Goal: Information Seeking & Learning: Find specific fact

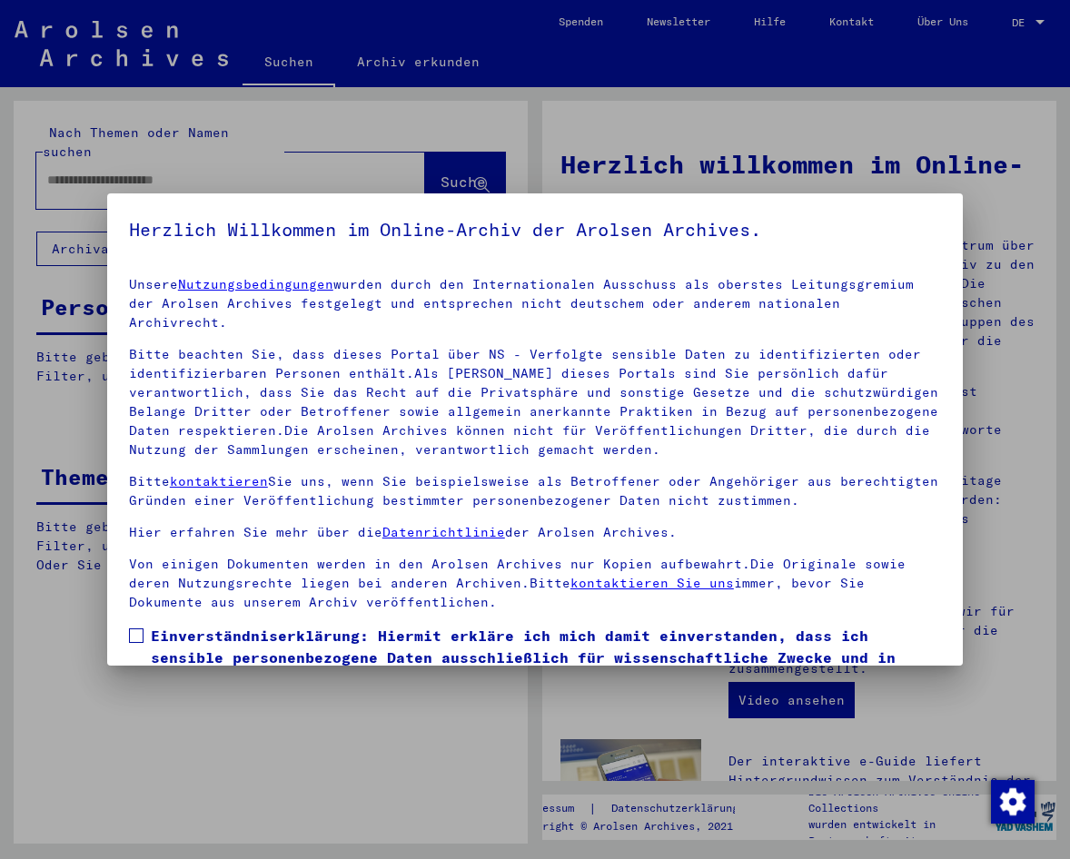
click at [135, 628] on span at bounding box center [136, 635] width 15 height 15
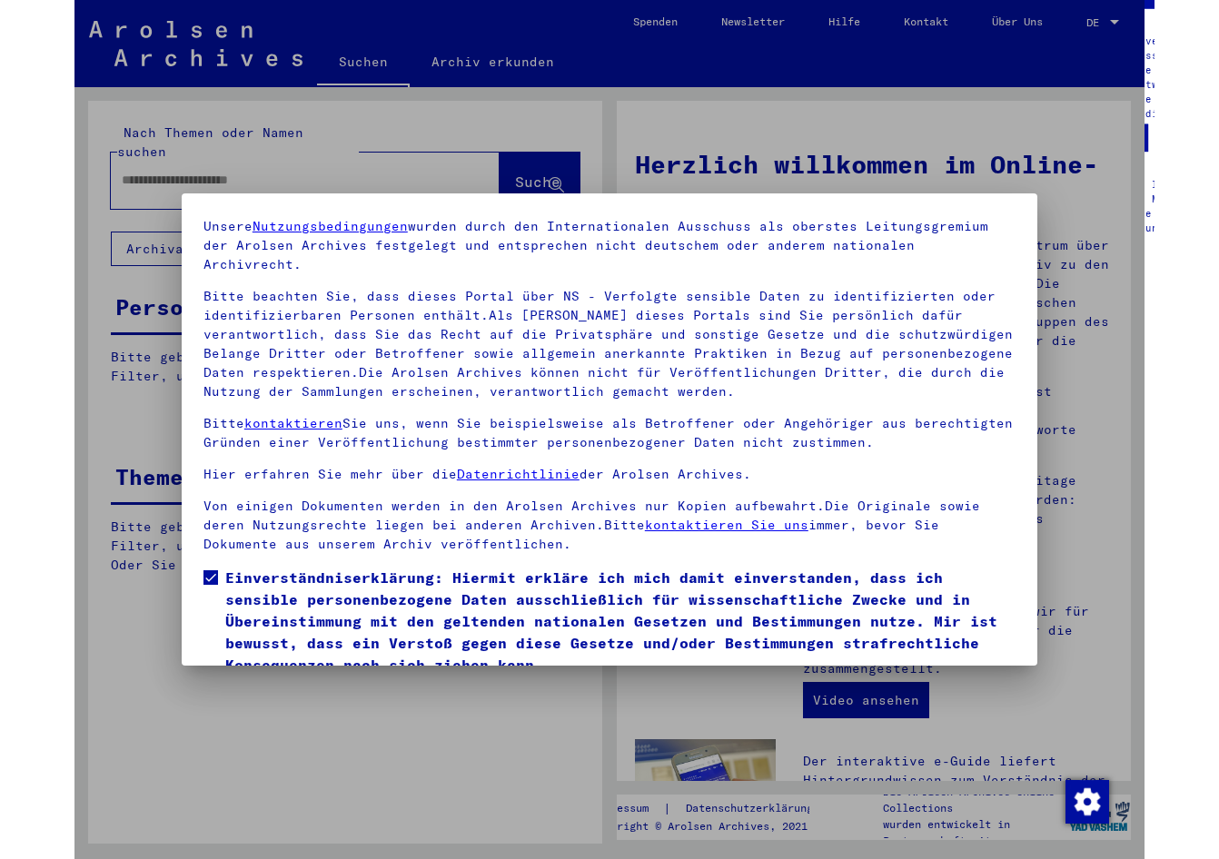
scroll to position [114, 0]
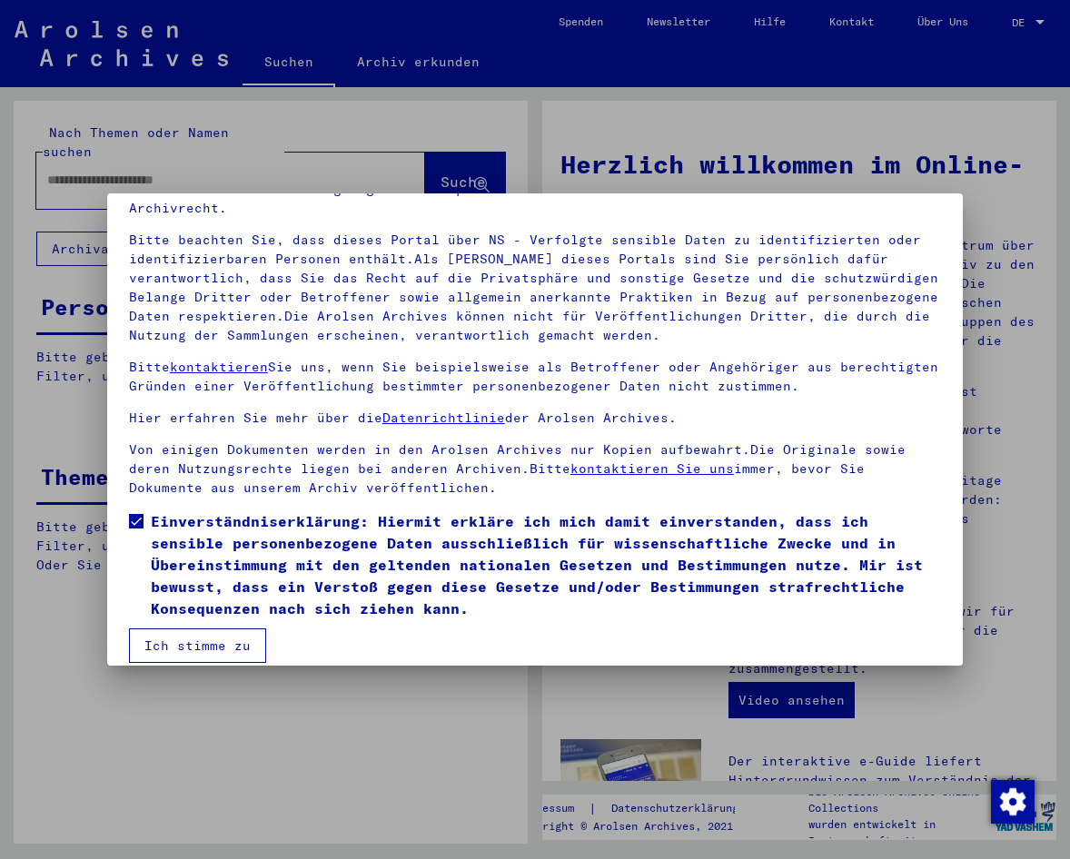
click at [142, 607] on mat-checkbox "Einverständniserklärung: Hiermit erkläre ich mich damit einverstanden, dass ich…" at bounding box center [535, 569] width 812 height 118
click at [144, 628] on button "Ich stimme zu" at bounding box center [197, 645] width 137 height 35
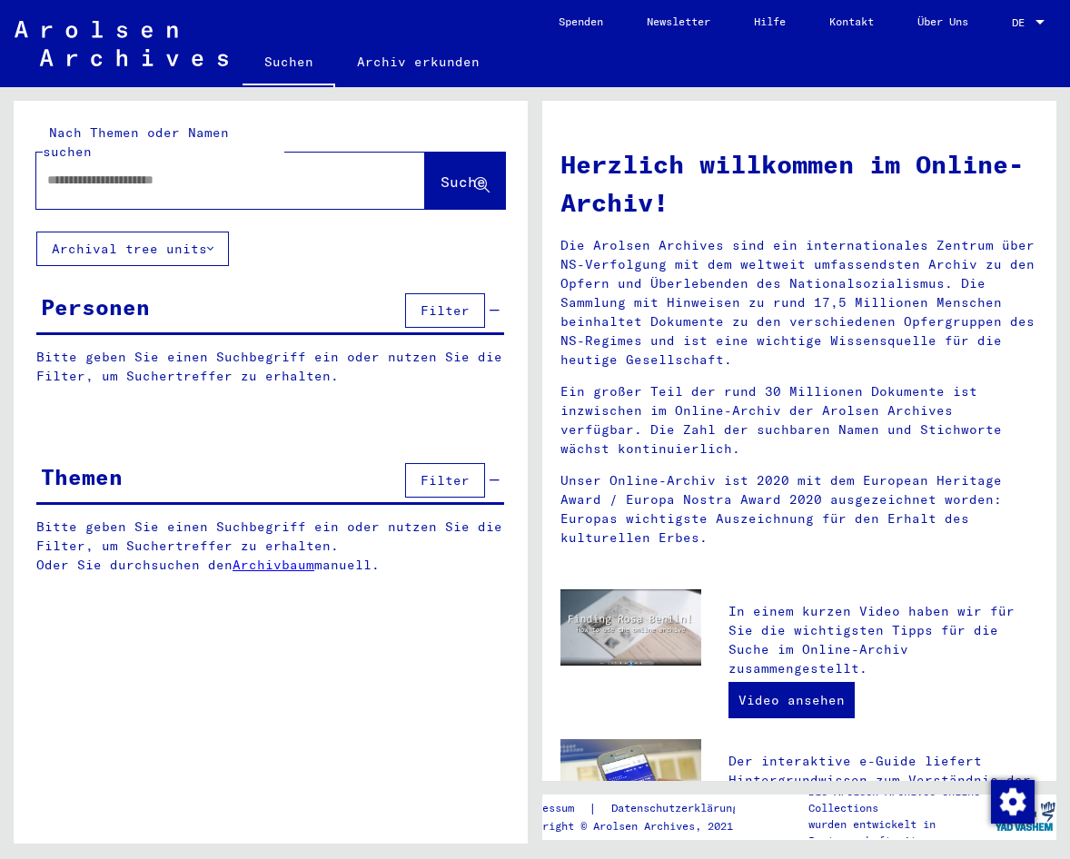
click at [689, 130] on div "Herzlich willkommen im Online-Archiv! Die Arolsen Archives sind ein internation…" at bounding box center [799, 344] width 505 height 432
click at [116, 171] on input "text" at bounding box center [208, 180] width 323 height 19
type input "**********"
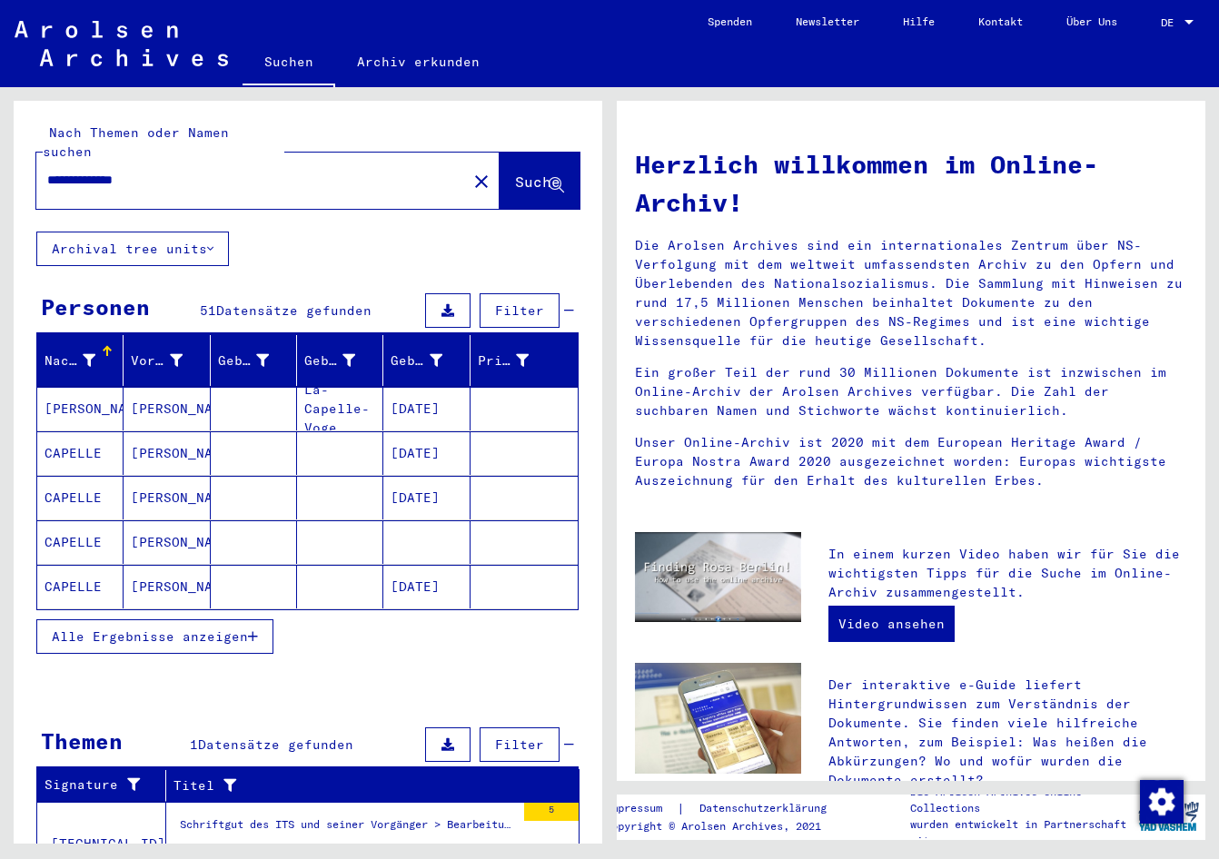
click at [248, 628] on span "Alle Ergebnisse anzeigen" at bounding box center [150, 636] width 196 height 16
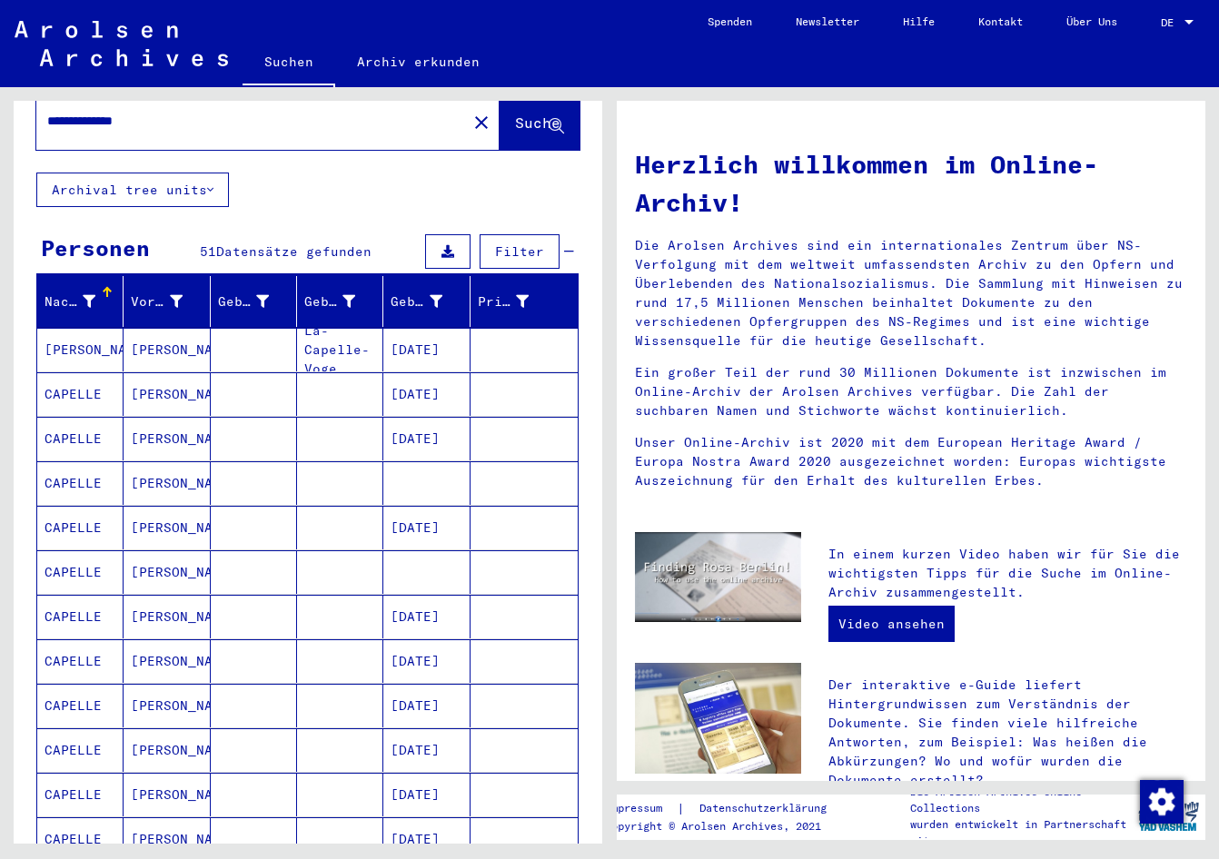
scroll to position [91, 0]
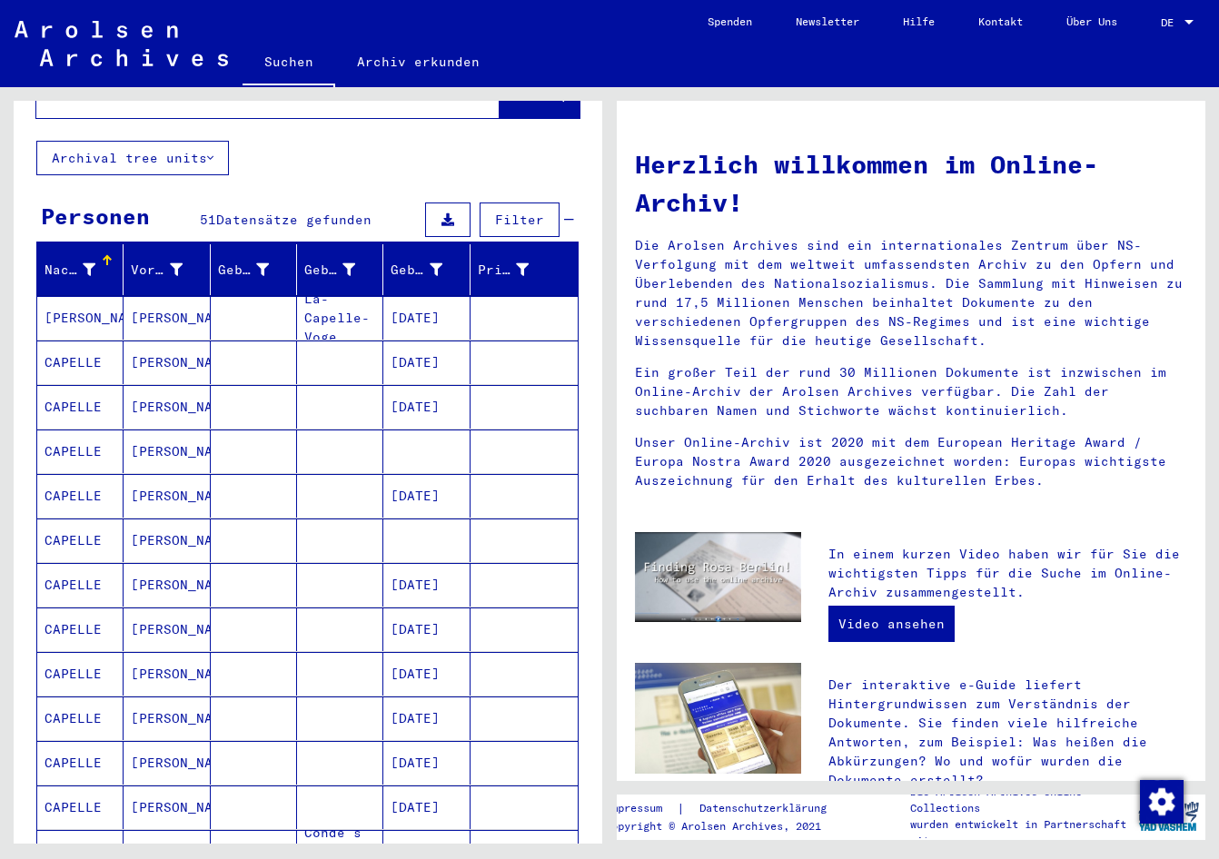
click at [422, 573] on mat-cell "[DATE]" at bounding box center [426, 585] width 86 height 44
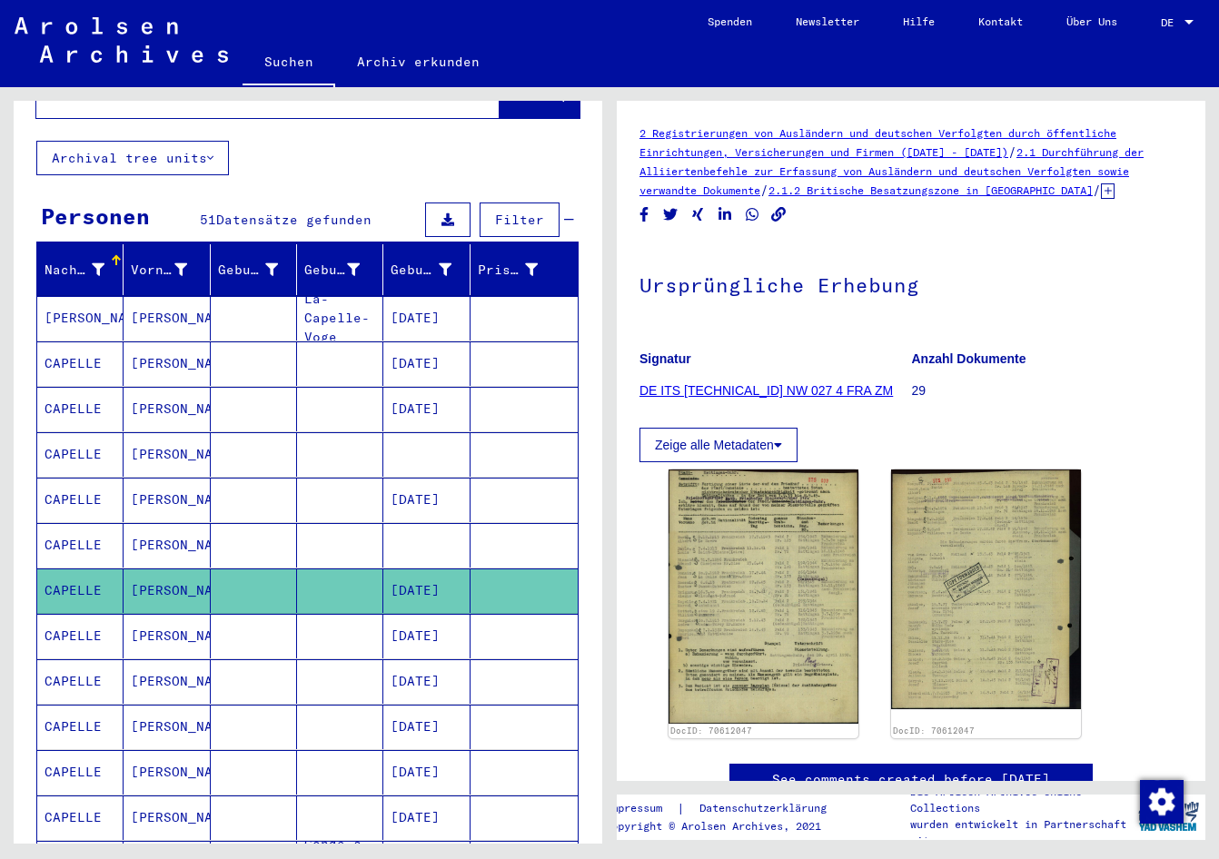
click at [418, 617] on mat-cell "[DATE]" at bounding box center [426, 636] width 86 height 44
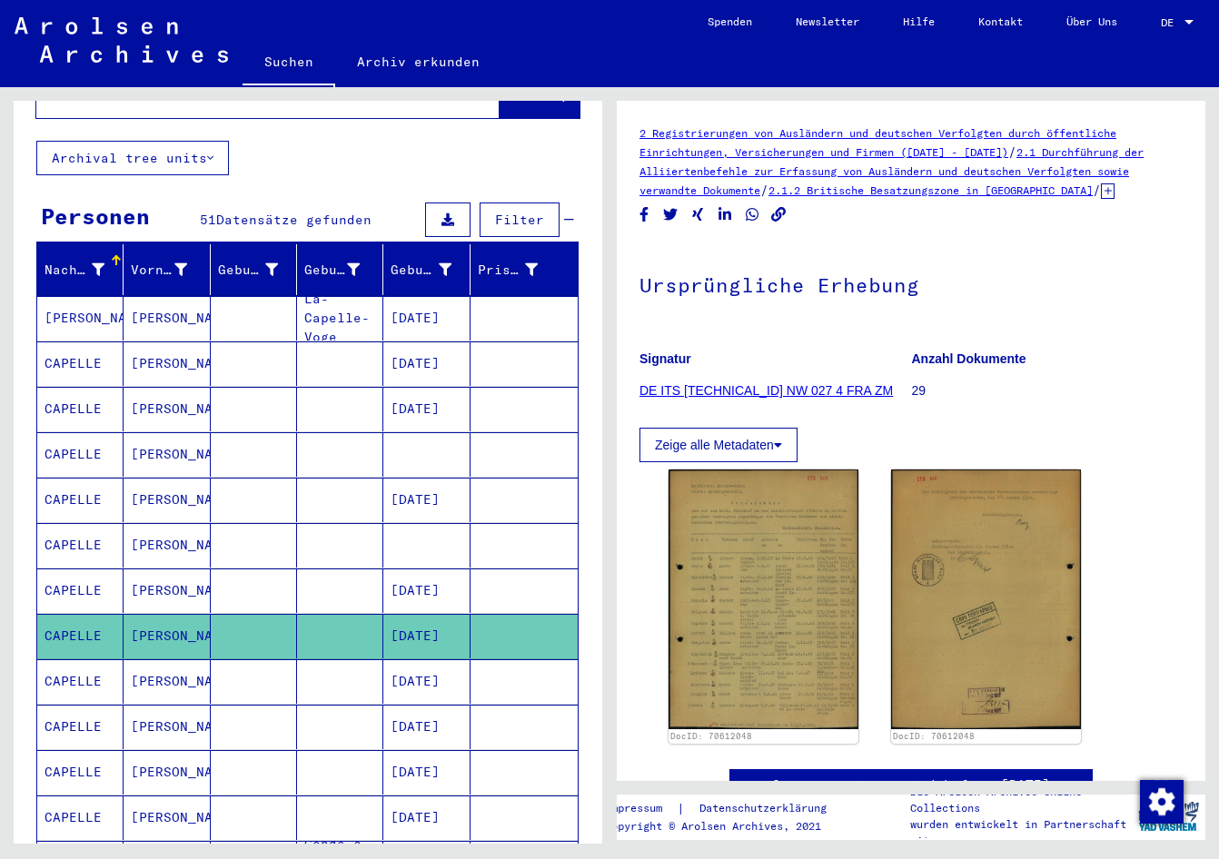
click at [417, 659] on mat-cell "[DATE]" at bounding box center [426, 681] width 86 height 44
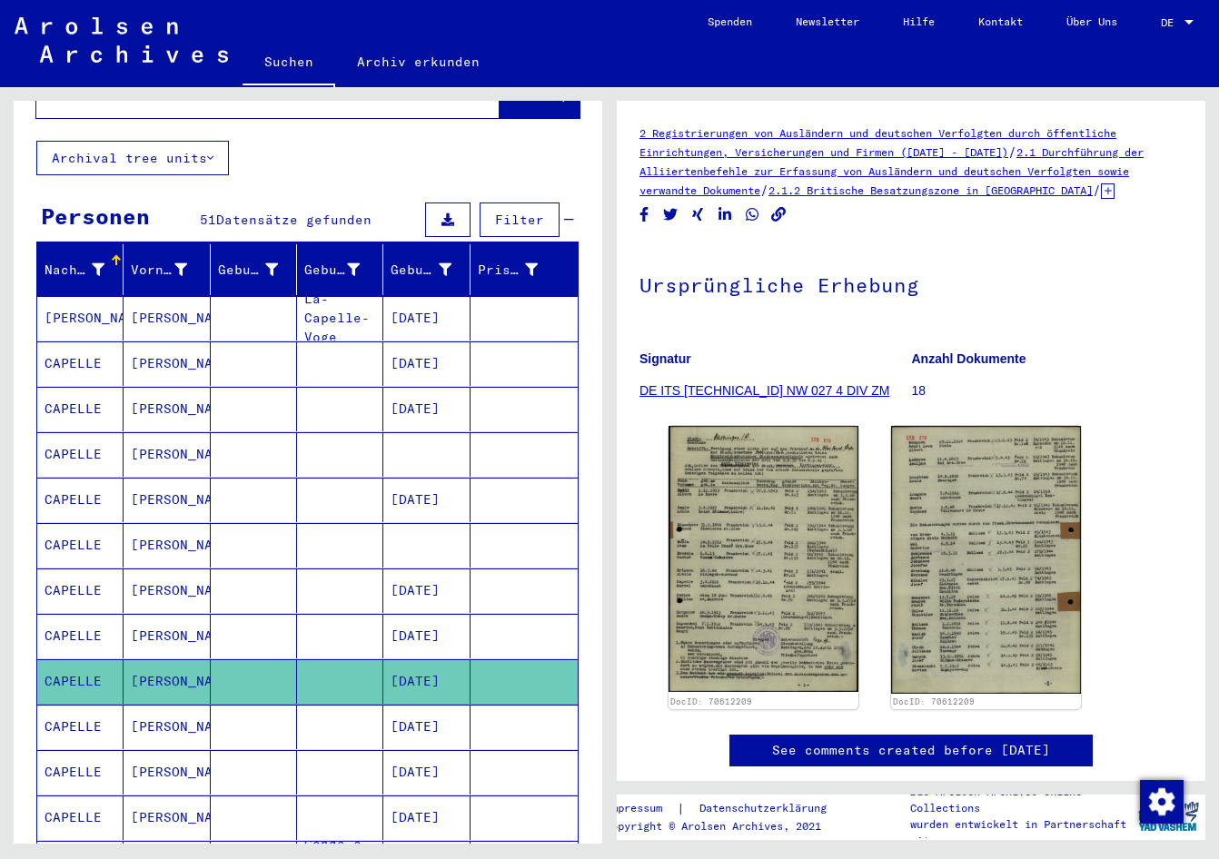
drag, startPoint x: 417, startPoint y: 653, endPoint x: 339, endPoint y: 576, distance: 109.8
click at [339, 576] on mat-cell at bounding box center [340, 590] width 86 height 44
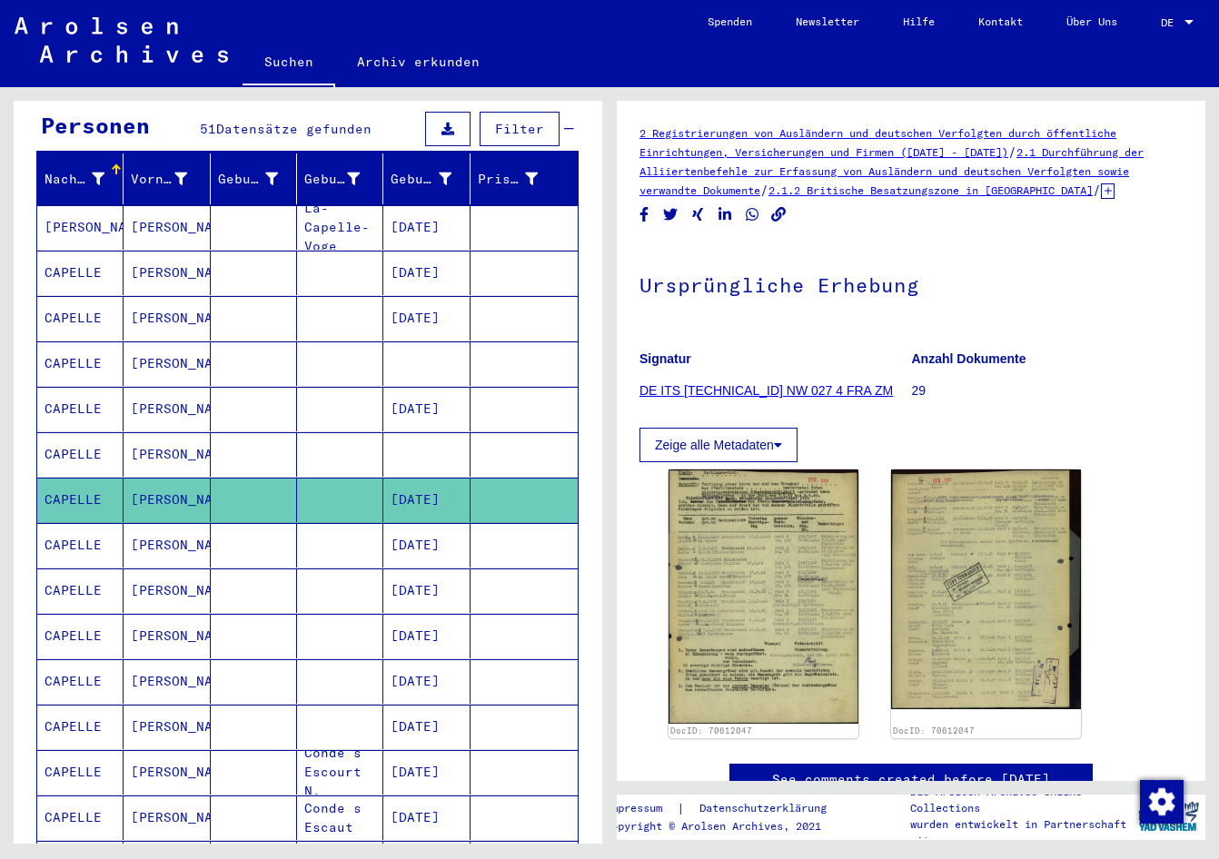
click at [430, 538] on mat-cell "[DATE]" at bounding box center [426, 545] width 86 height 44
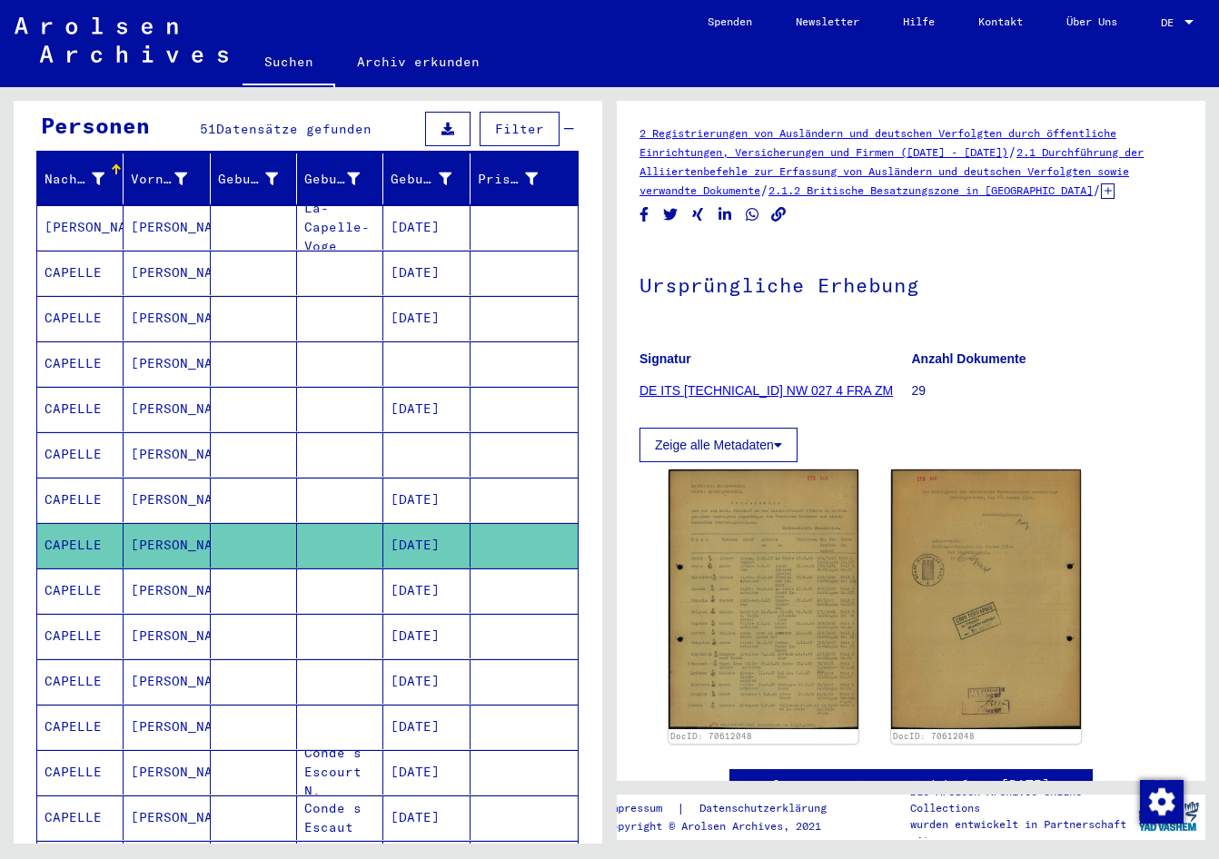
click at [430, 570] on mat-cell "[DATE]" at bounding box center [426, 590] width 86 height 44
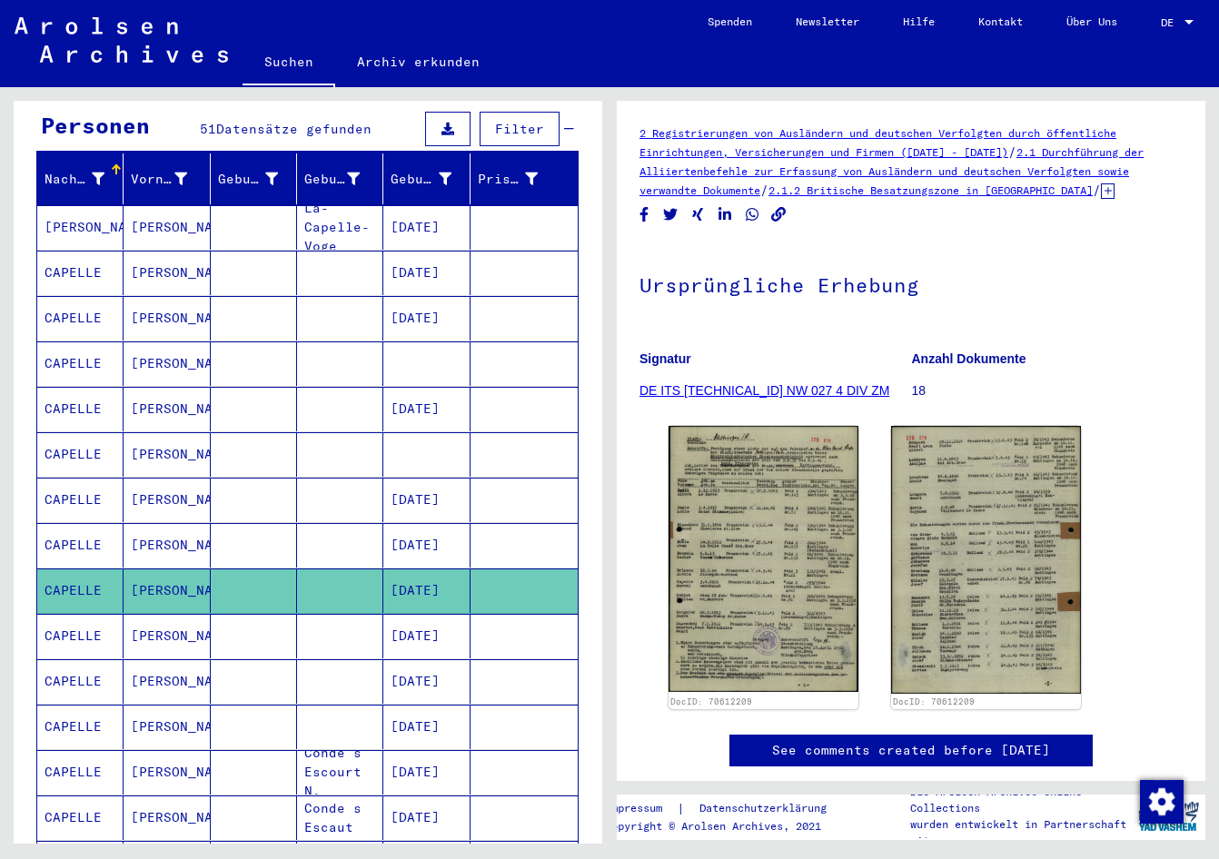
click at [423, 616] on mat-cell "[DATE]" at bounding box center [426, 636] width 86 height 44
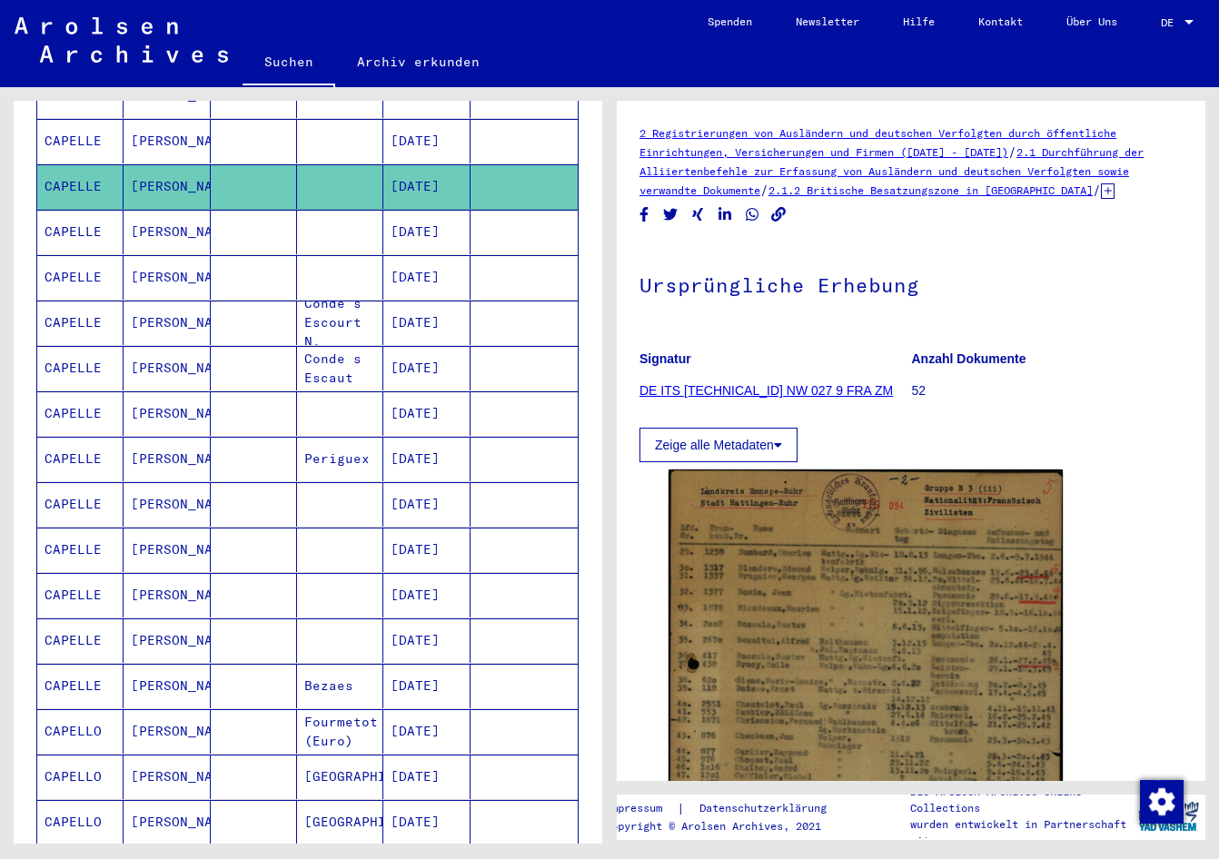
scroll to position [636, 0]
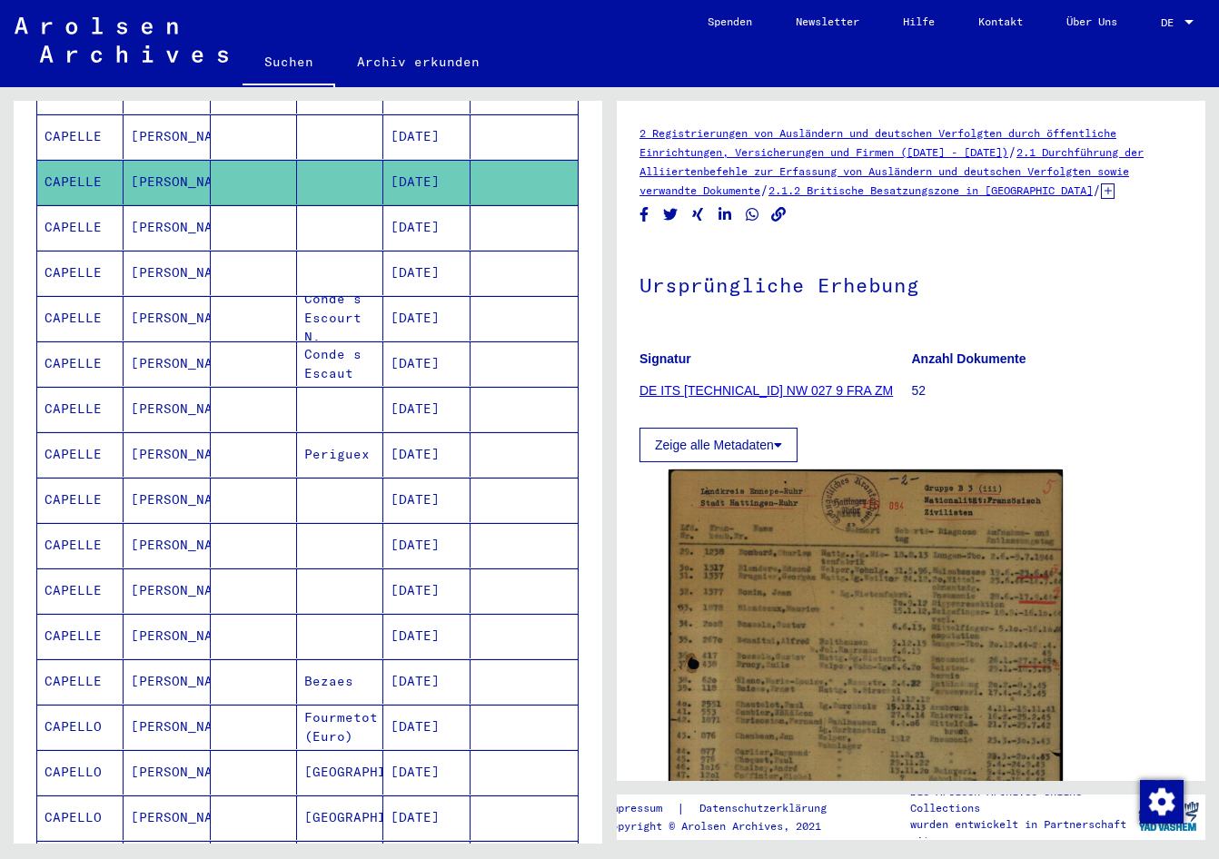
click at [421, 483] on mat-cell "[DATE]" at bounding box center [426, 500] width 86 height 44
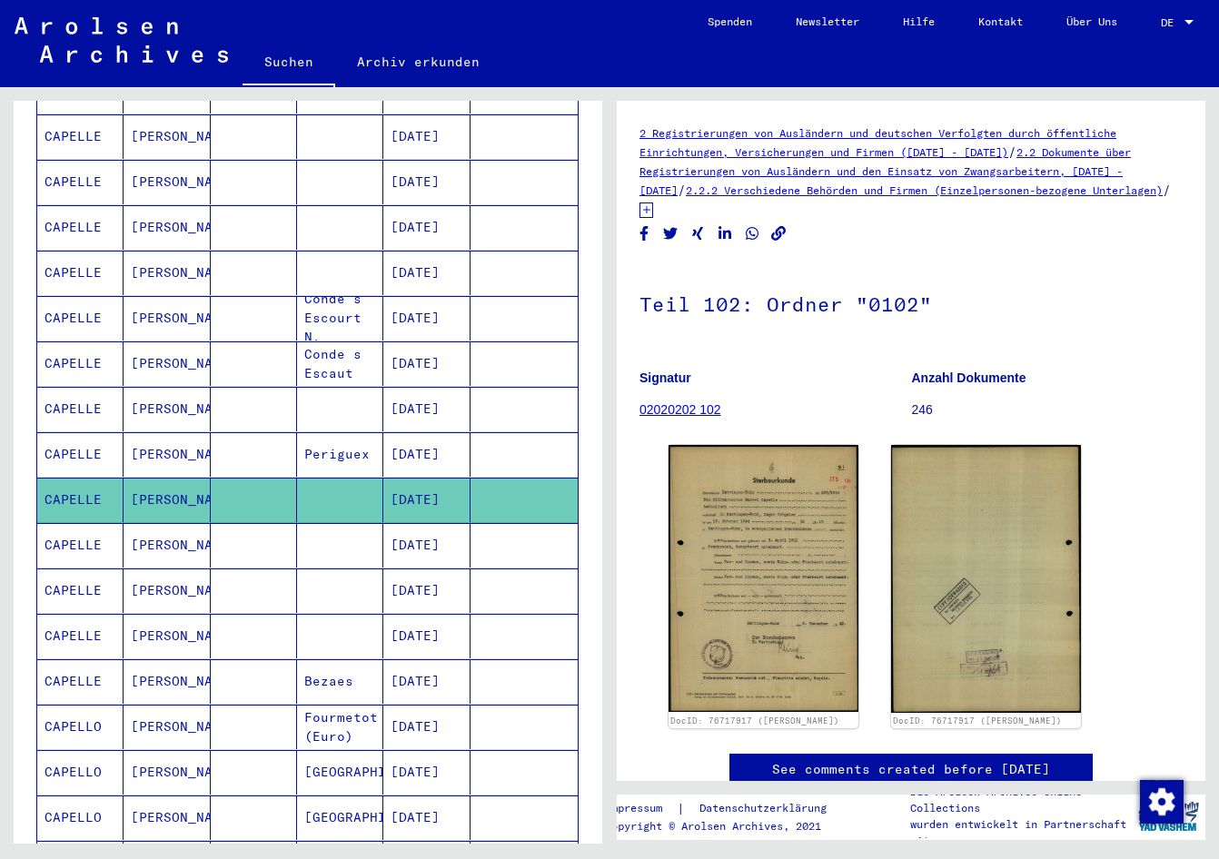
click at [418, 523] on mat-cell "[DATE]" at bounding box center [426, 545] width 86 height 44
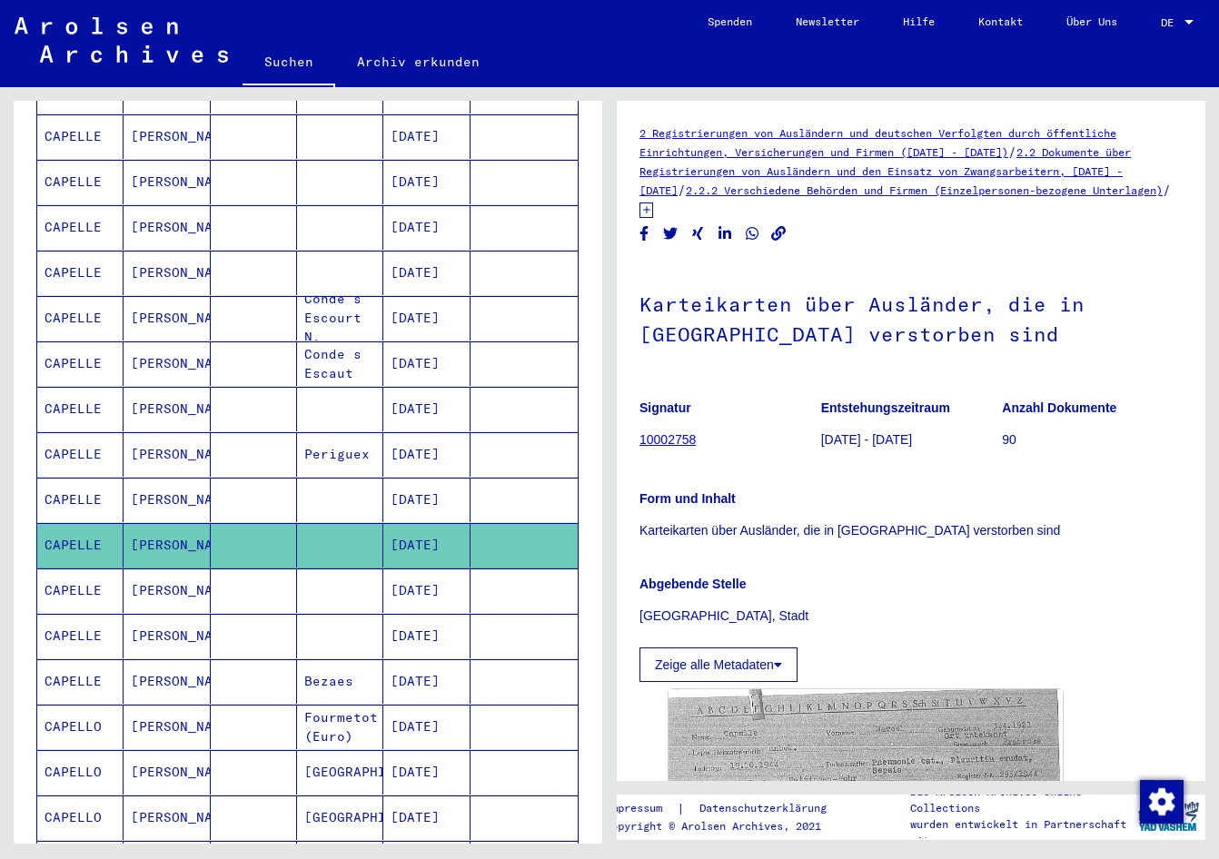
click at [410, 578] on mat-cell "[DATE]" at bounding box center [426, 590] width 86 height 44
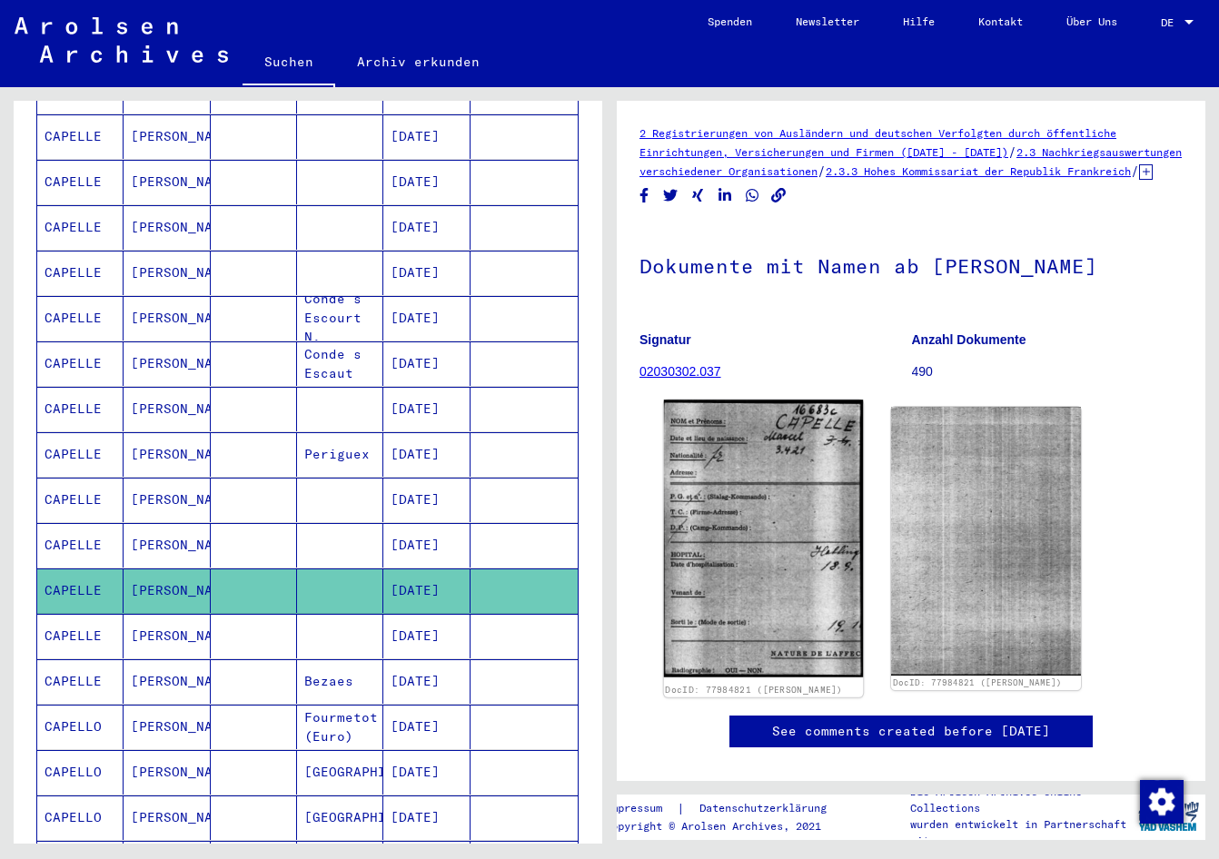
click at [809, 576] on img at bounding box center [763, 538] width 199 height 277
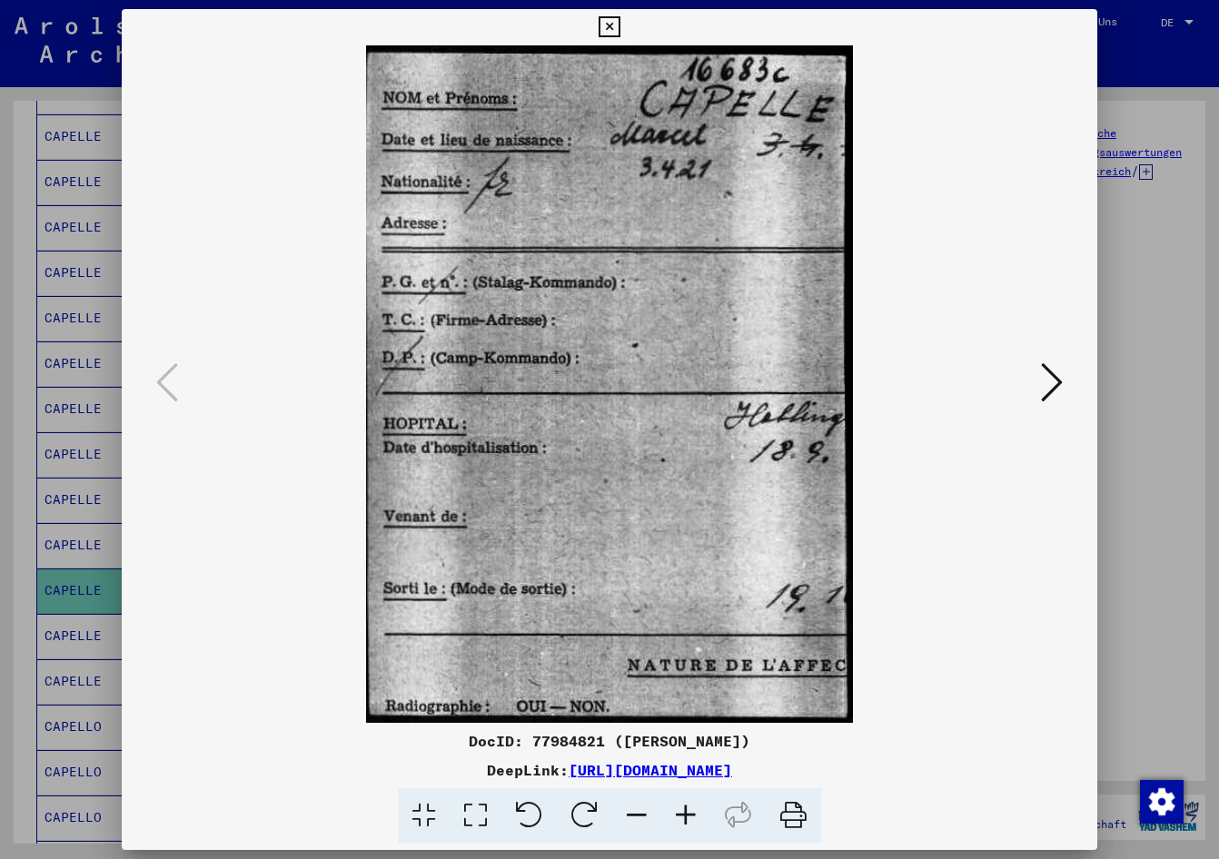
click at [4, 542] on div at bounding box center [609, 429] width 1219 height 859
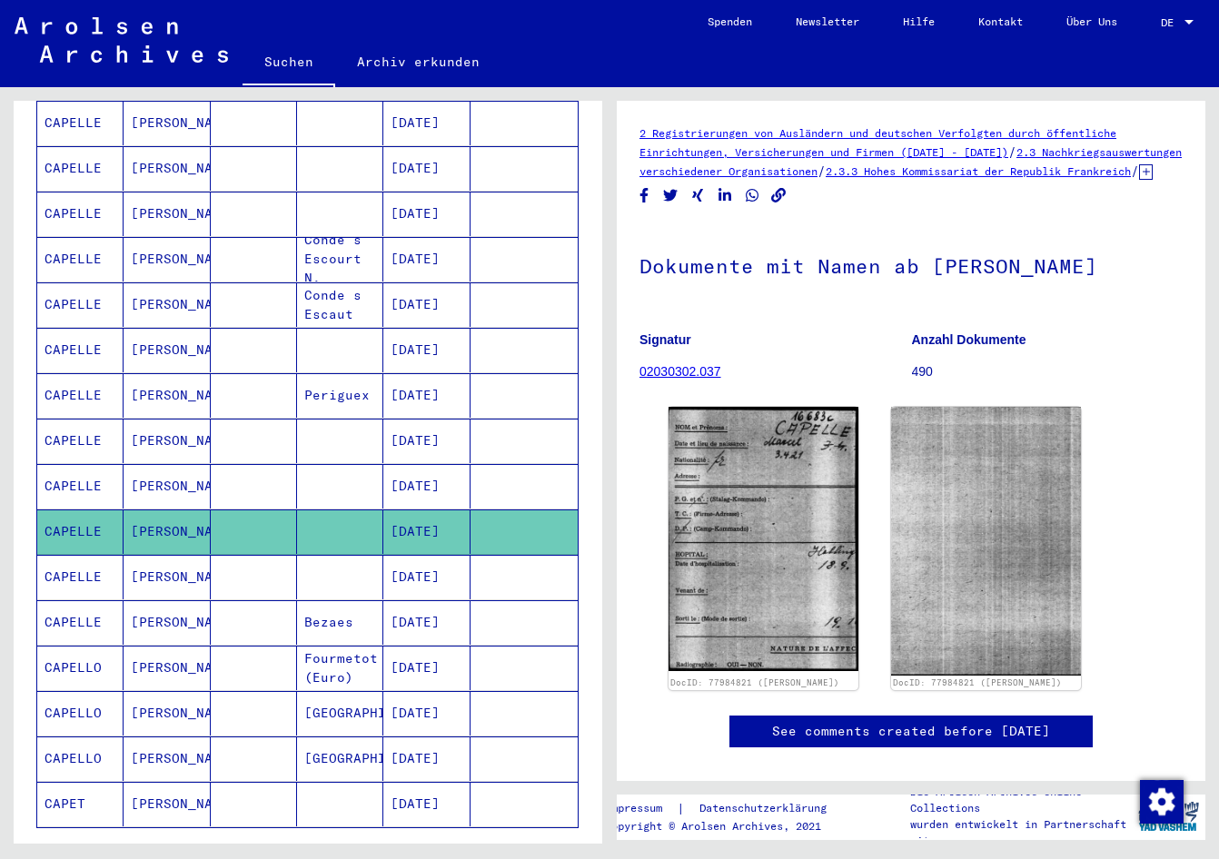
scroll to position [726, 0]
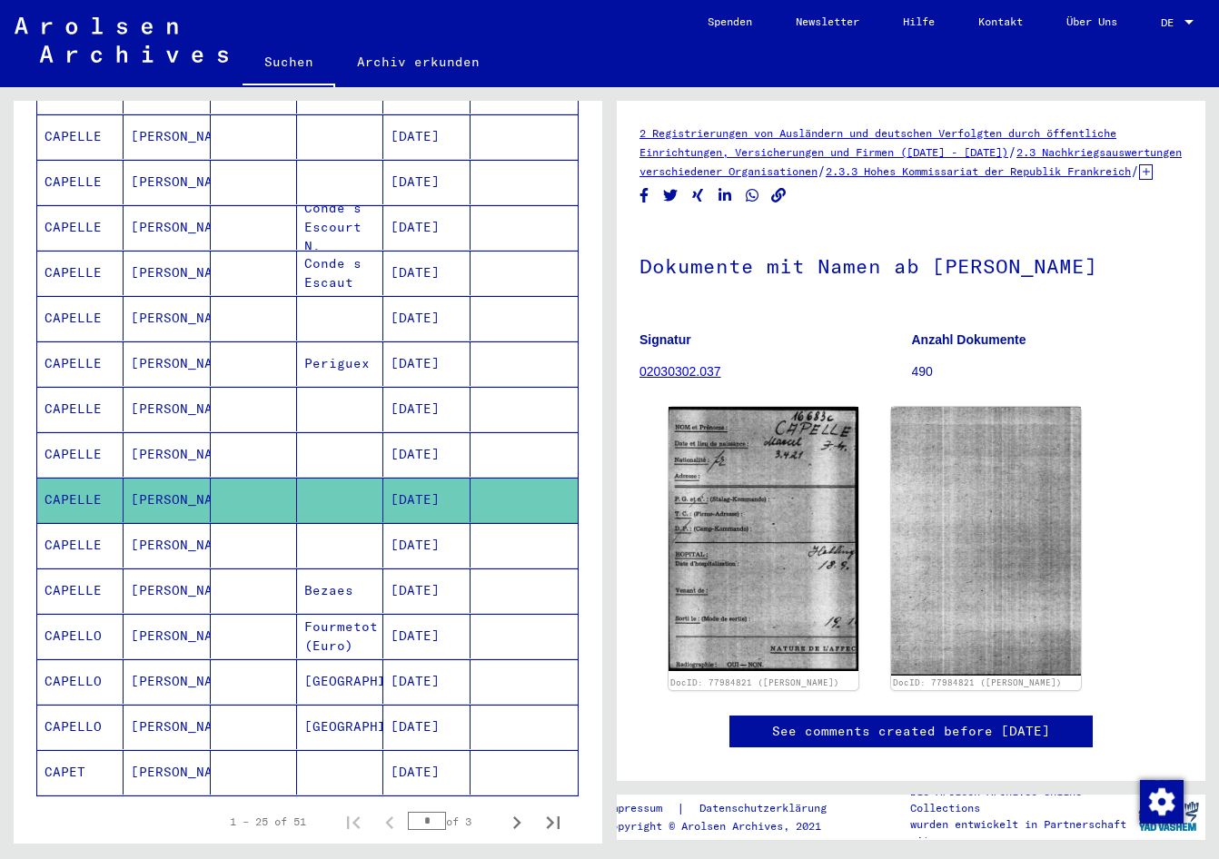
click at [444, 622] on mat-cell "[DATE]" at bounding box center [426, 636] width 86 height 44
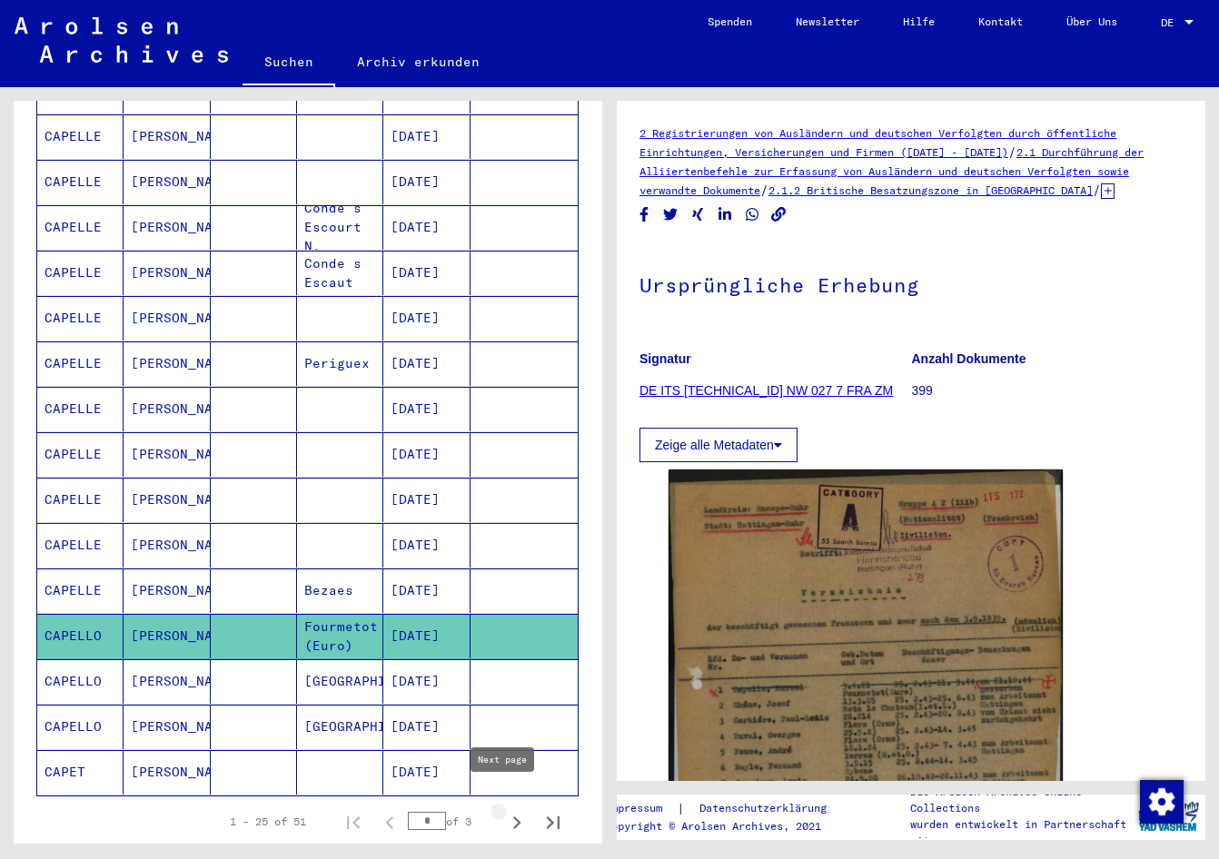
click at [504, 810] on icon "Next page" at bounding box center [516, 822] width 25 height 25
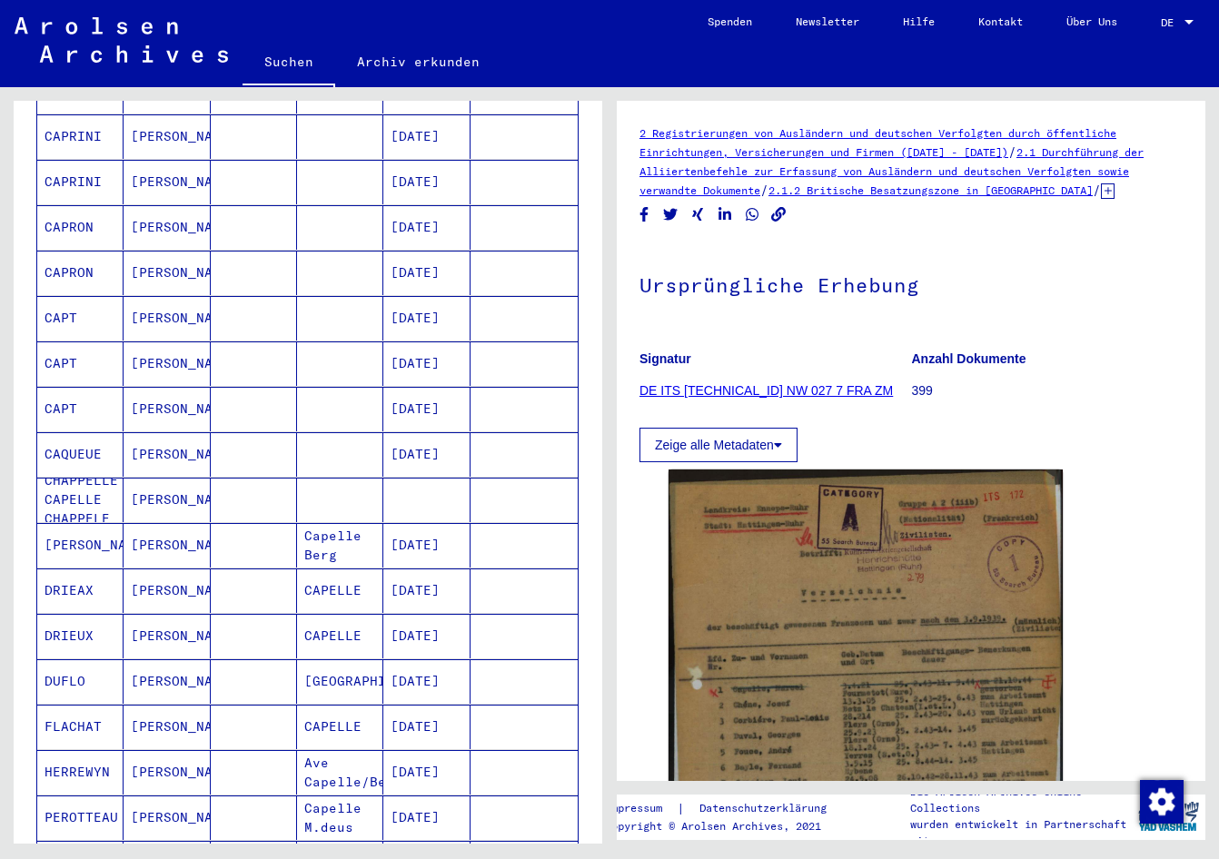
scroll to position [726, 0]
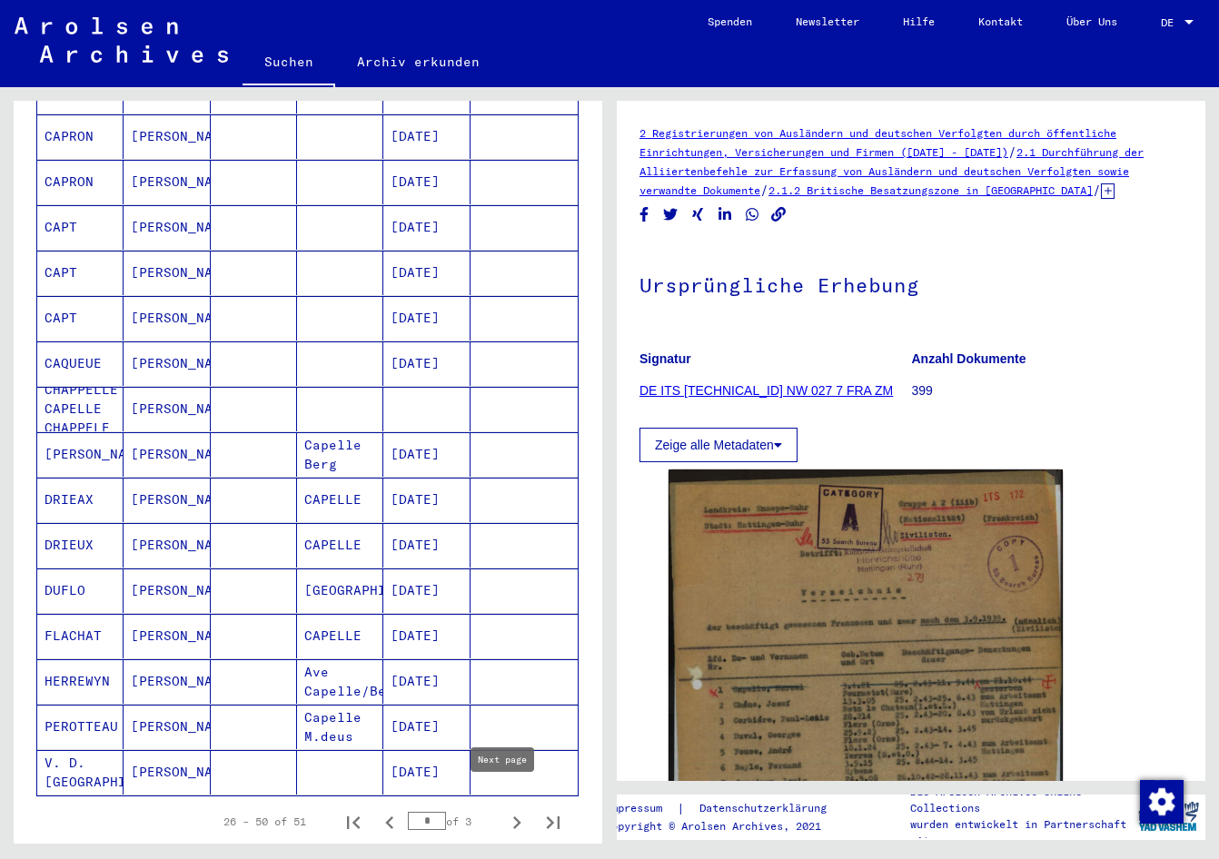
click at [504, 810] on icon "Next page" at bounding box center [516, 822] width 25 height 25
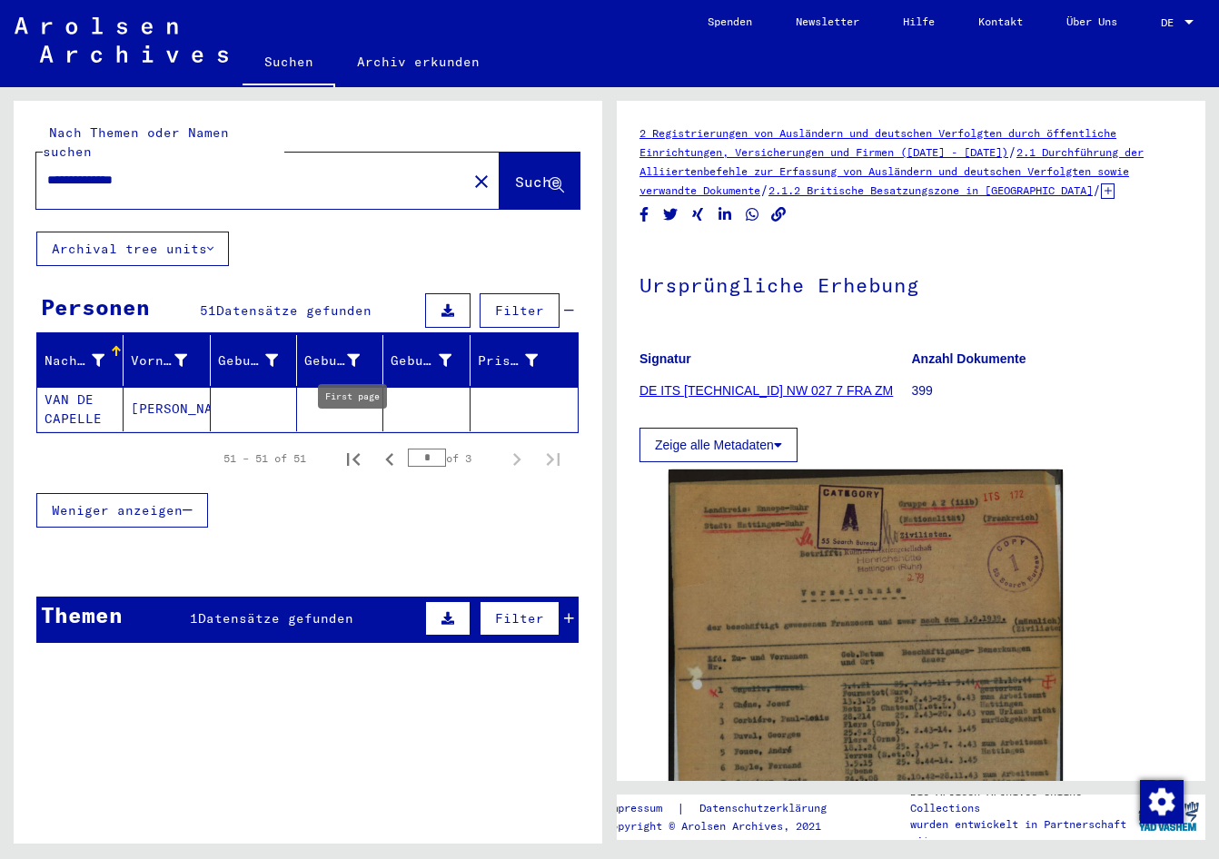
click at [357, 447] on icon "First page" at bounding box center [353, 459] width 25 height 25
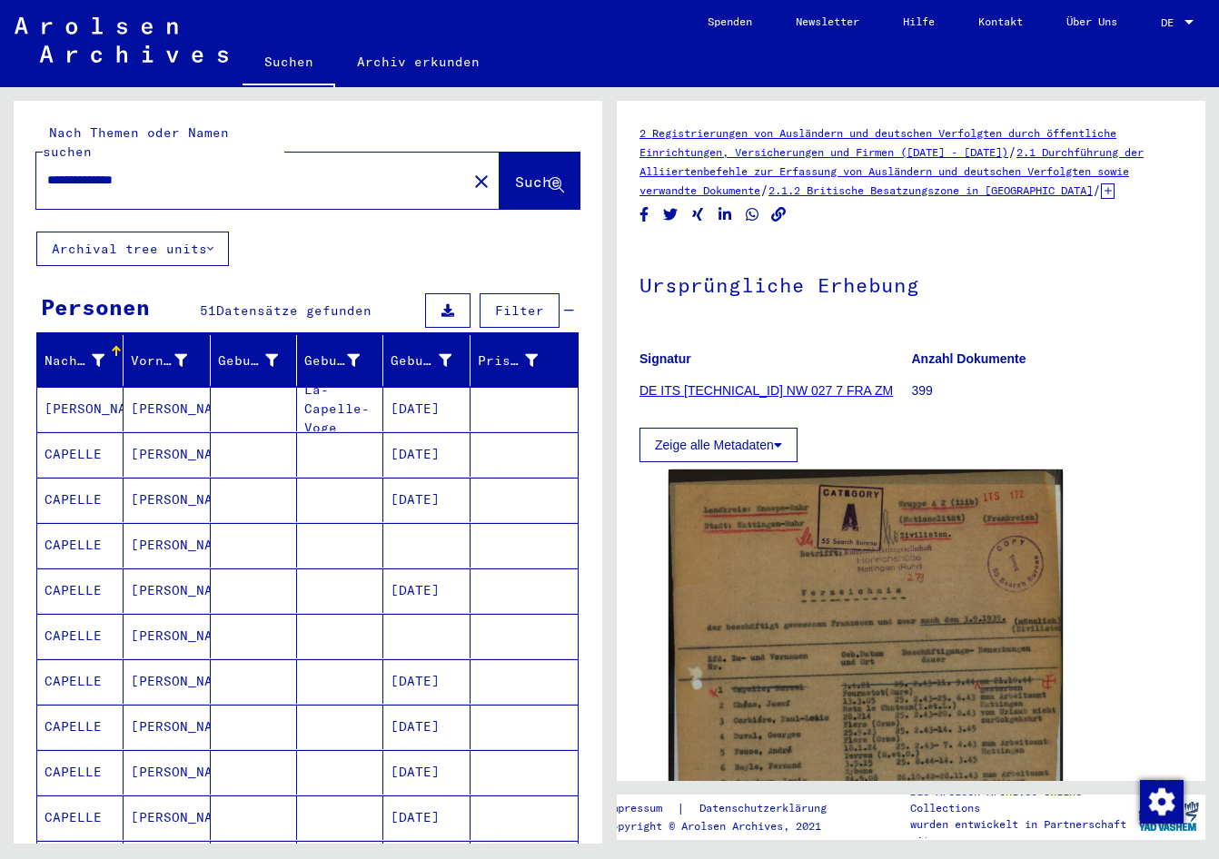
click at [357, 439] on mat-cell at bounding box center [340, 454] width 86 height 44
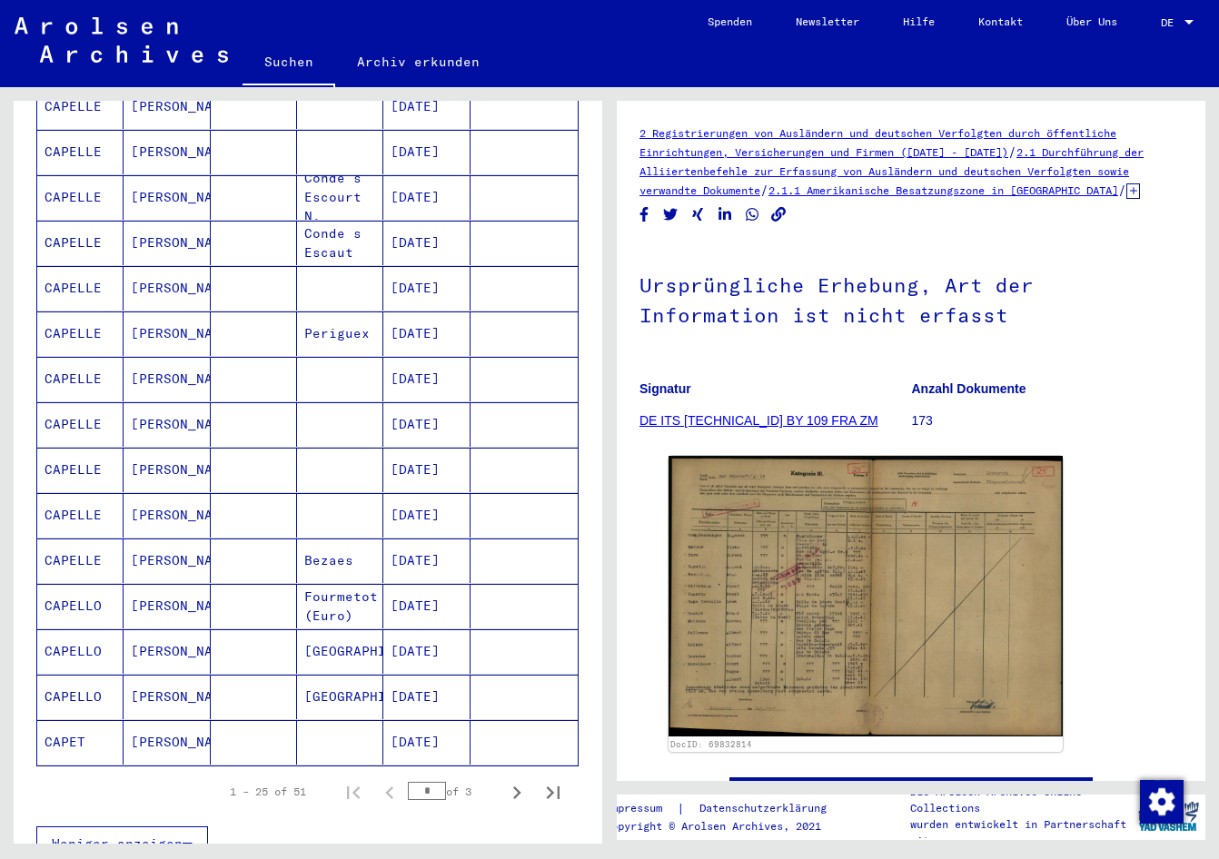
scroll to position [726, 0]
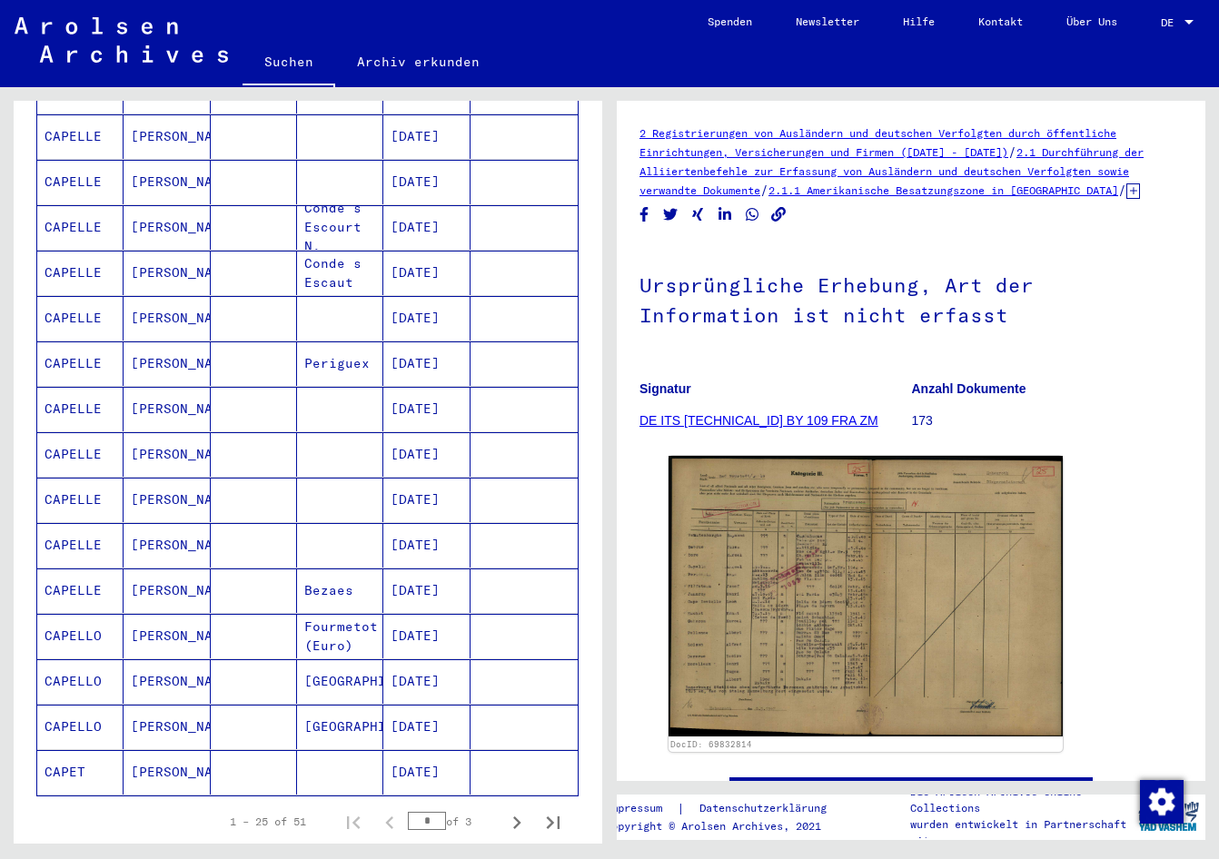
click at [410, 387] on mat-cell "[DATE]" at bounding box center [426, 409] width 86 height 44
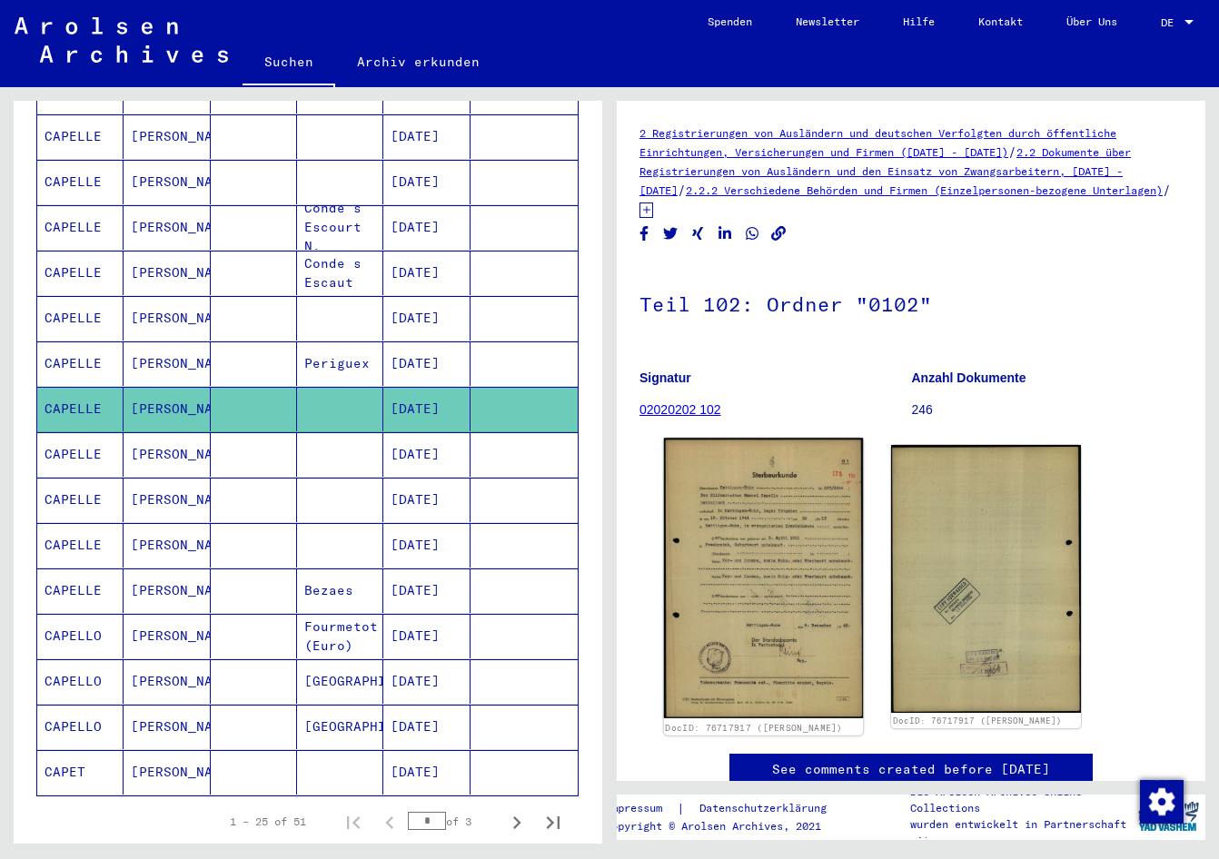
click at [726, 528] on img at bounding box center [763, 578] width 199 height 280
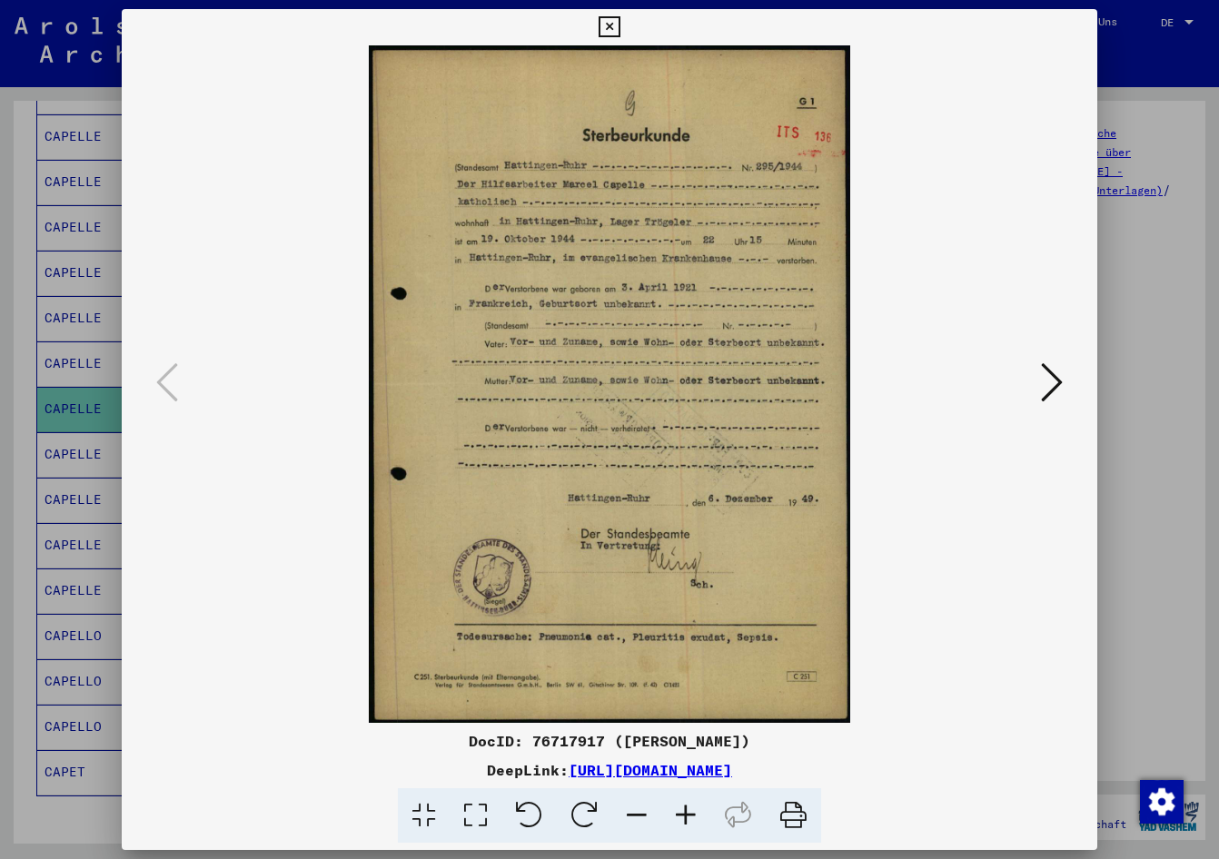
click at [638, 472] on img at bounding box center [609, 383] width 852 height 677
click at [78, 432] on div at bounding box center [609, 429] width 1219 height 859
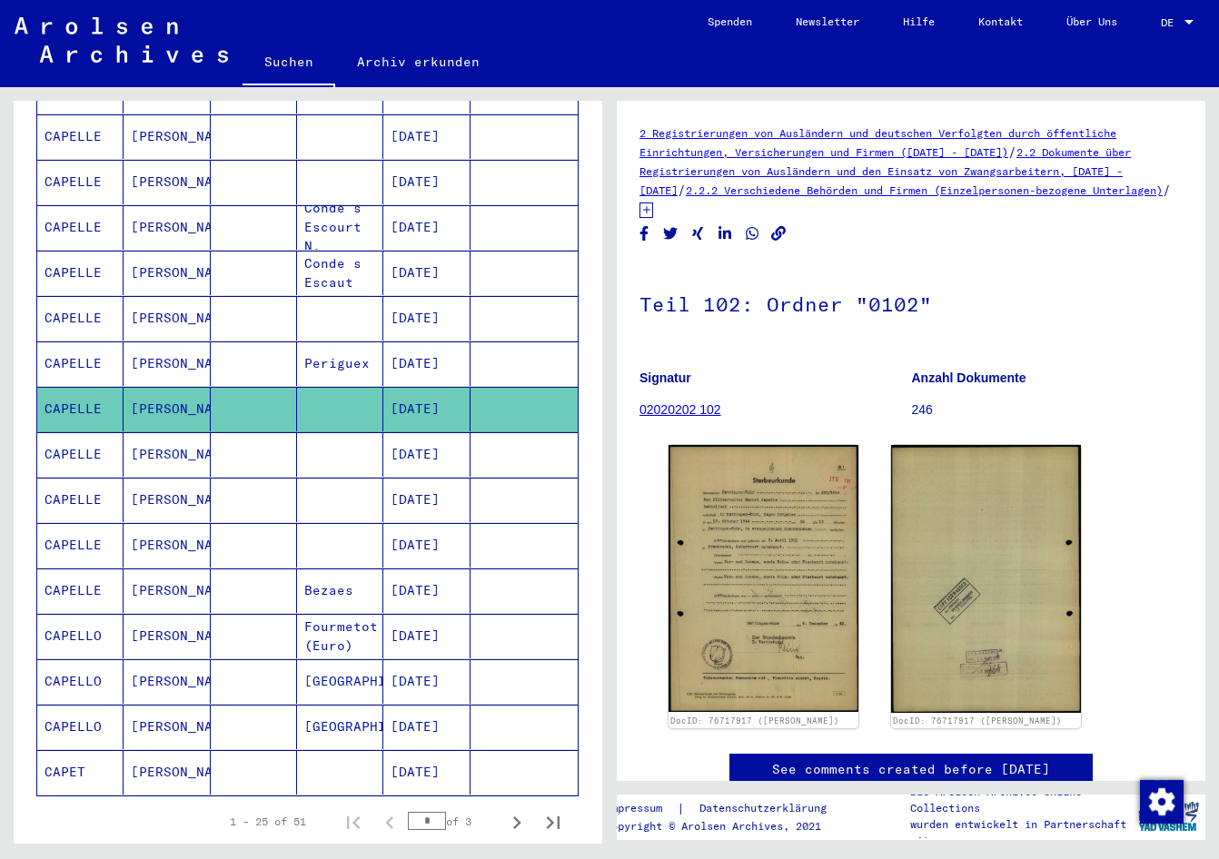
click at [390, 432] on mat-cell "[DATE]" at bounding box center [426, 454] width 86 height 44
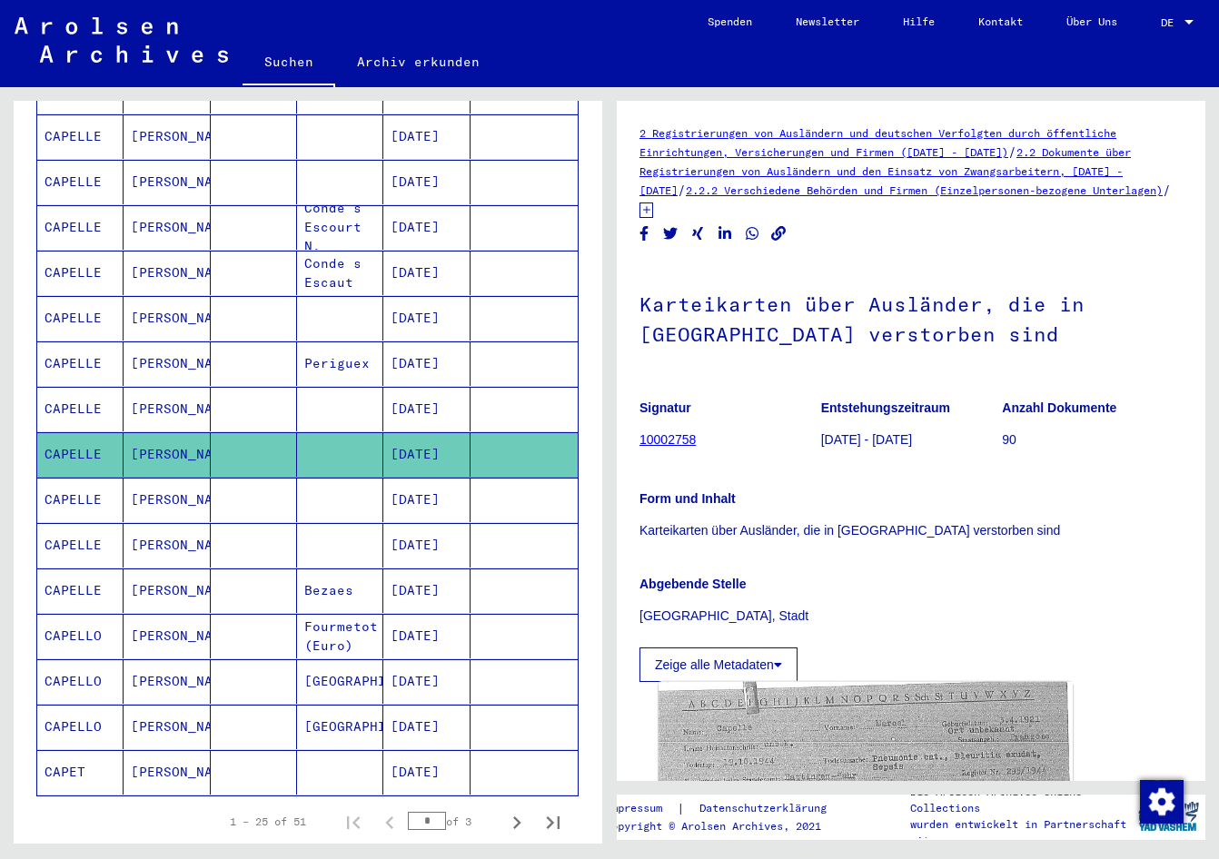
click at [886, 706] on img at bounding box center [865, 831] width 414 height 298
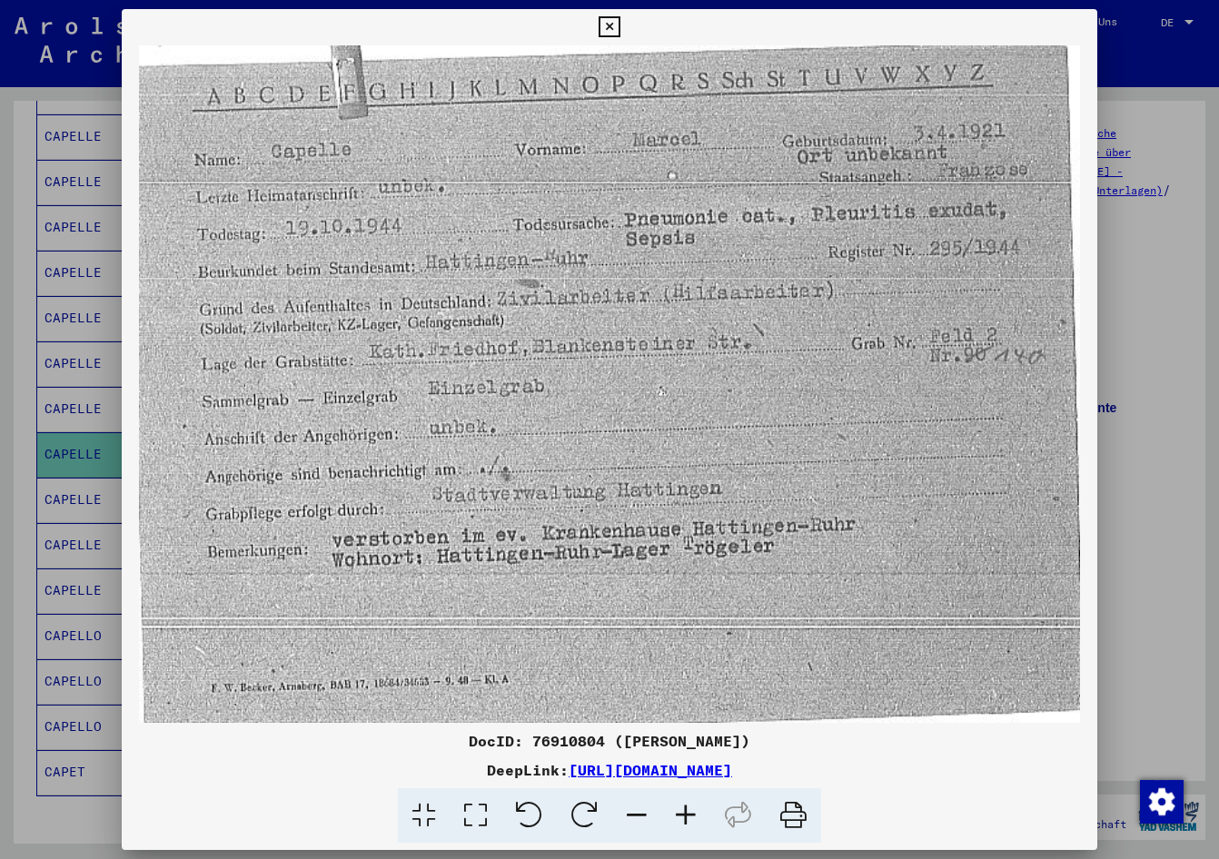
drag, startPoint x: 813, startPoint y: 735, endPoint x: 454, endPoint y: 742, distance: 358.7
click at [454, 742] on div "DocID: 76910804 ([PERSON_NAME])" at bounding box center [609, 741] width 975 height 22
drag, startPoint x: 454, startPoint y: 742, endPoint x: 472, endPoint y: 739, distance: 18.4
copy div "DocID: 76910804 ([PERSON_NAME])"
drag, startPoint x: 1094, startPoint y: 621, endPoint x: 1079, endPoint y: 614, distance: 17.1
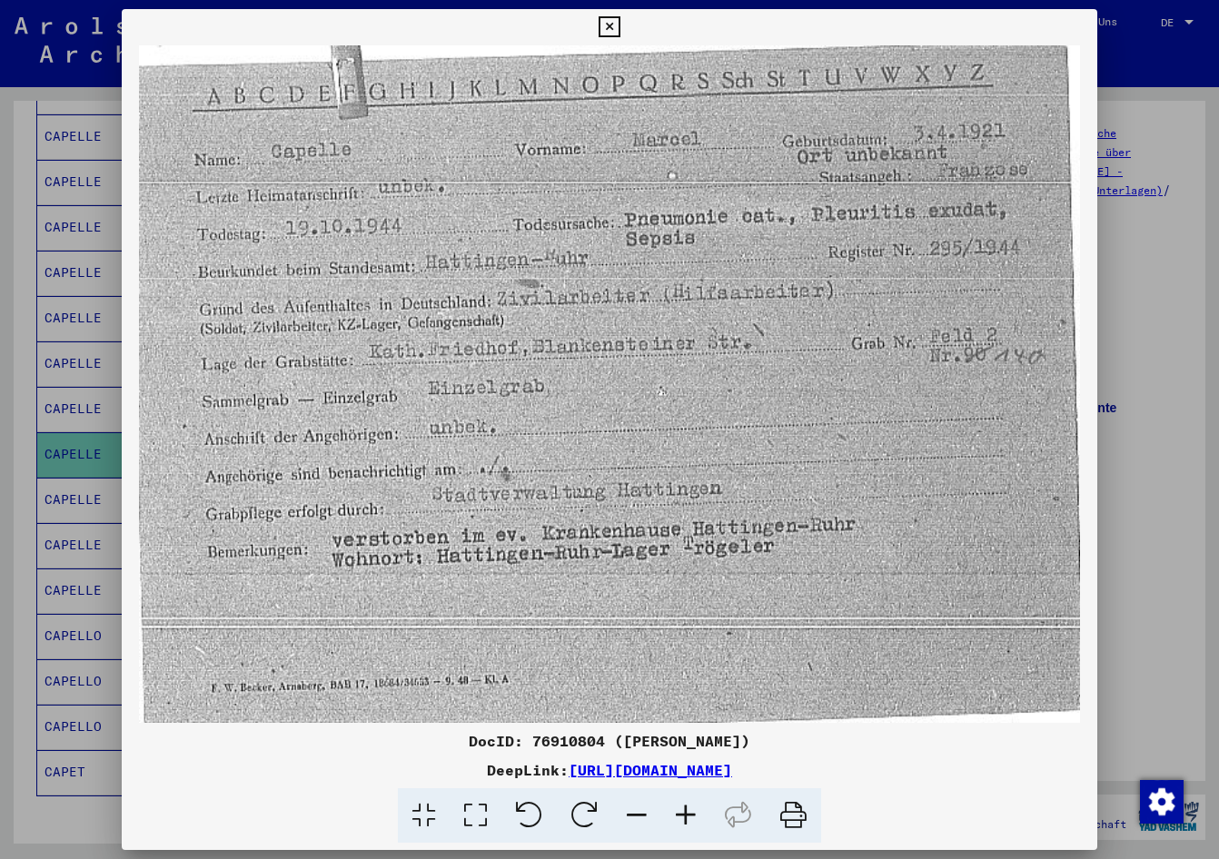
click at [1069, 621] on img at bounding box center [609, 383] width 975 height 677
click at [619, 31] on icon at bounding box center [608, 27] width 21 height 22
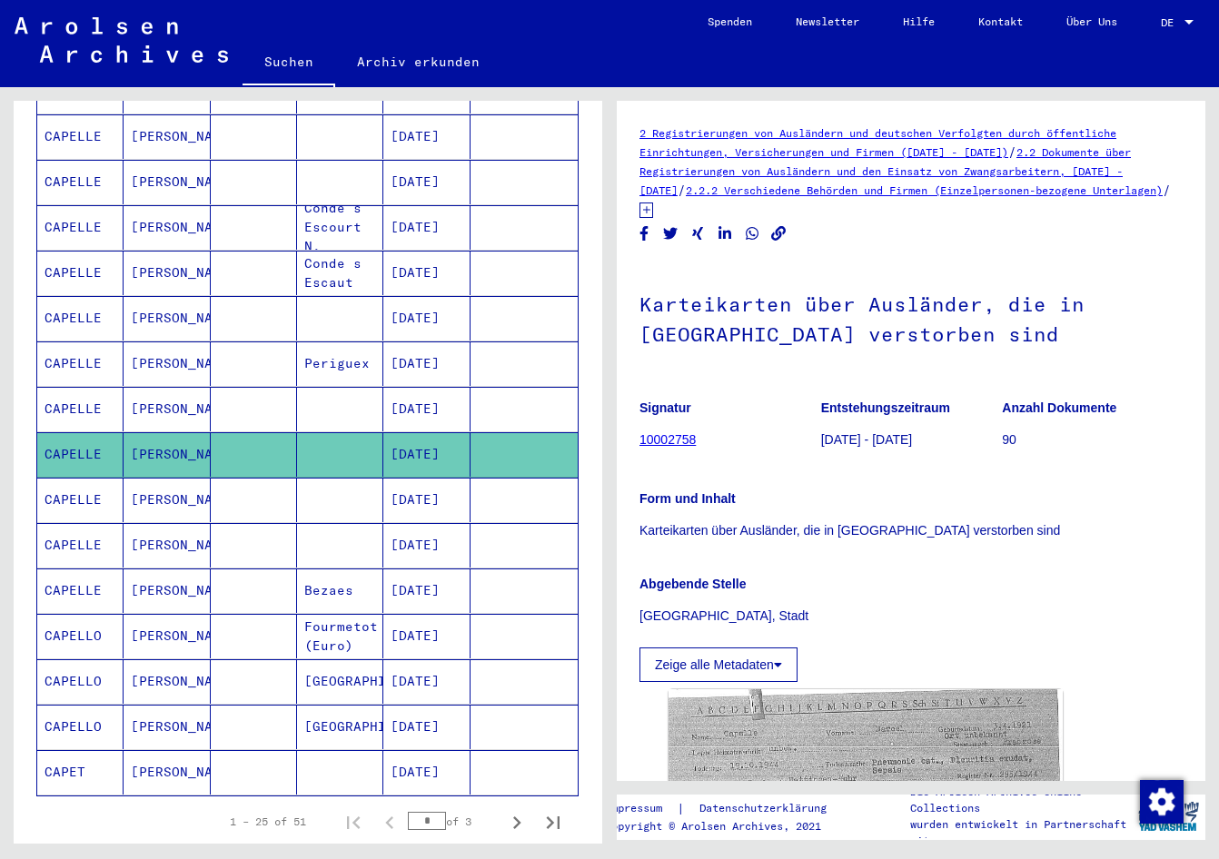
click at [440, 484] on mat-cell "[DATE]" at bounding box center [426, 500] width 86 height 44
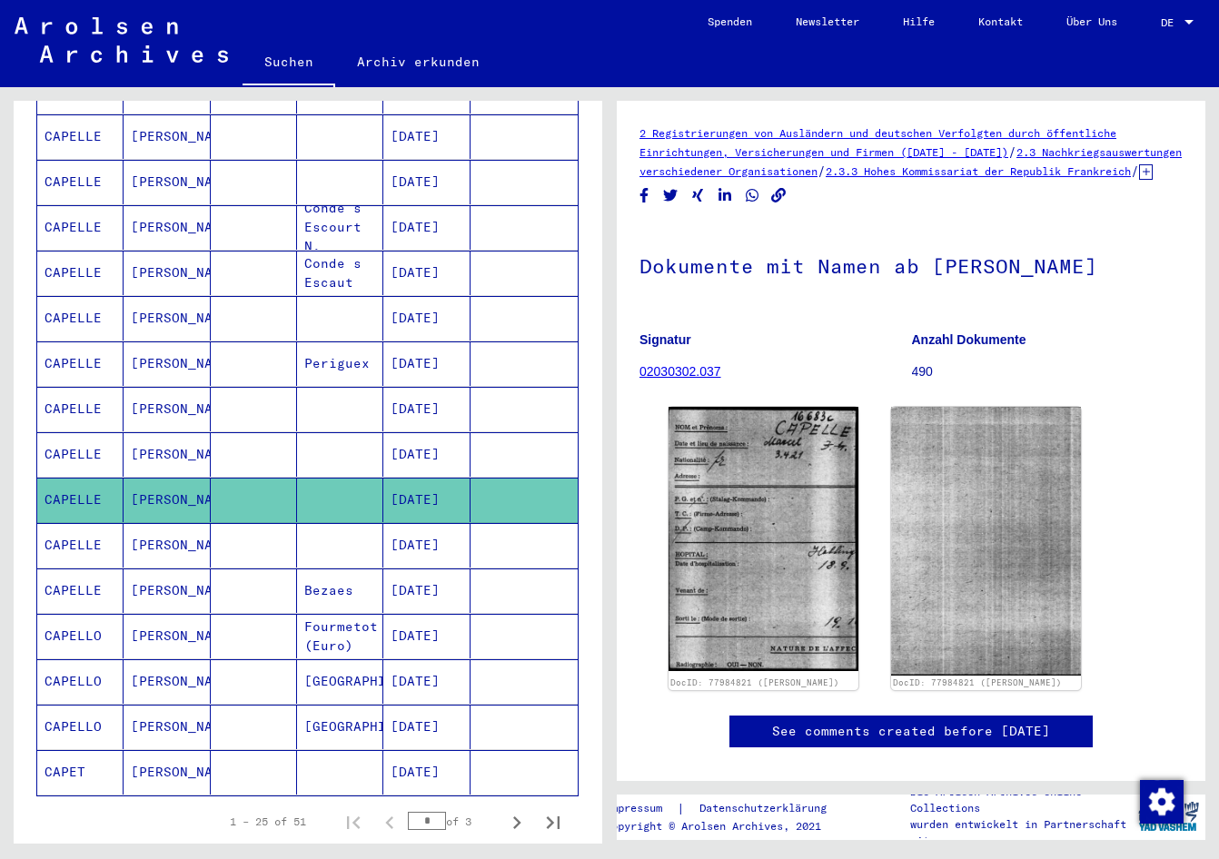
click at [433, 614] on mat-cell "[DATE]" at bounding box center [426, 636] width 86 height 44
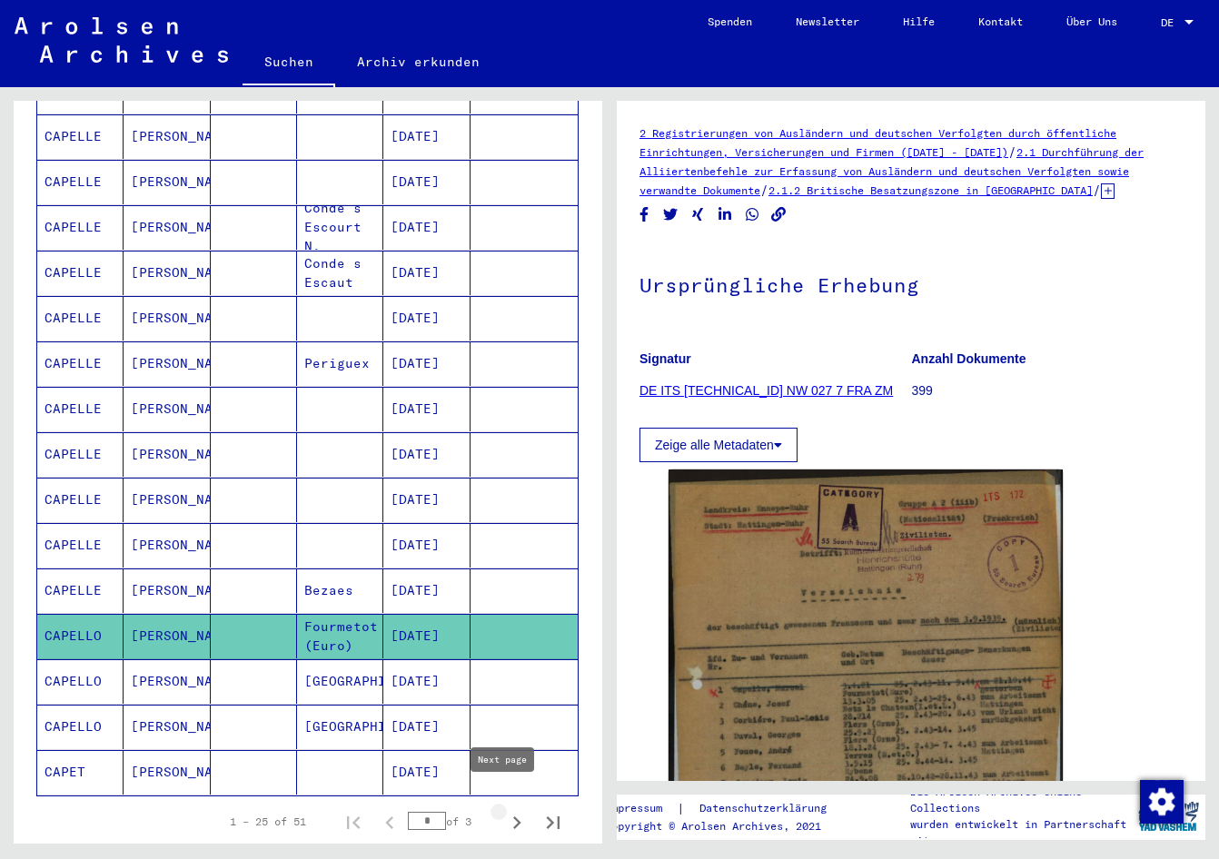
click at [504, 810] on icon "Next page" at bounding box center [516, 822] width 25 height 25
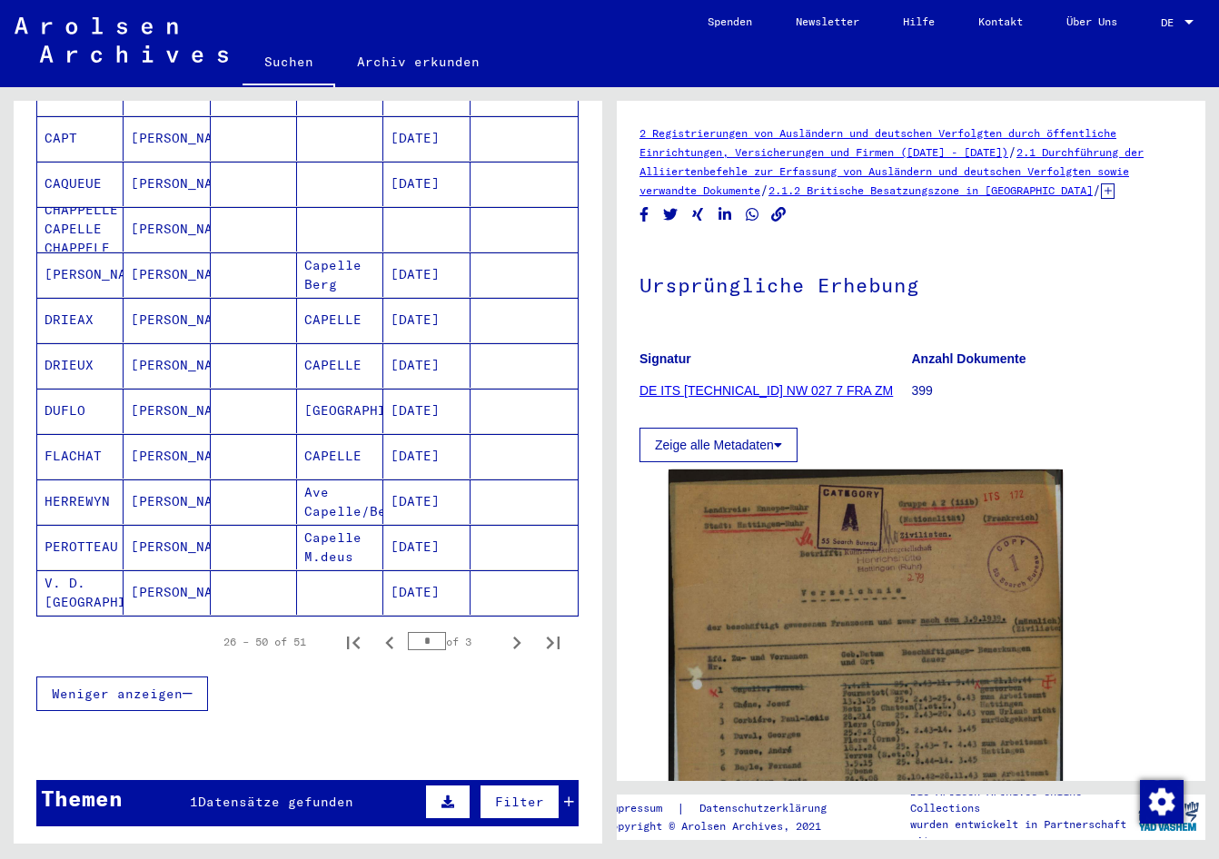
scroll to position [908, 0]
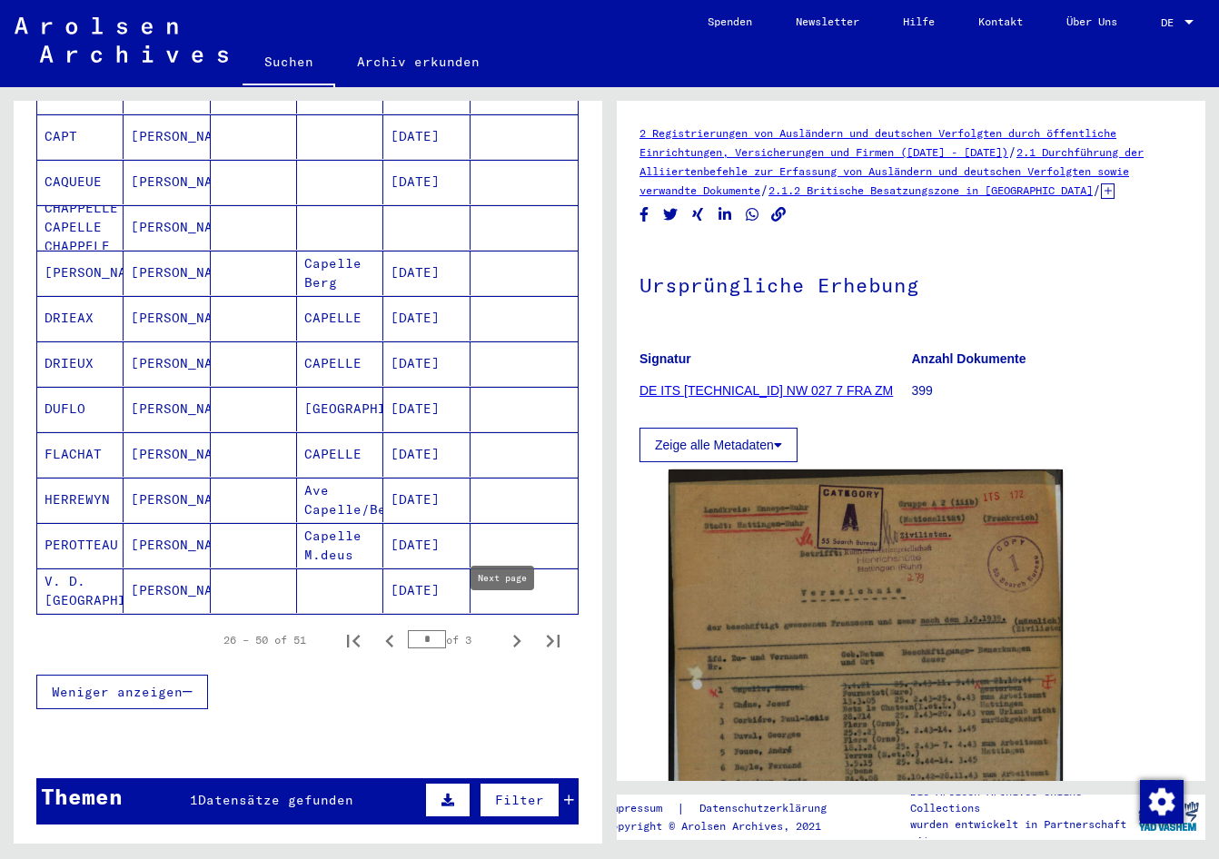
click at [508, 628] on icon "Next page" at bounding box center [516, 640] width 25 height 25
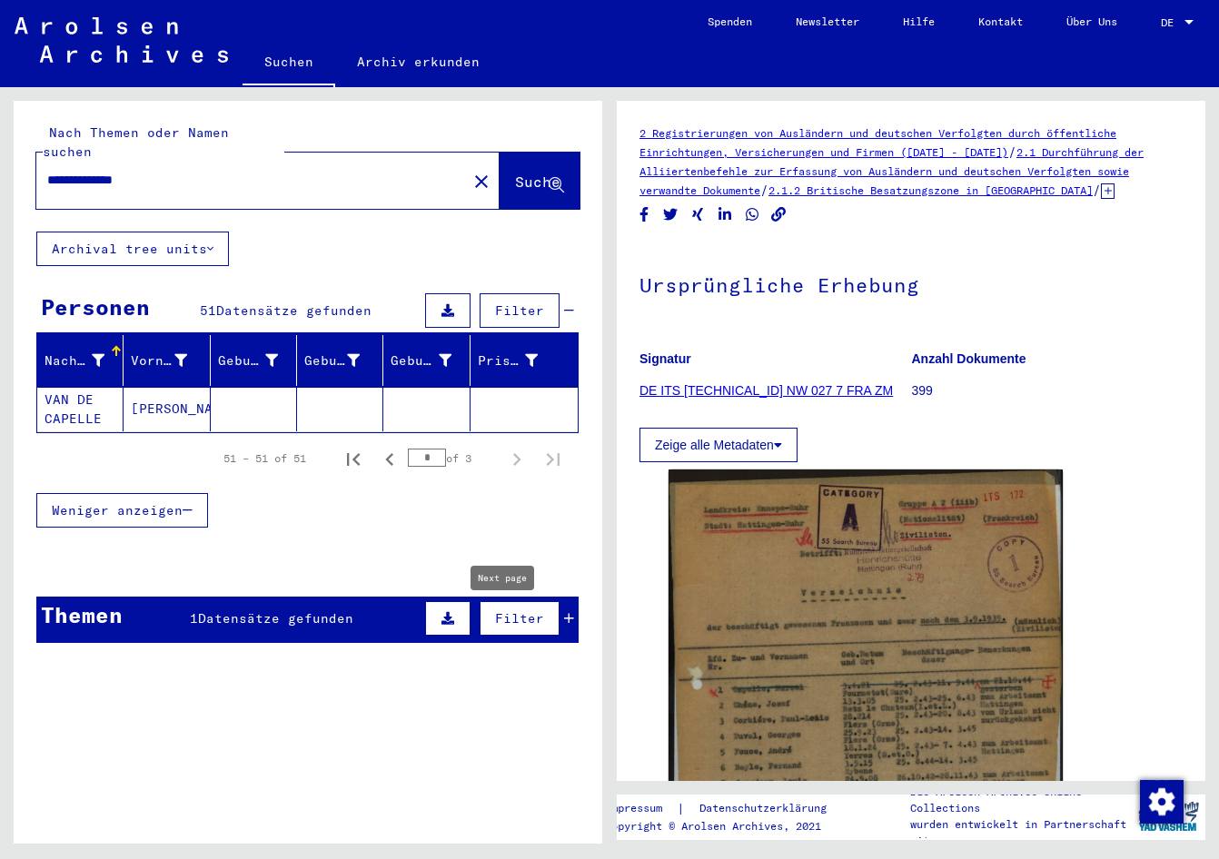
scroll to position [0, 0]
click at [354, 447] on icon "First page" at bounding box center [353, 459] width 25 height 25
type input "*"
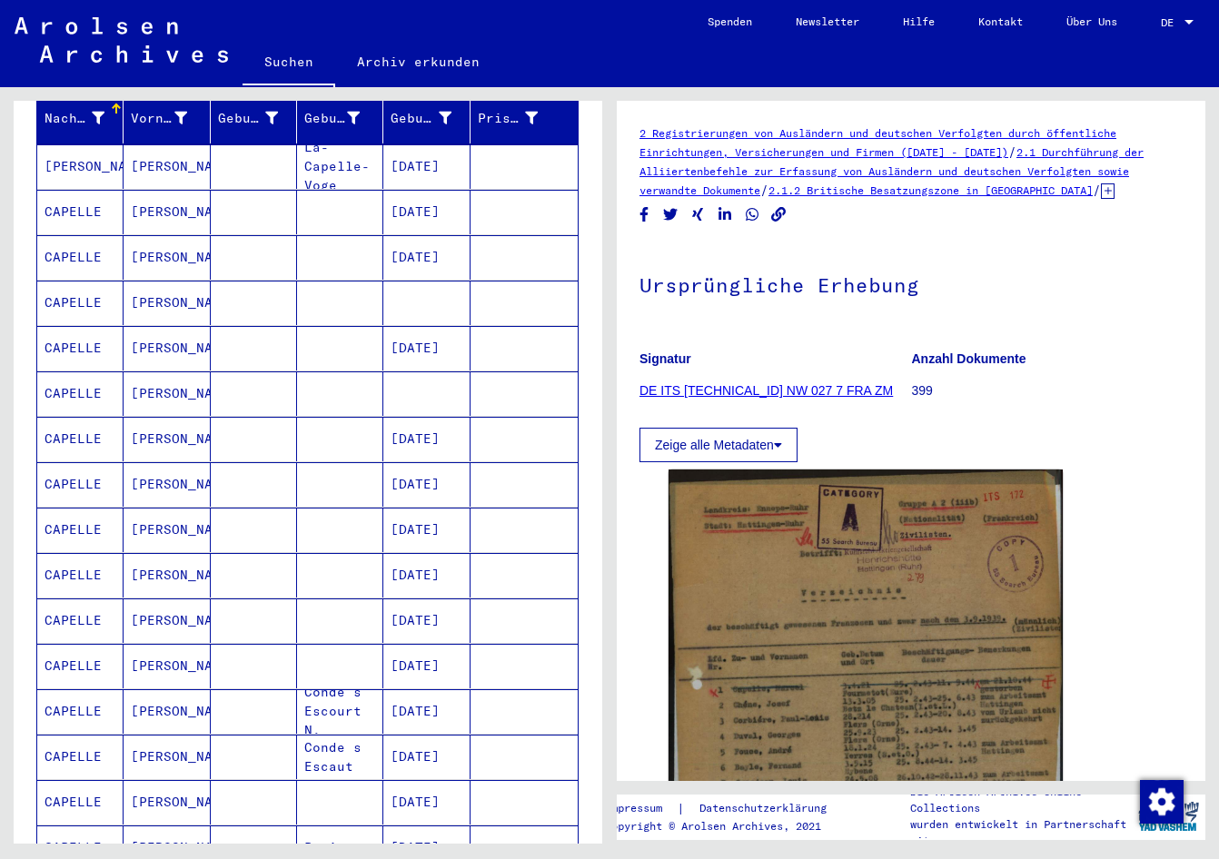
scroll to position [272, 0]
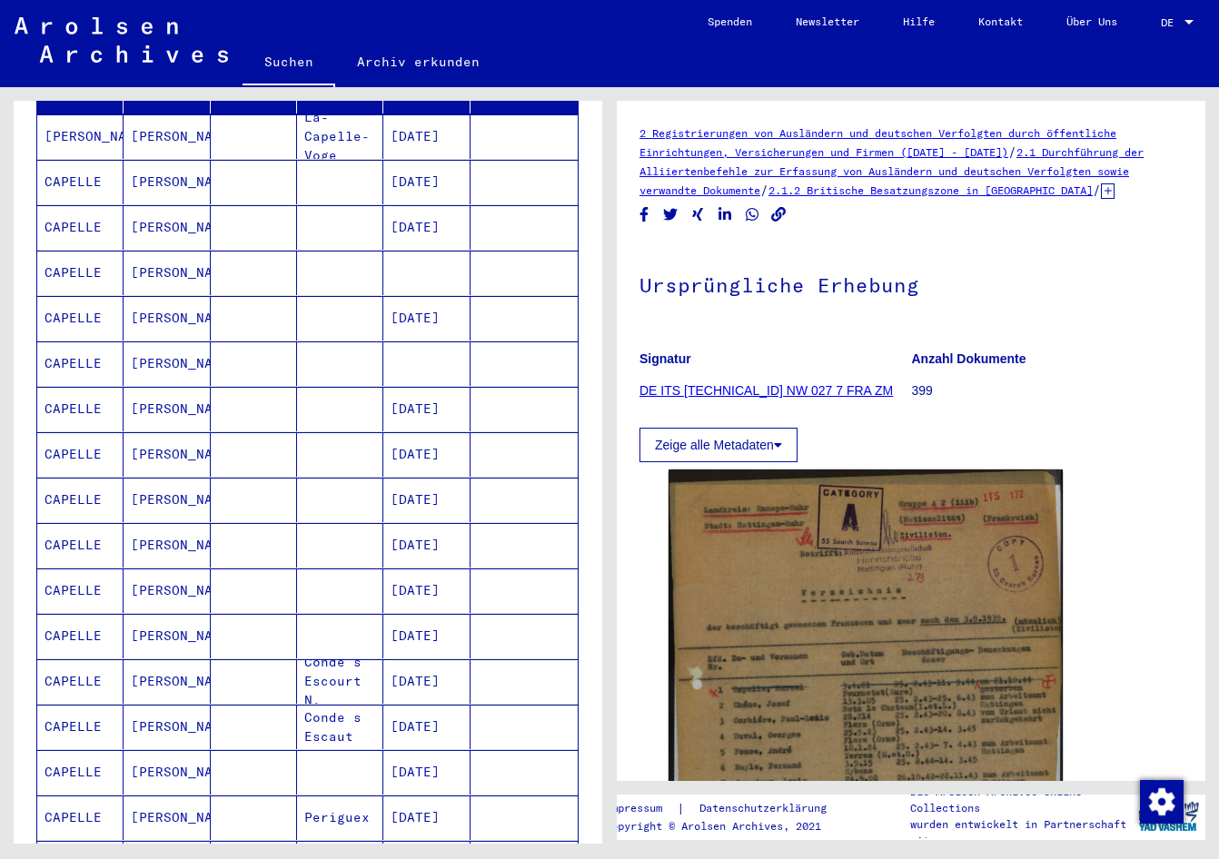
click at [418, 528] on mat-cell "[DATE]" at bounding box center [426, 545] width 86 height 44
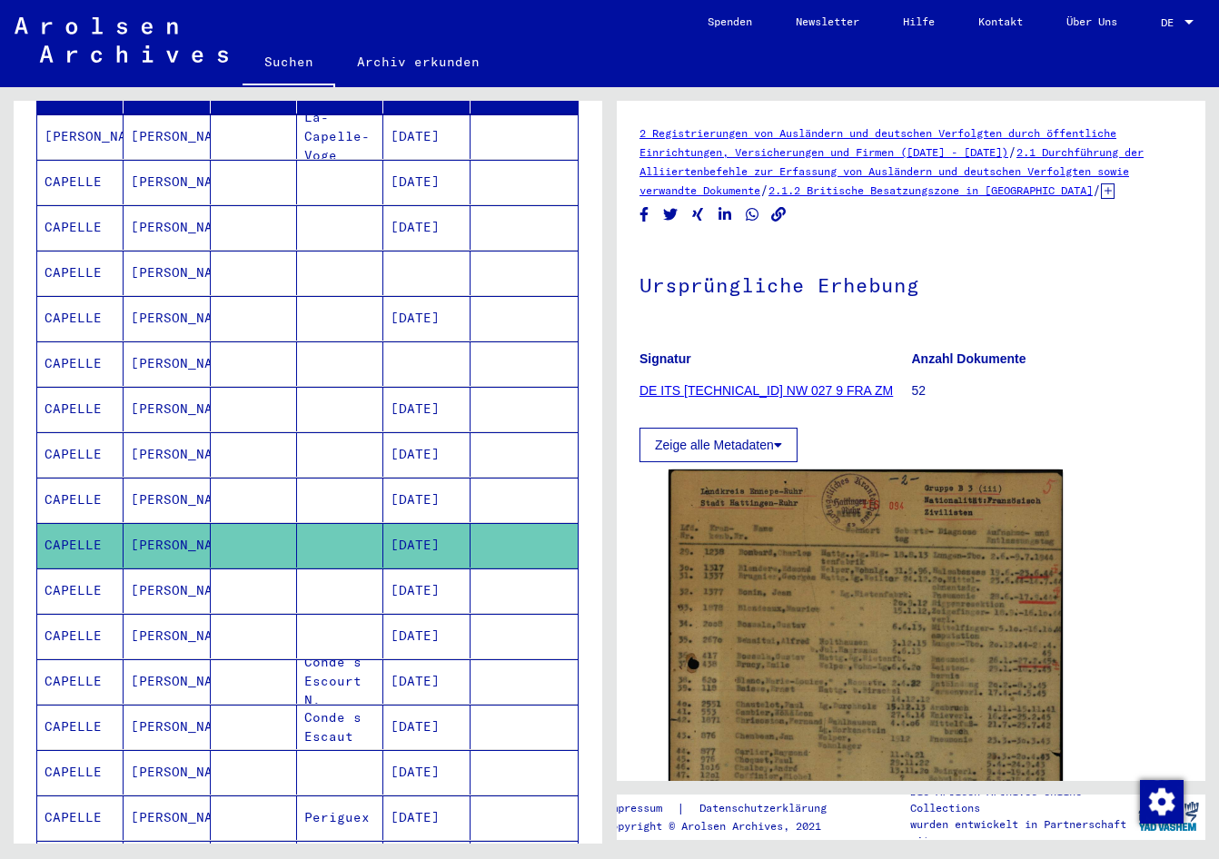
click at [427, 487] on mat-cell "[DATE]" at bounding box center [426, 500] width 86 height 44
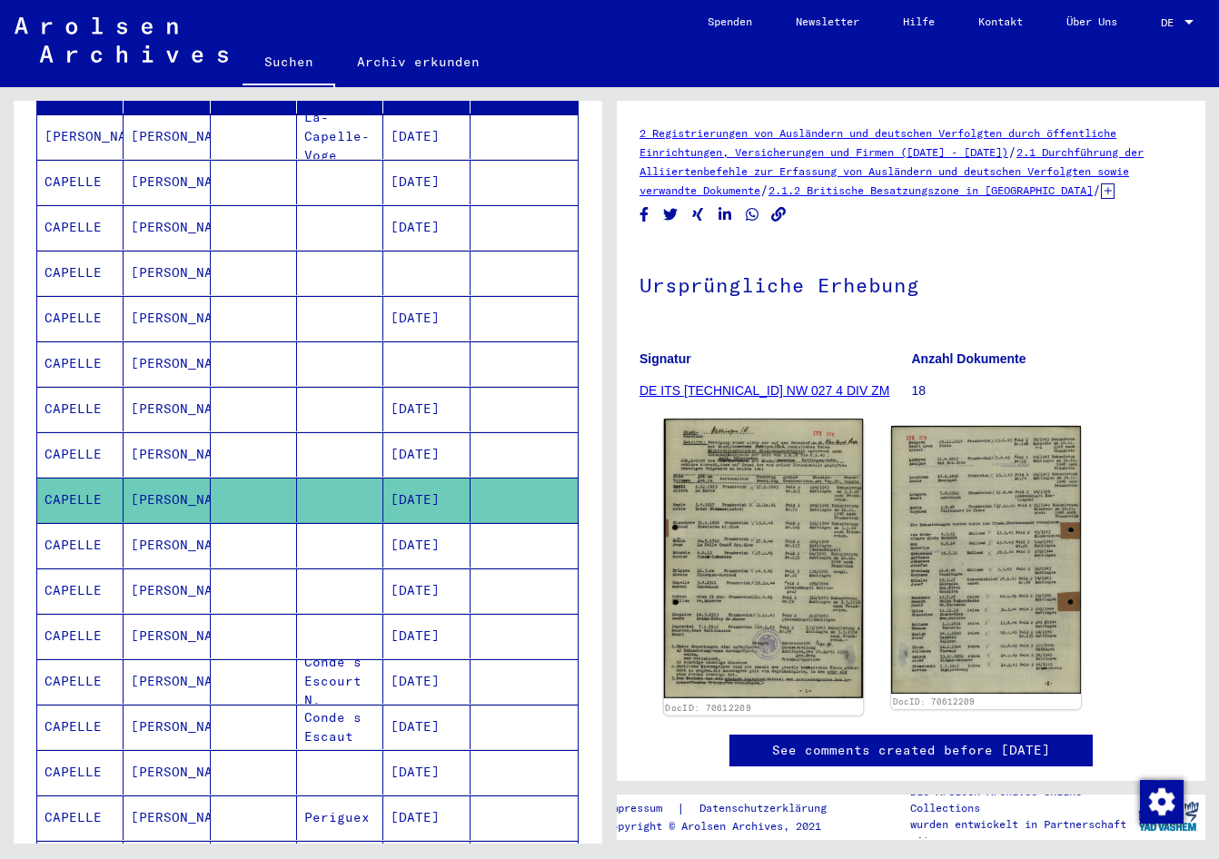
click at [735, 529] on img at bounding box center [763, 559] width 199 height 280
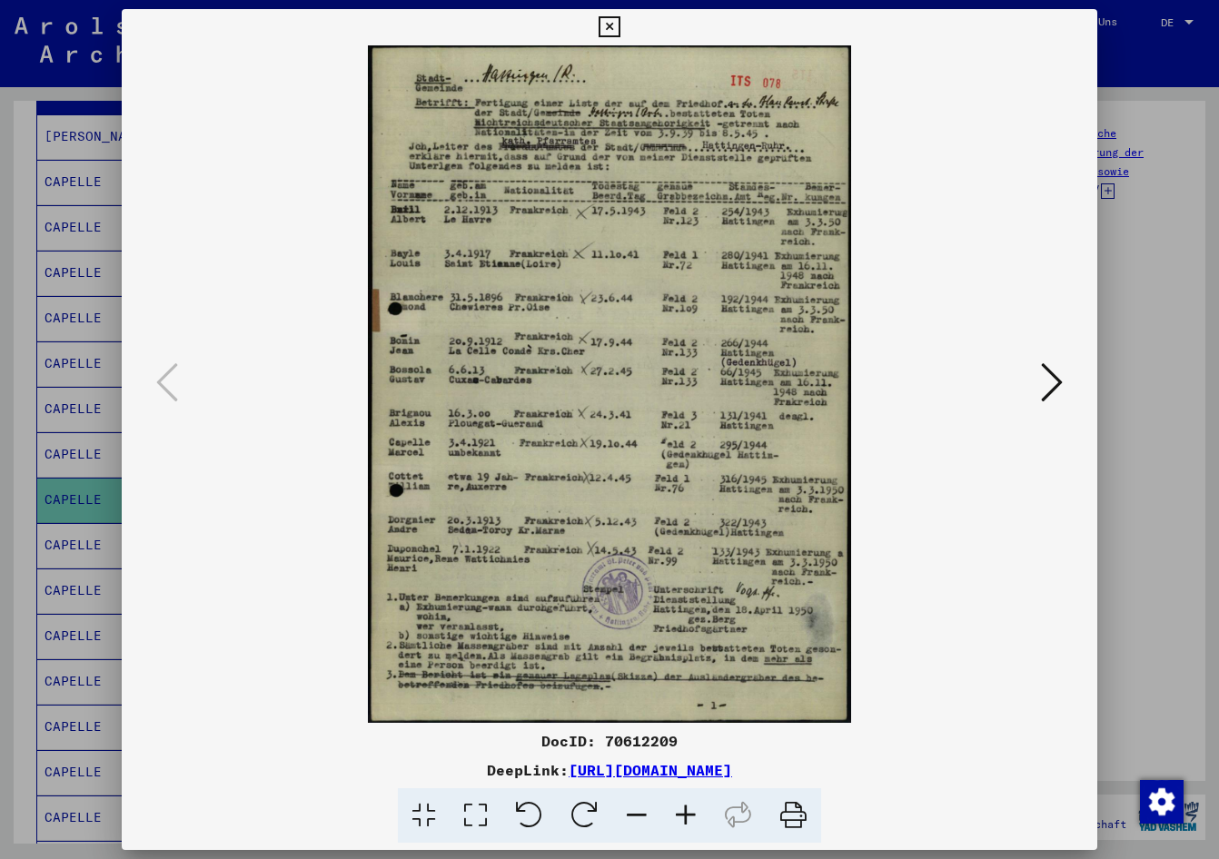
click at [683, 817] on icon at bounding box center [685, 815] width 49 height 55
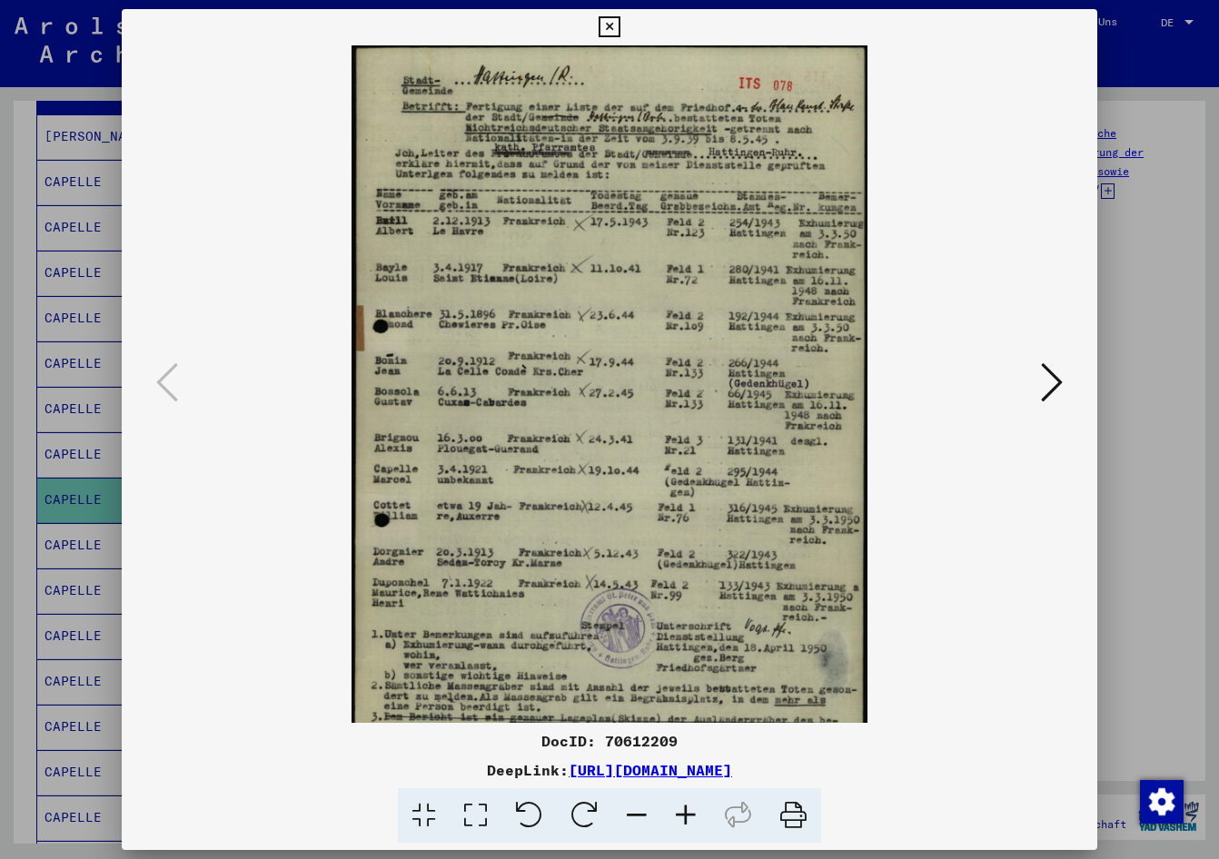
click at [683, 817] on icon at bounding box center [685, 815] width 49 height 55
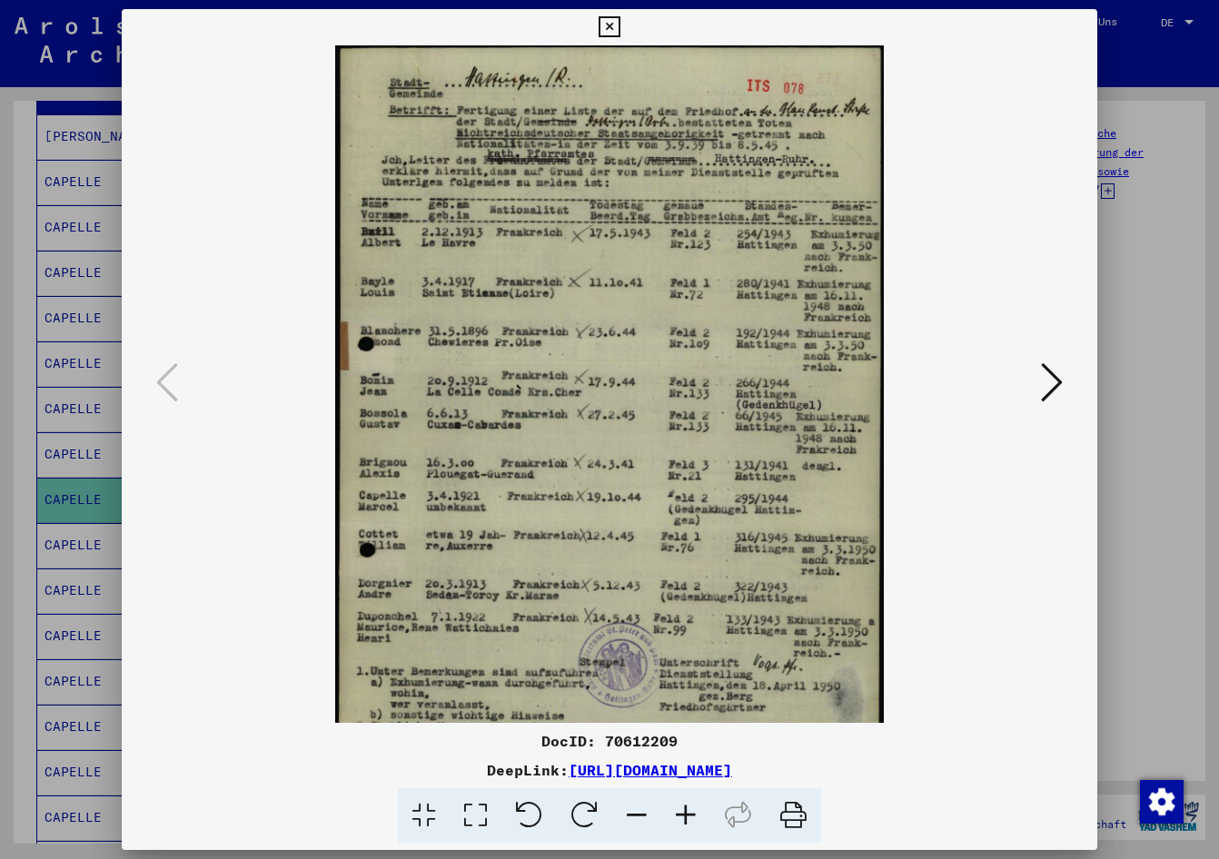
click at [683, 816] on icon at bounding box center [685, 815] width 49 height 55
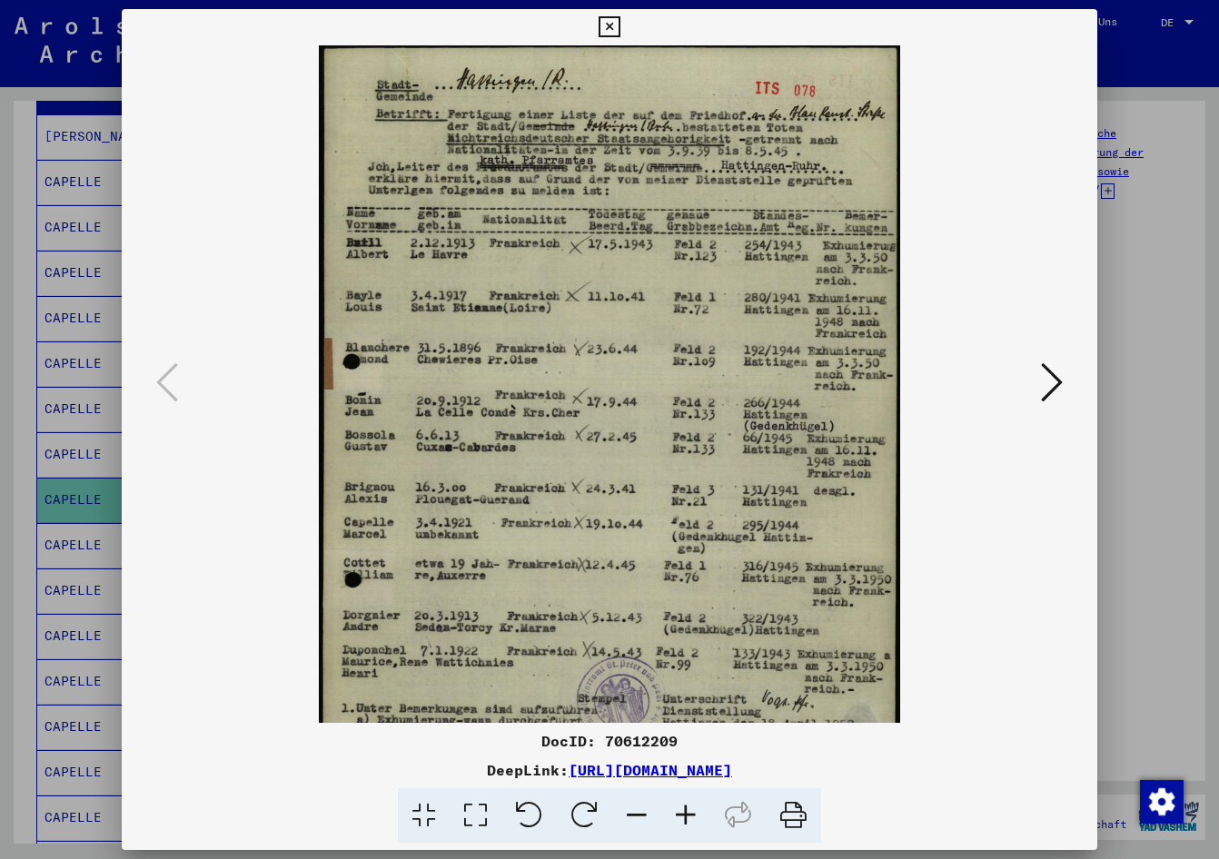
click at [683, 815] on icon at bounding box center [685, 815] width 49 height 55
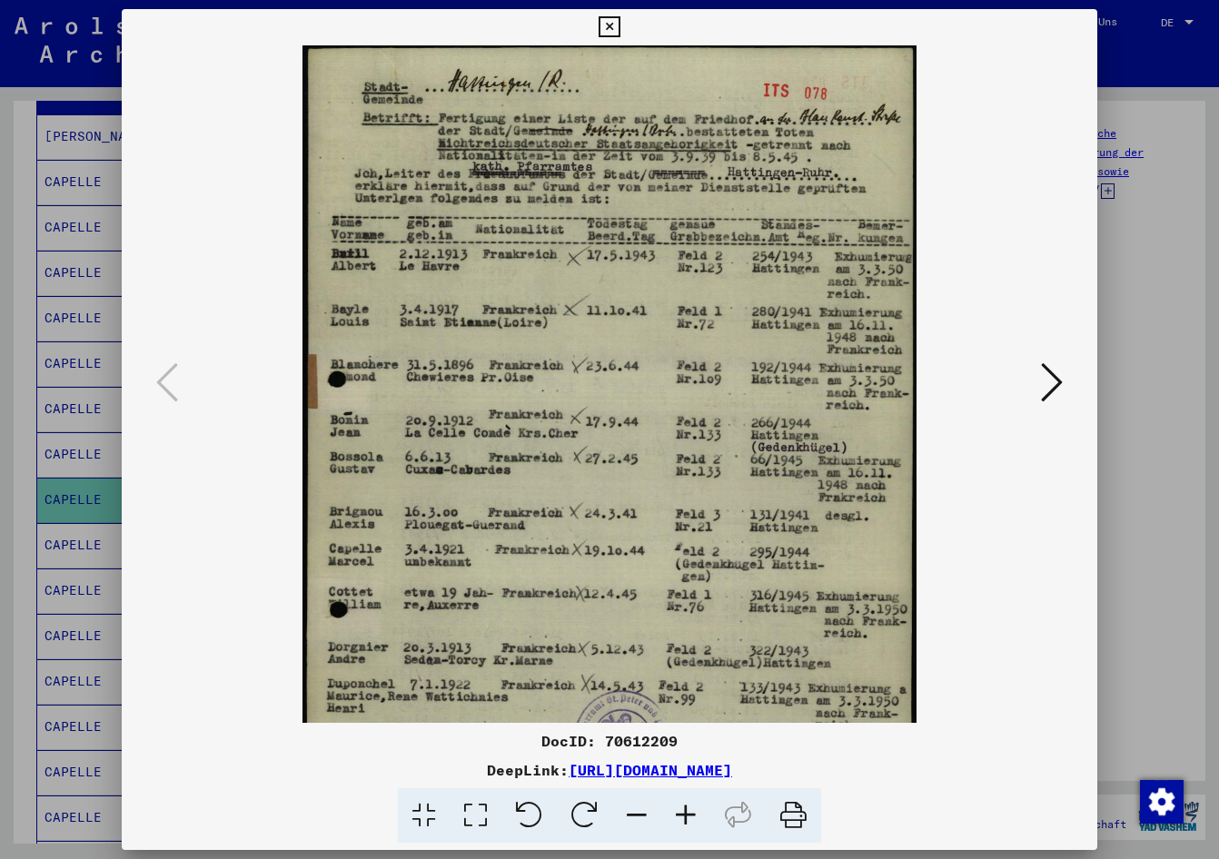
click at [683, 815] on icon at bounding box center [685, 815] width 49 height 55
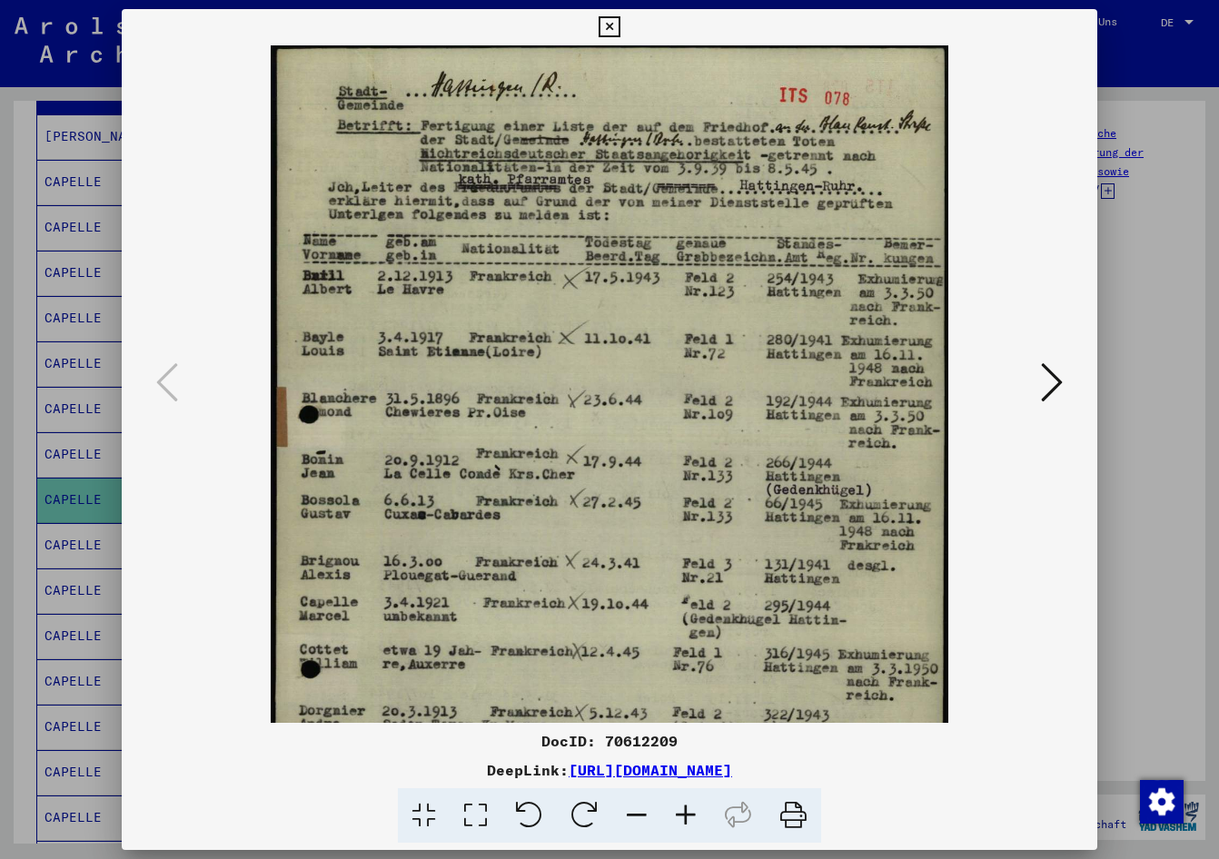
click at [682, 814] on icon at bounding box center [685, 815] width 49 height 55
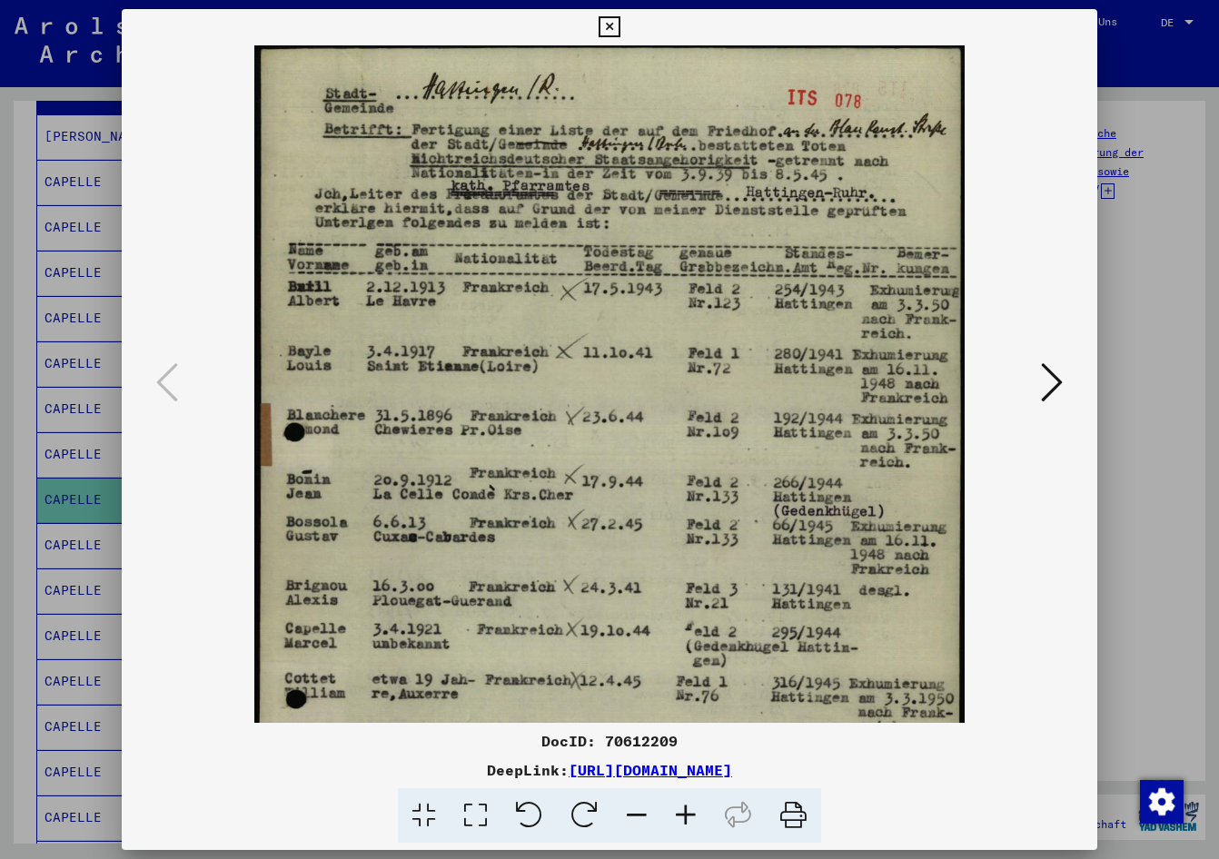
click at [682, 813] on icon at bounding box center [685, 815] width 49 height 55
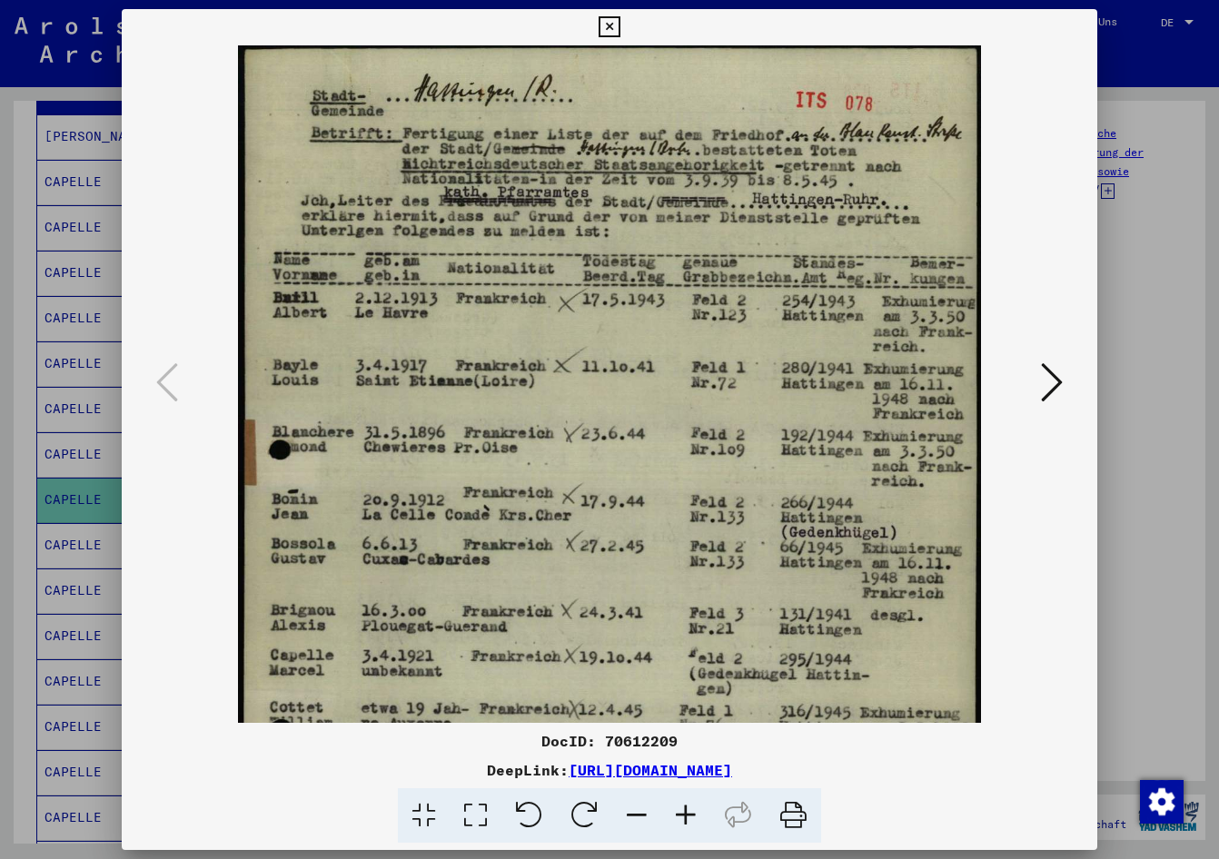
click at [681, 812] on icon at bounding box center [685, 815] width 49 height 55
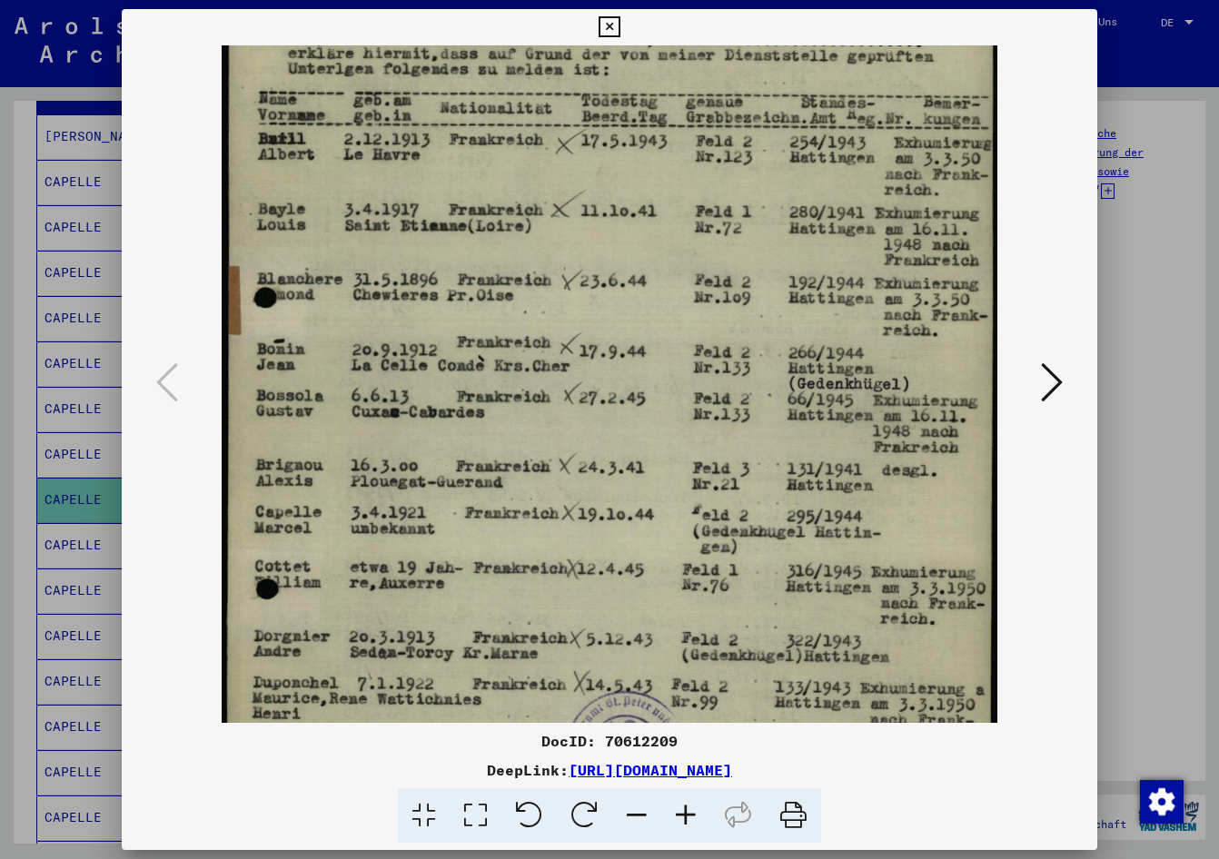
scroll to position [173, 0]
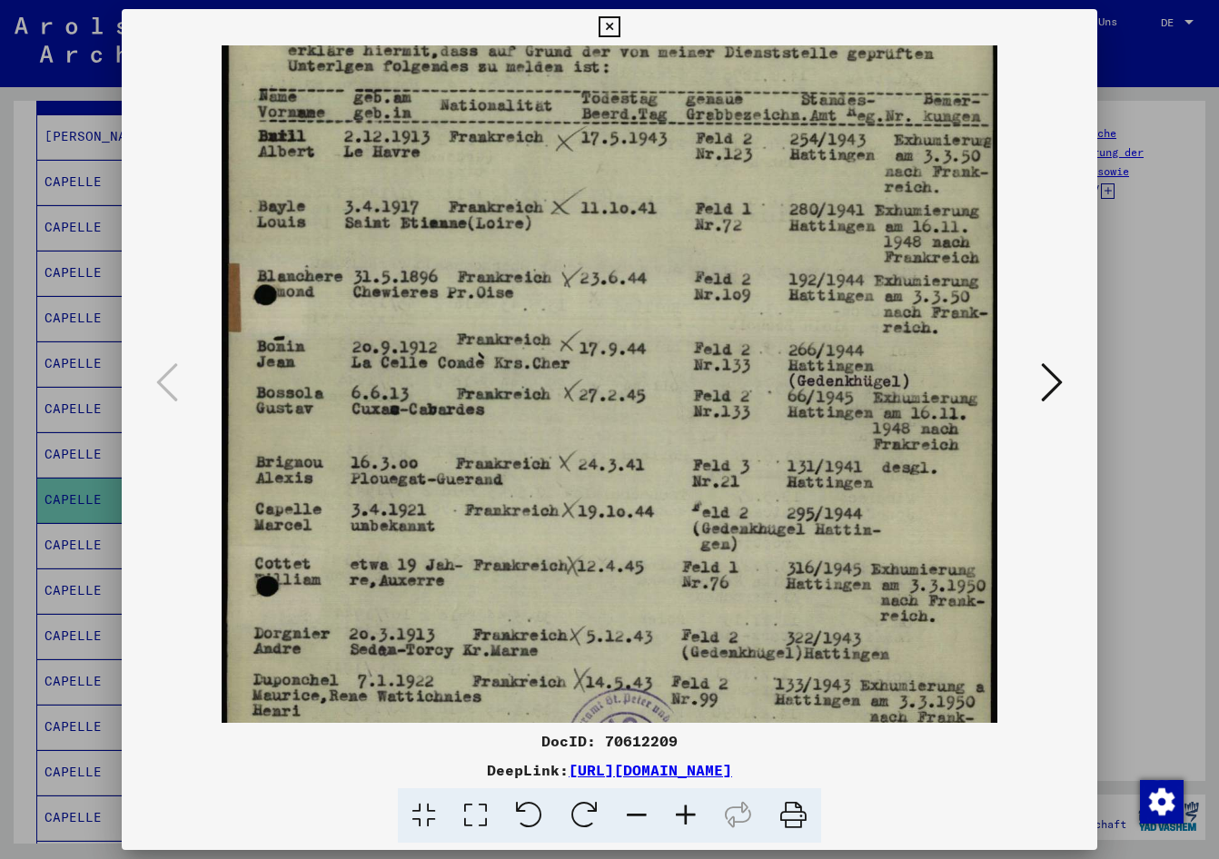
drag, startPoint x: 607, startPoint y: 592, endPoint x: 624, endPoint y: 442, distance: 150.7
click at [624, 442] on img at bounding box center [609, 416] width 775 height 1086
click at [1069, 224] on div at bounding box center [609, 429] width 1219 height 859
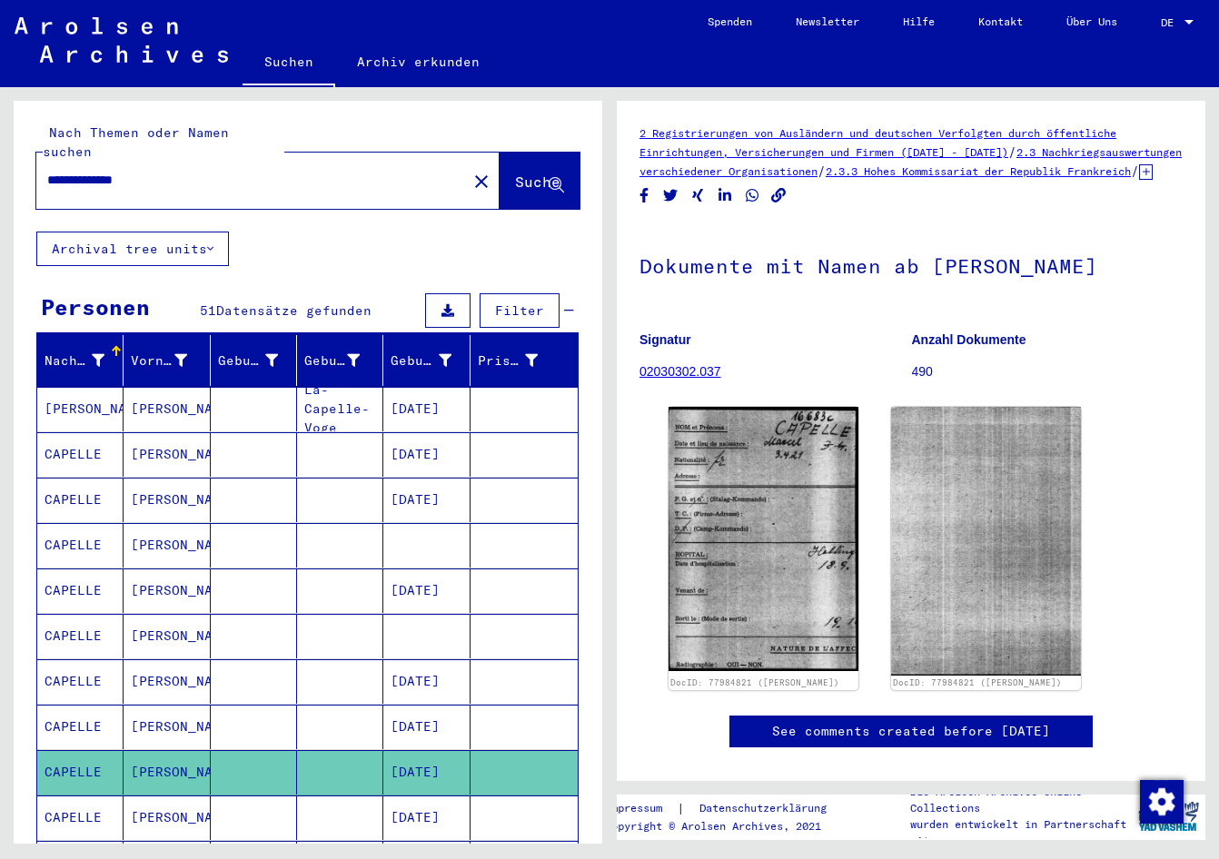
drag, startPoint x: 174, startPoint y: 157, endPoint x: 43, endPoint y: 168, distance: 132.1
click at [43, 168] on div "**********" at bounding box center [246, 180] width 420 height 41
paste input "text"
type input "**********"
click at [515, 173] on span "Suche" at bounding box center [537, 182] width 45 height 18
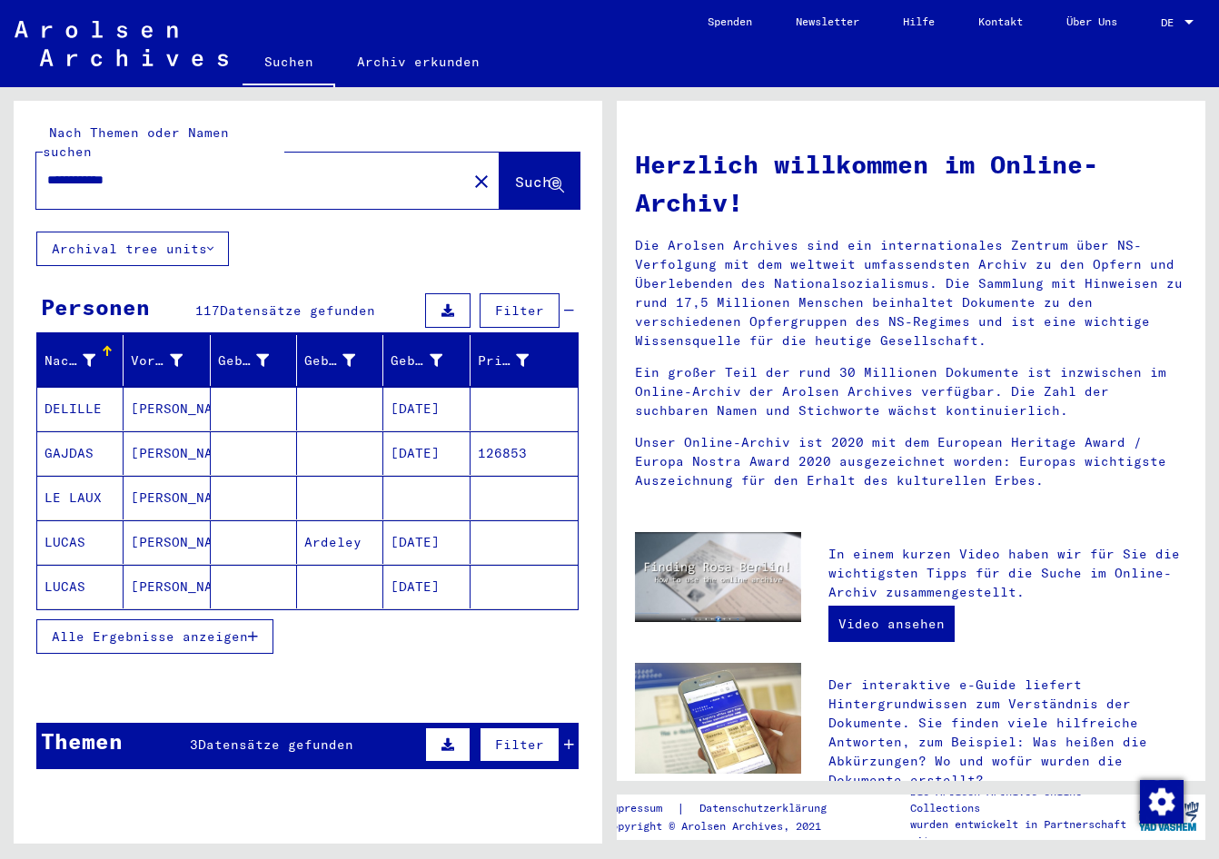
click at [247, 628] on span "Alle Ergebnisse anzeigen" at bounding box center [150, 636] width 196 height 16
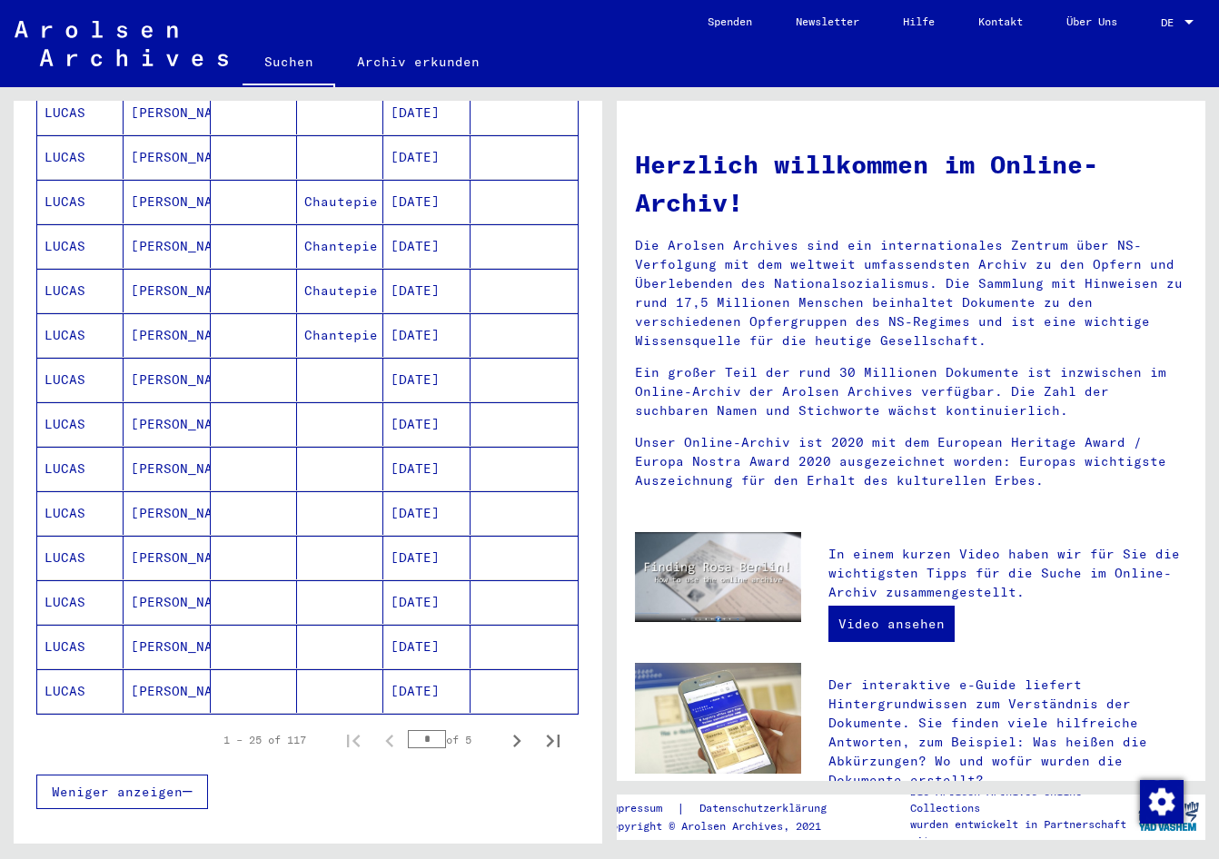
scroll to position [817, 0]
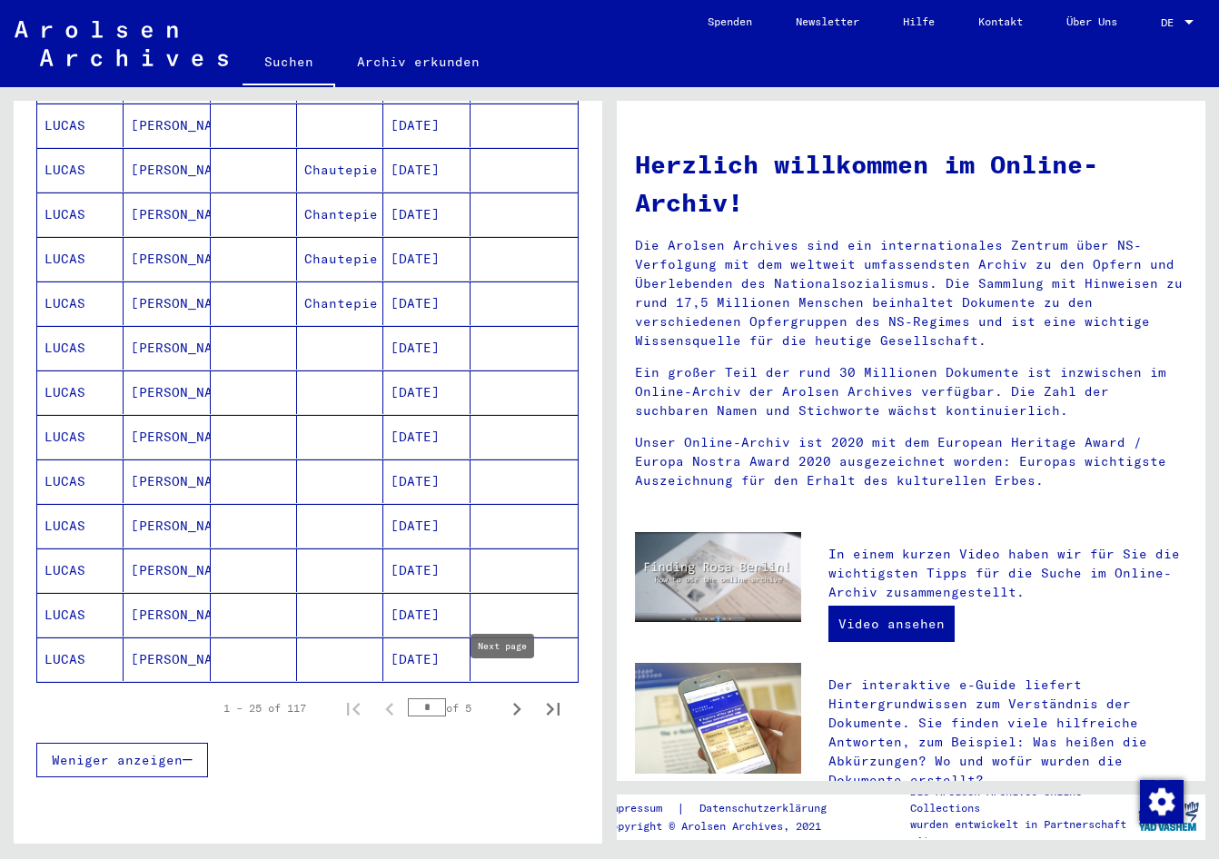
click at [504, 700] on icon "Next page" at bounding box center [516, 708] width 25 height 25
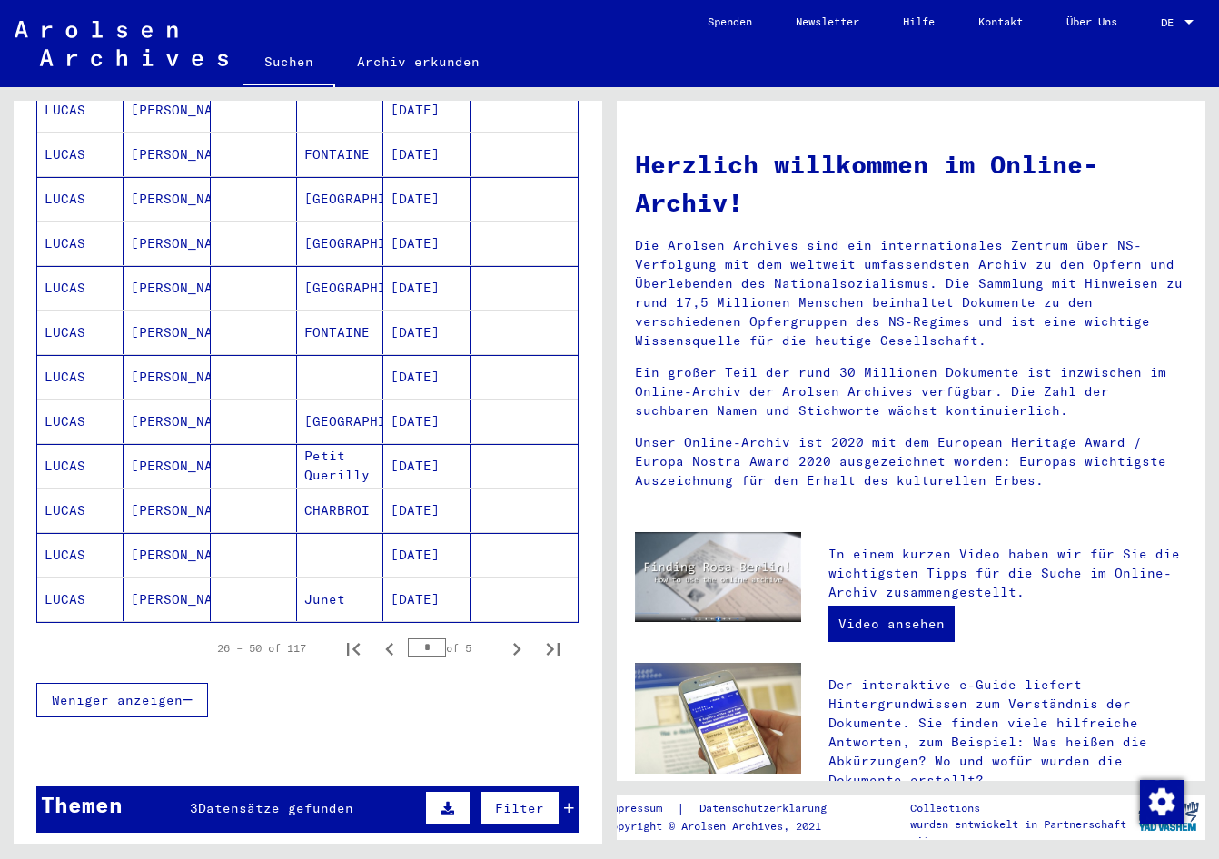
scroll to position [908, 0]
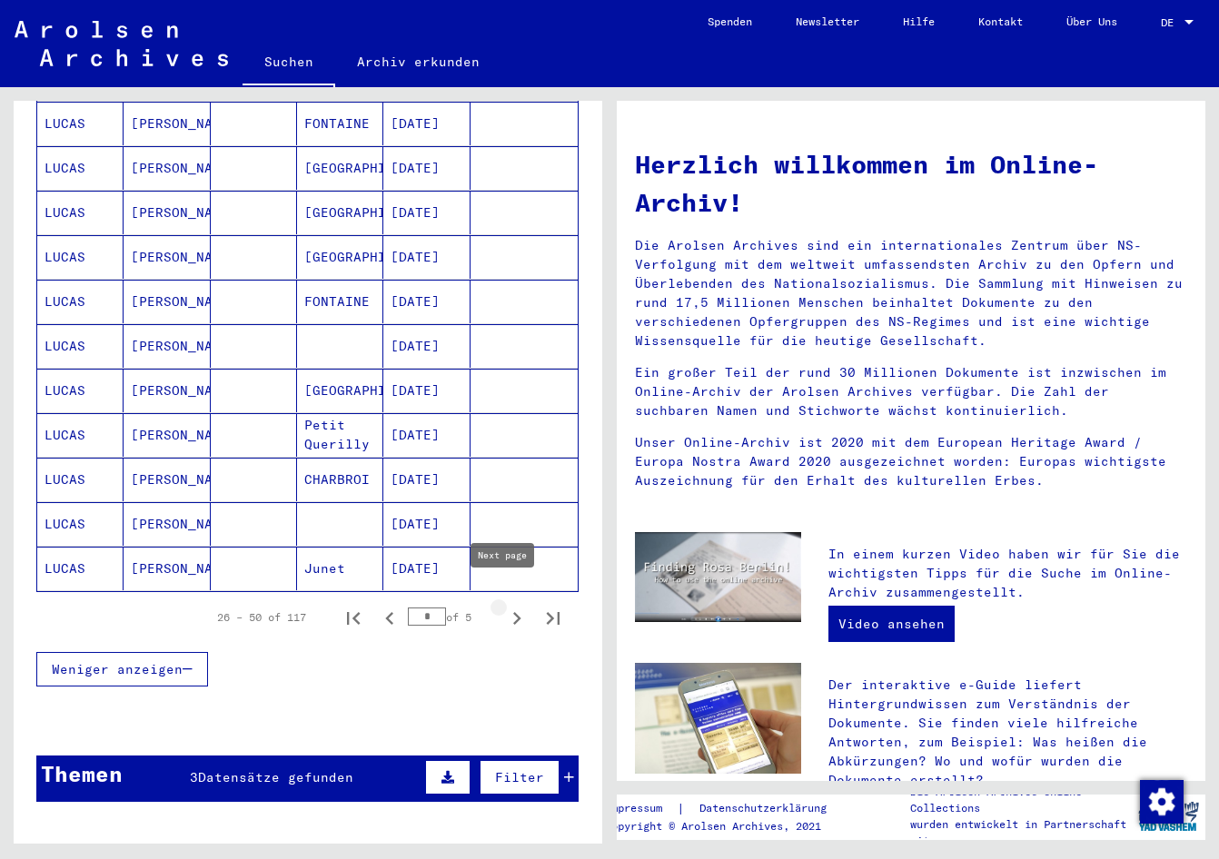
click at [513, 612] on icon "Next page" at bounding box center [517, 618] width 8 height 13
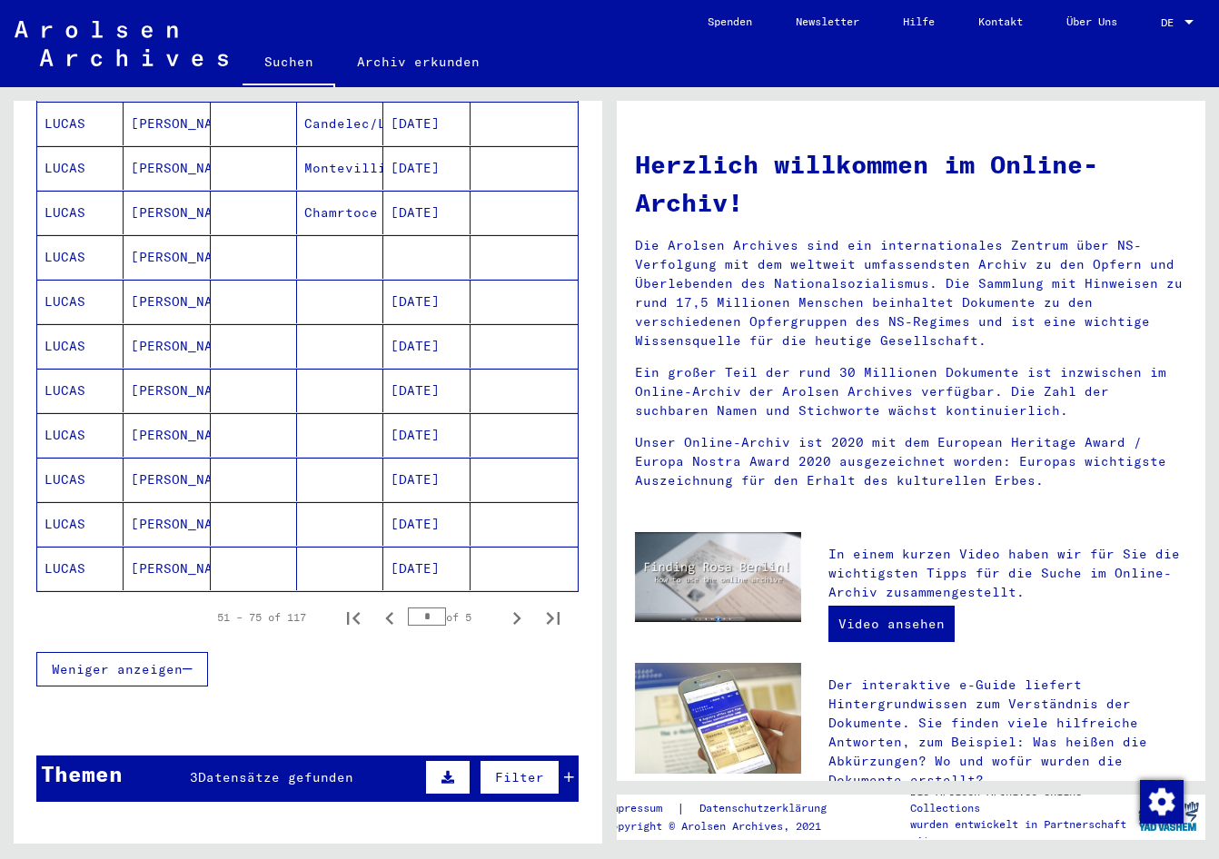
click at [419, 506] on mat-cell "[DATE]" at bounding box center [426, 524] width 86 height 44
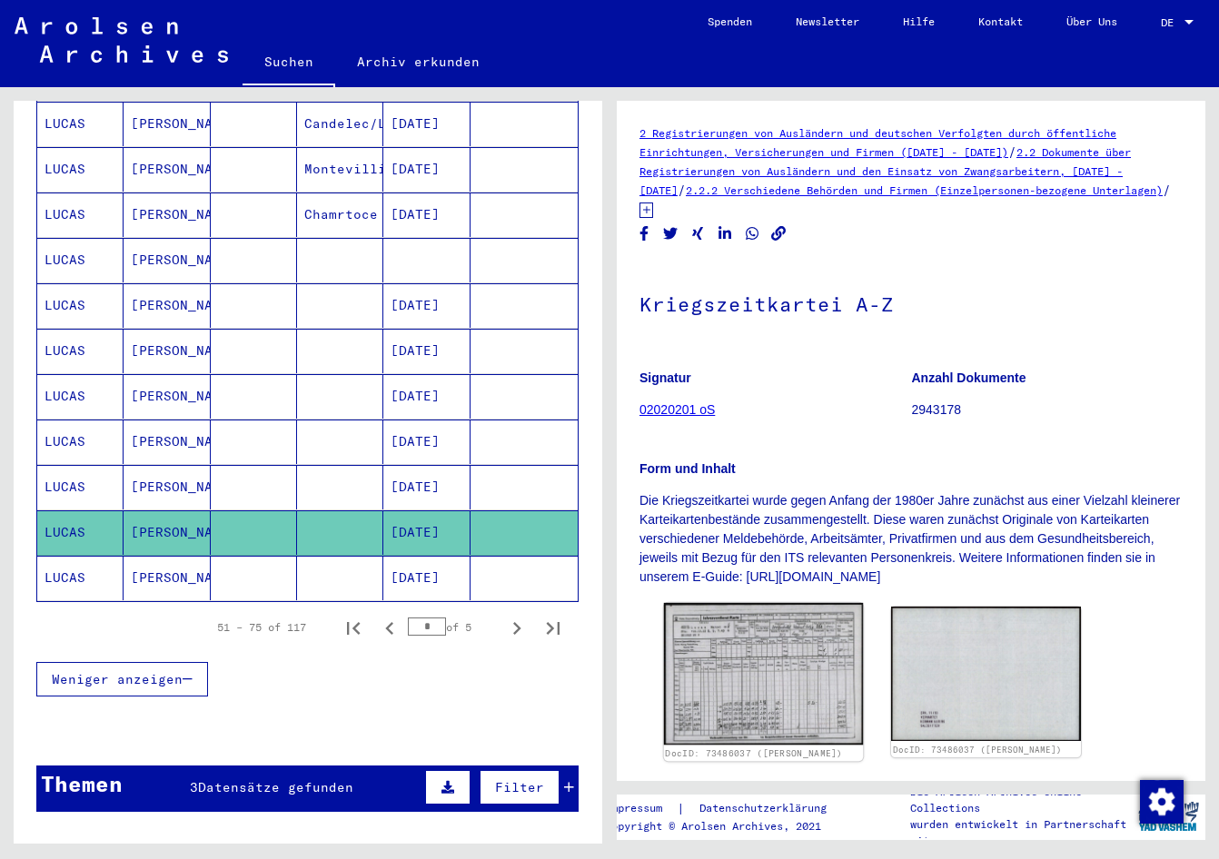
click at [765, 645] on img at bounding box center [763, 674] width 199 height 142
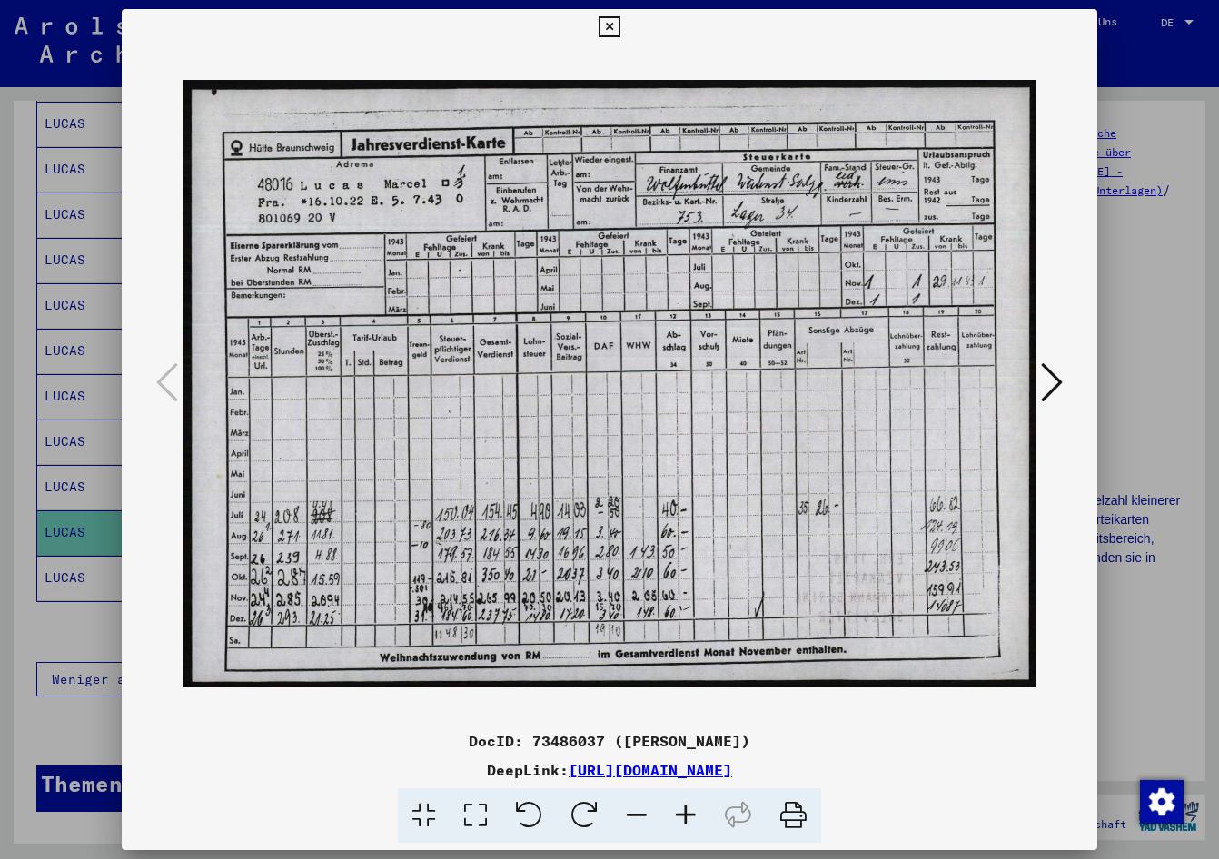
click at [92, 623] on div at bounding box center [609, 429] width 1219 height 859
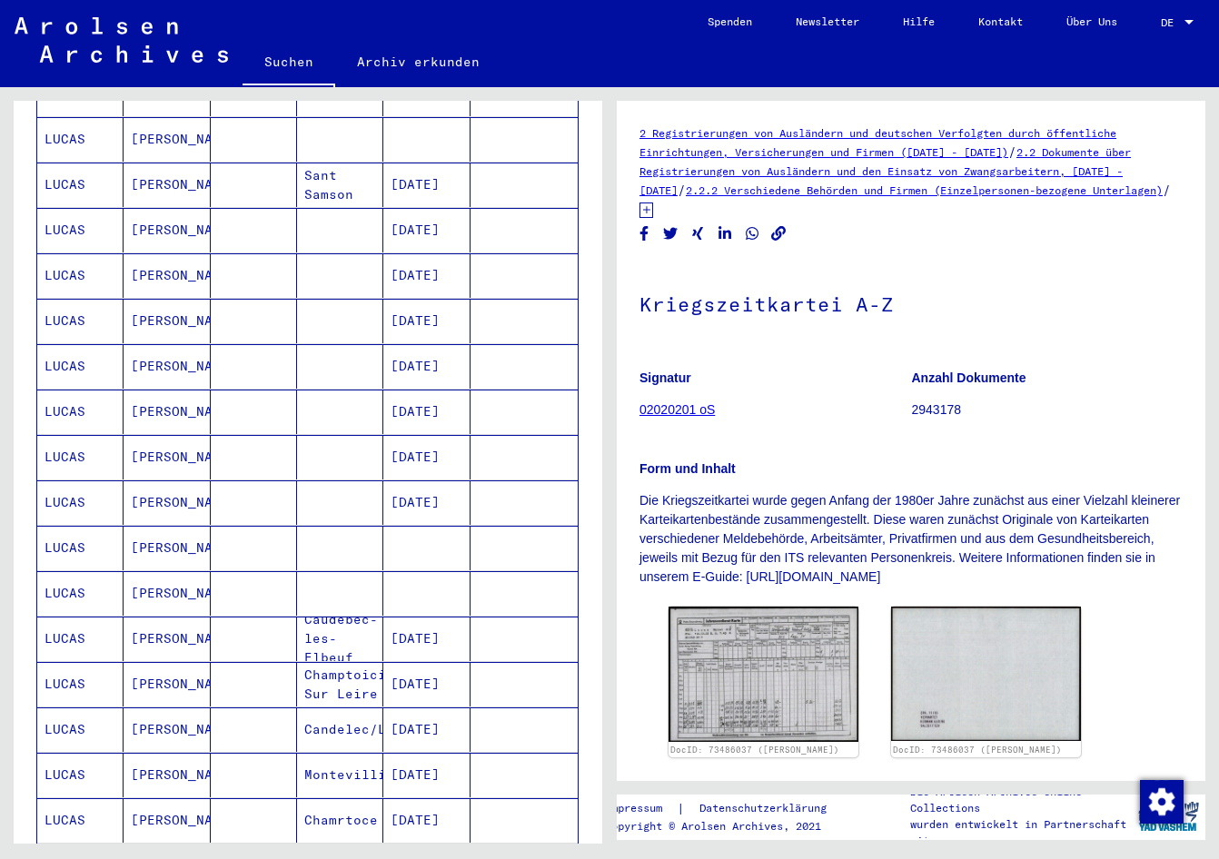
scroll to position [285, 0]
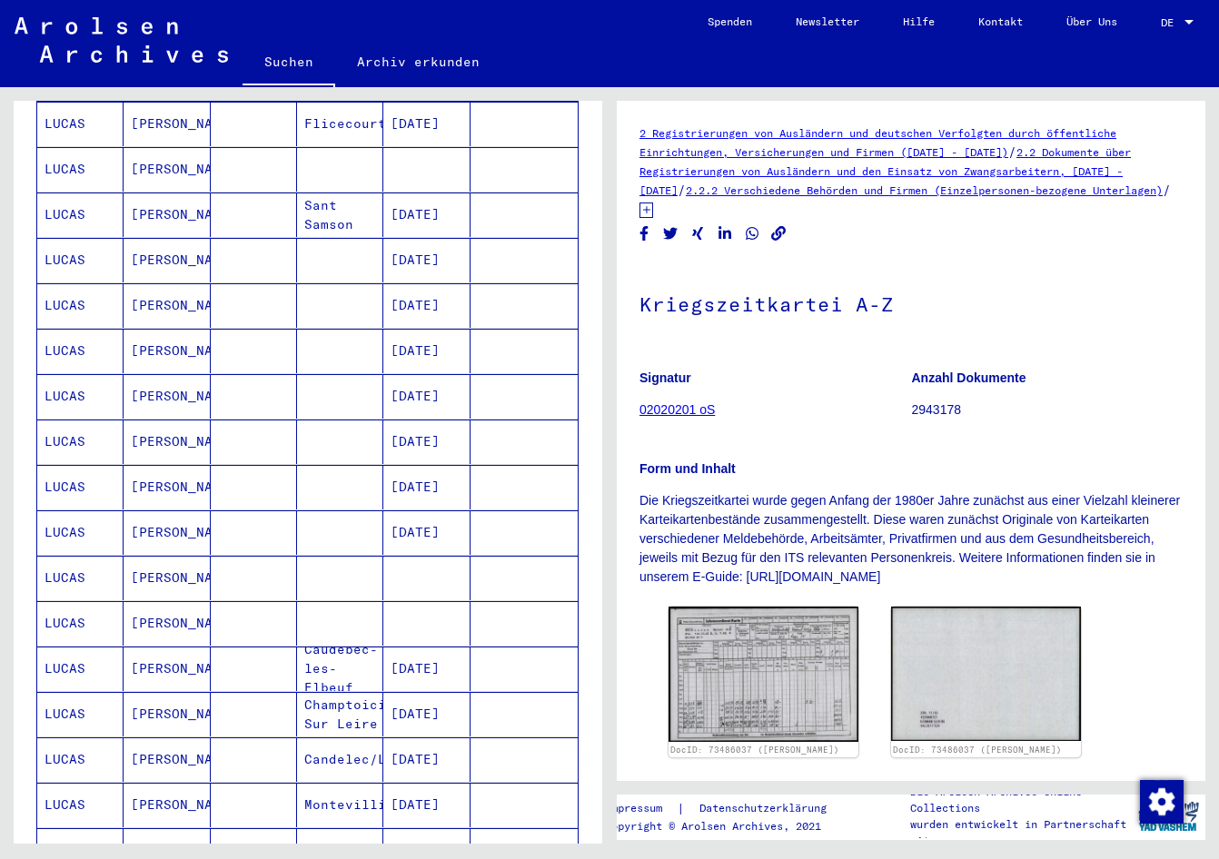
click at [425, 196] on mat-cell "[DATE]" at bounding box center [426, 215] width 86 height 44
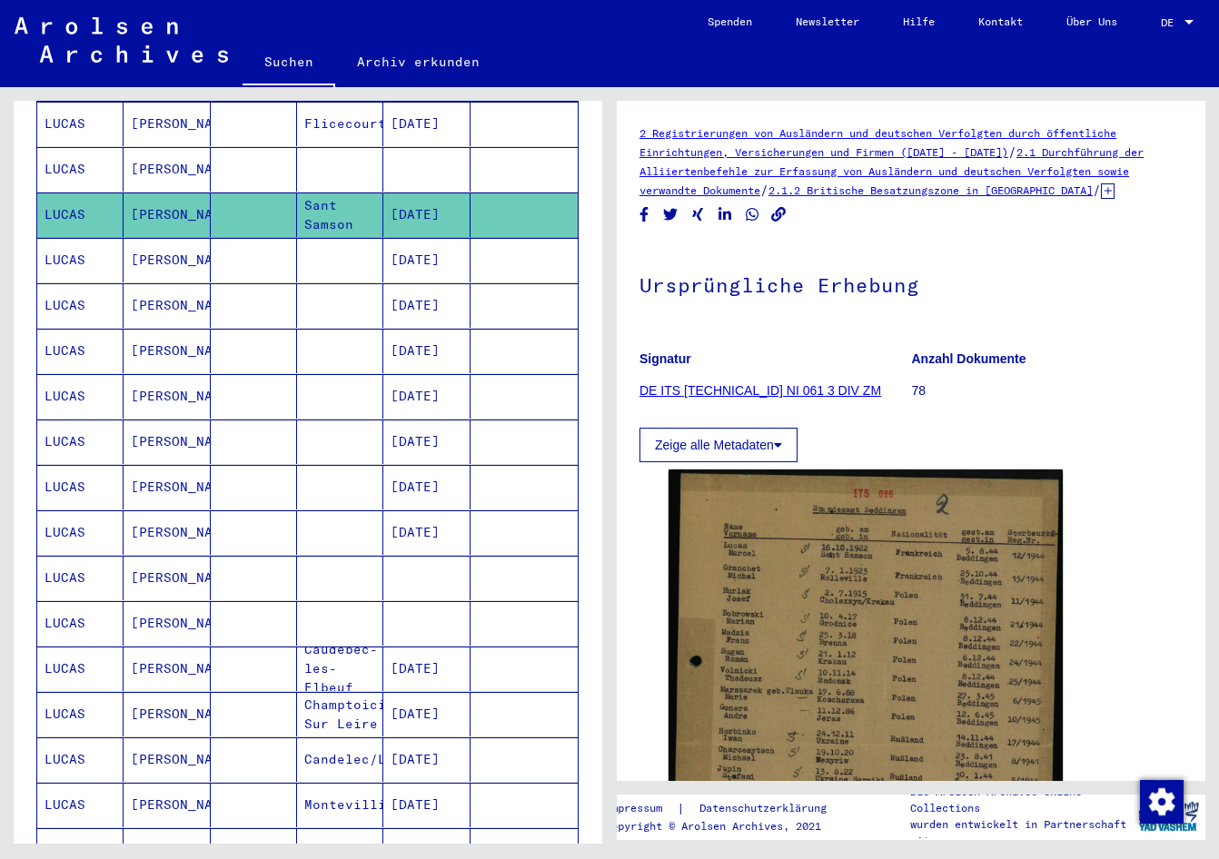
click at [416, 243] on mat-cell "[DATE]" at bounding box center [426, 260] width 86 height 44
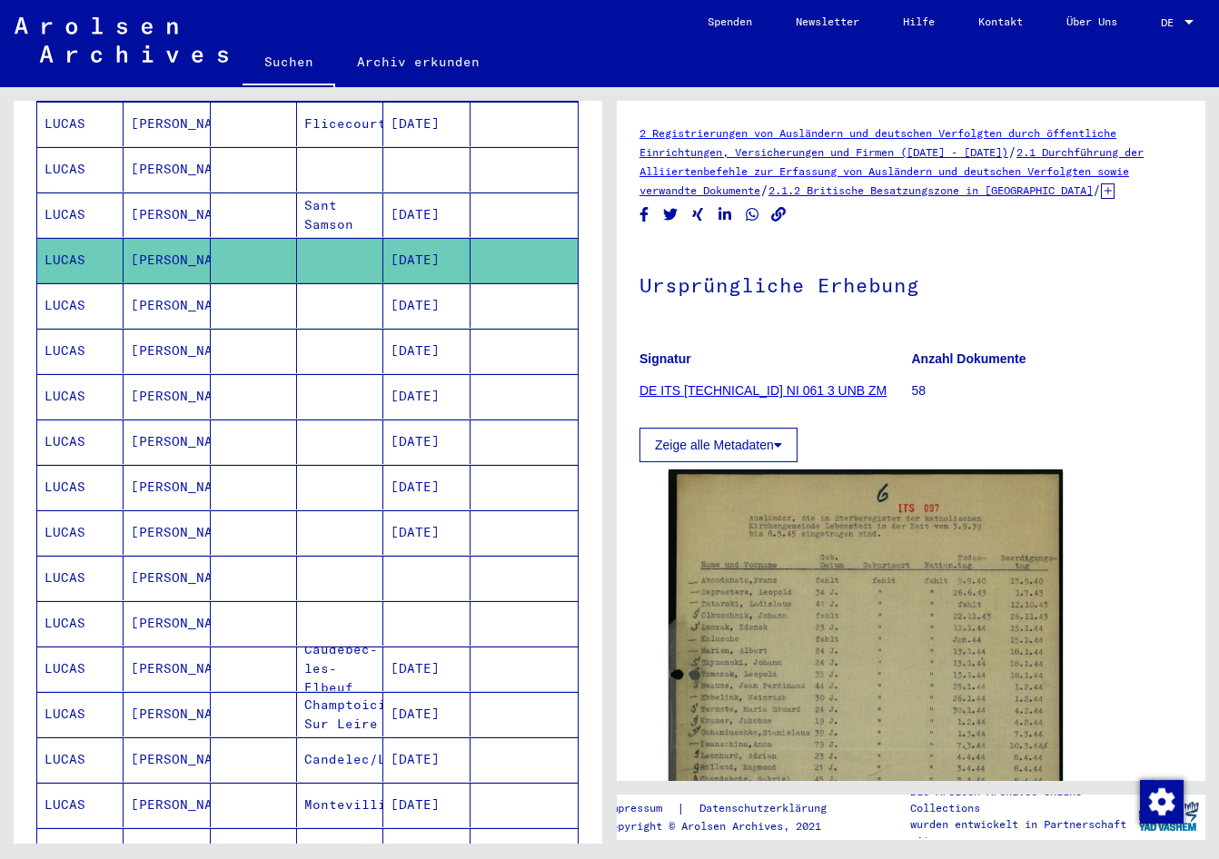
click at [410, 283] on mat-cell "[DATE]" at bounding box center [426, 305] width 86 height 44
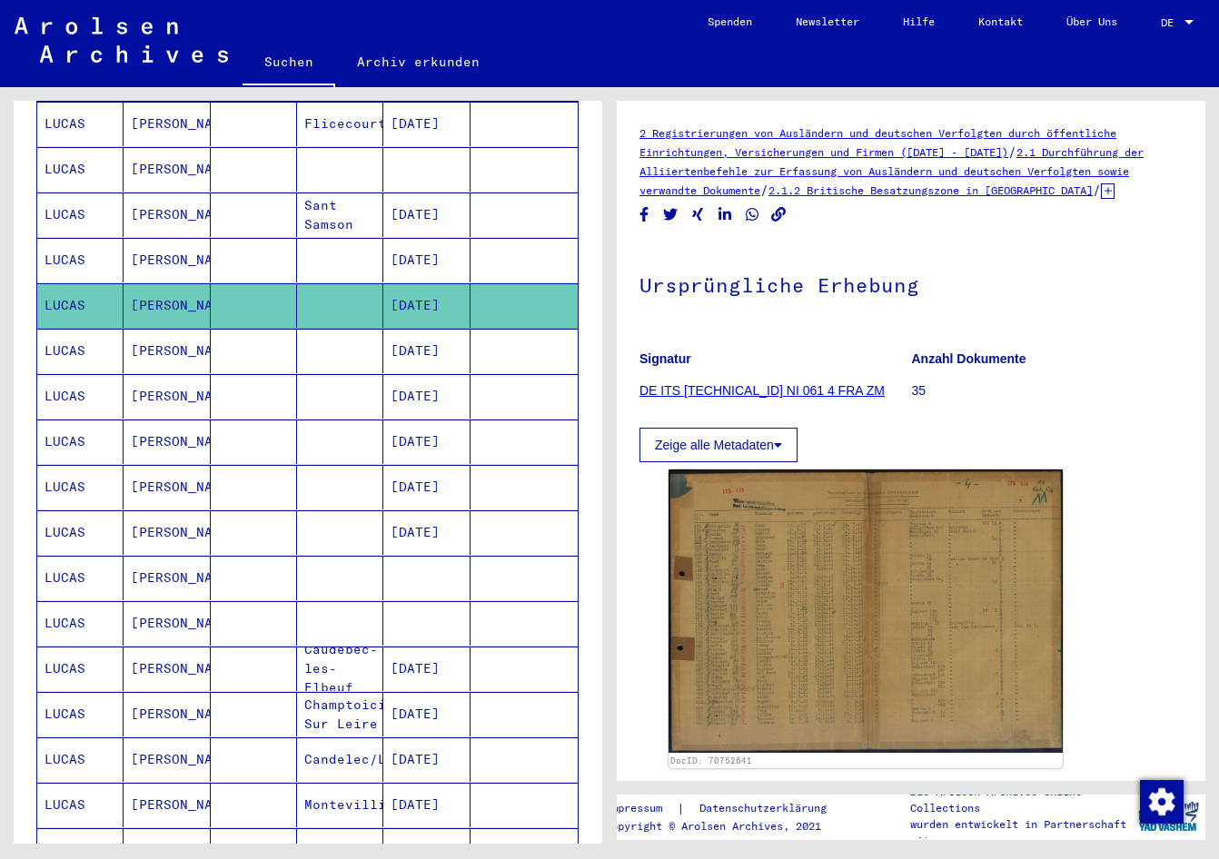
click at [410, 335] on mat-cell "[DATE]" at bounding box center [426, 351] width 86 height 44
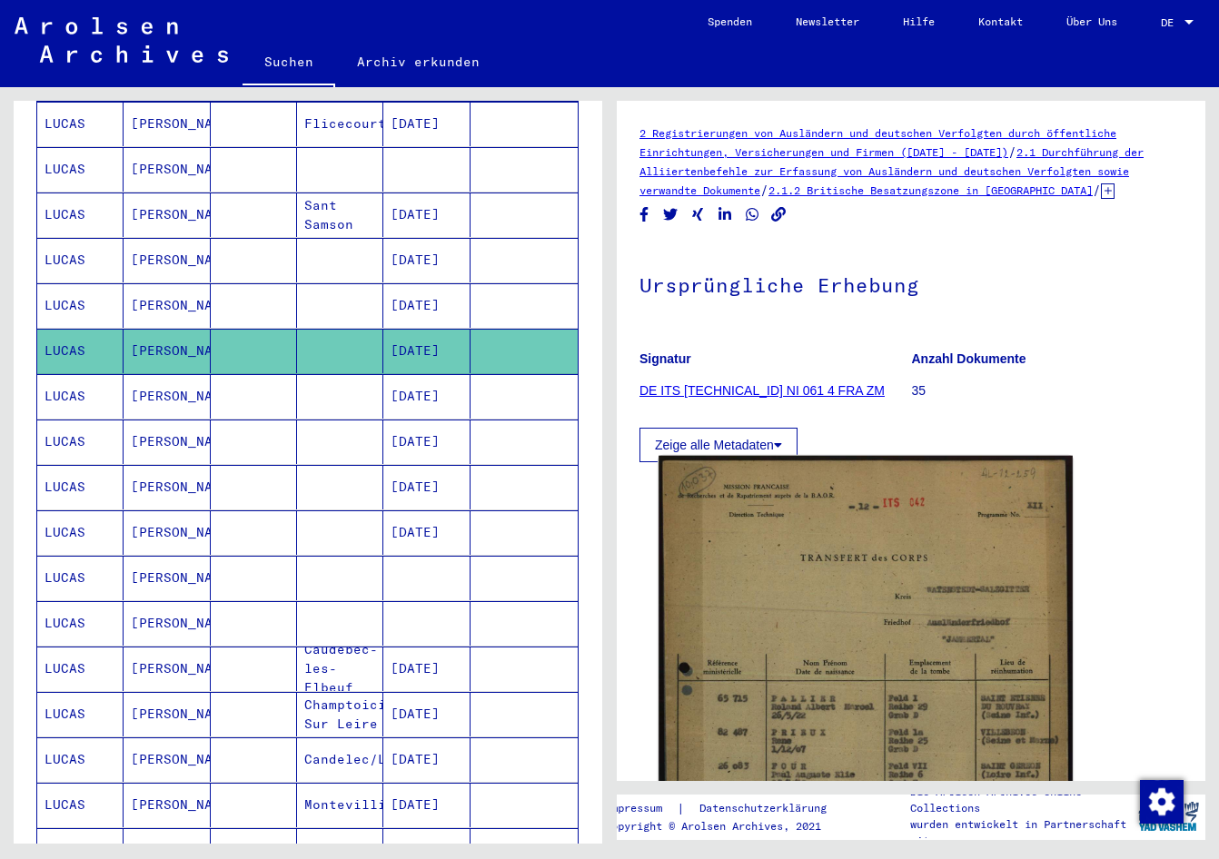
click at [807, 606] on img at bounding box center [865, 740] width 414 height 568
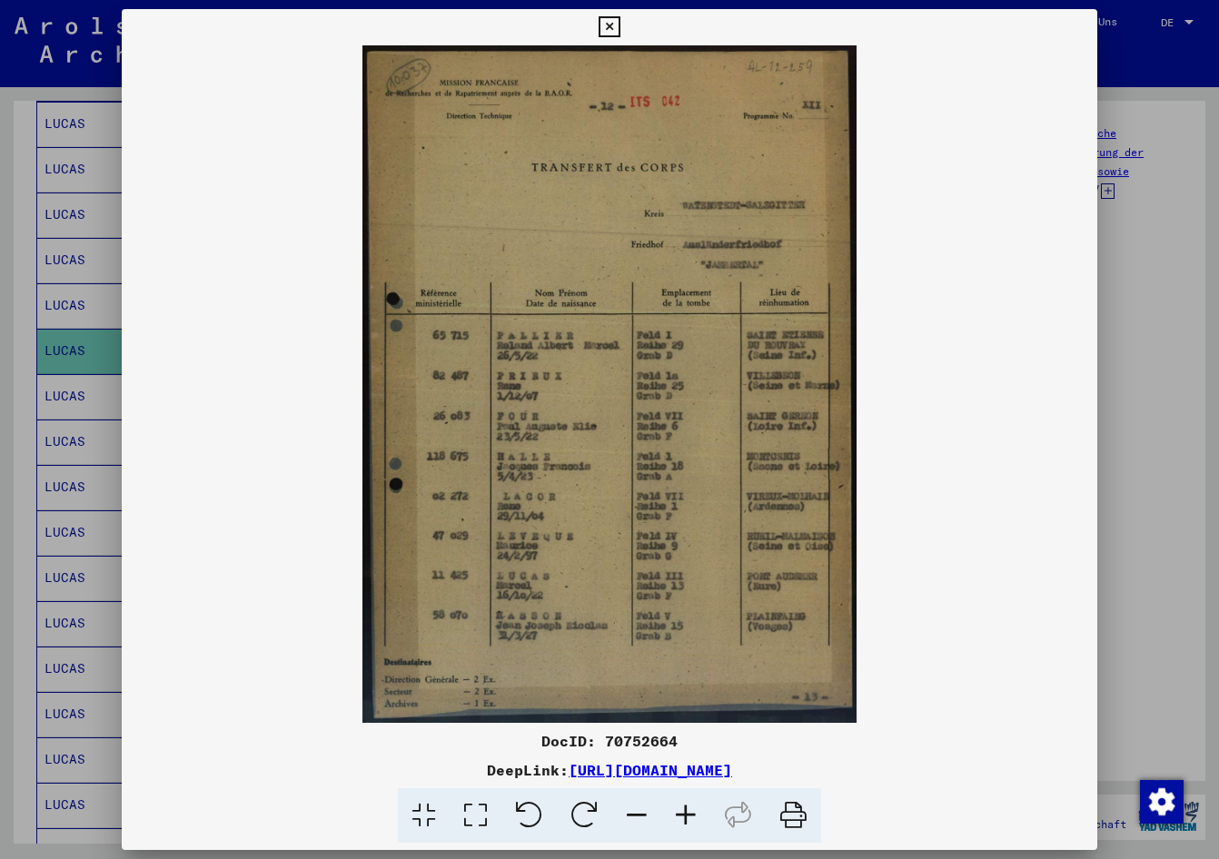
click at [9, 449] on div at bounding box center [609, 429] width 1219 height 859
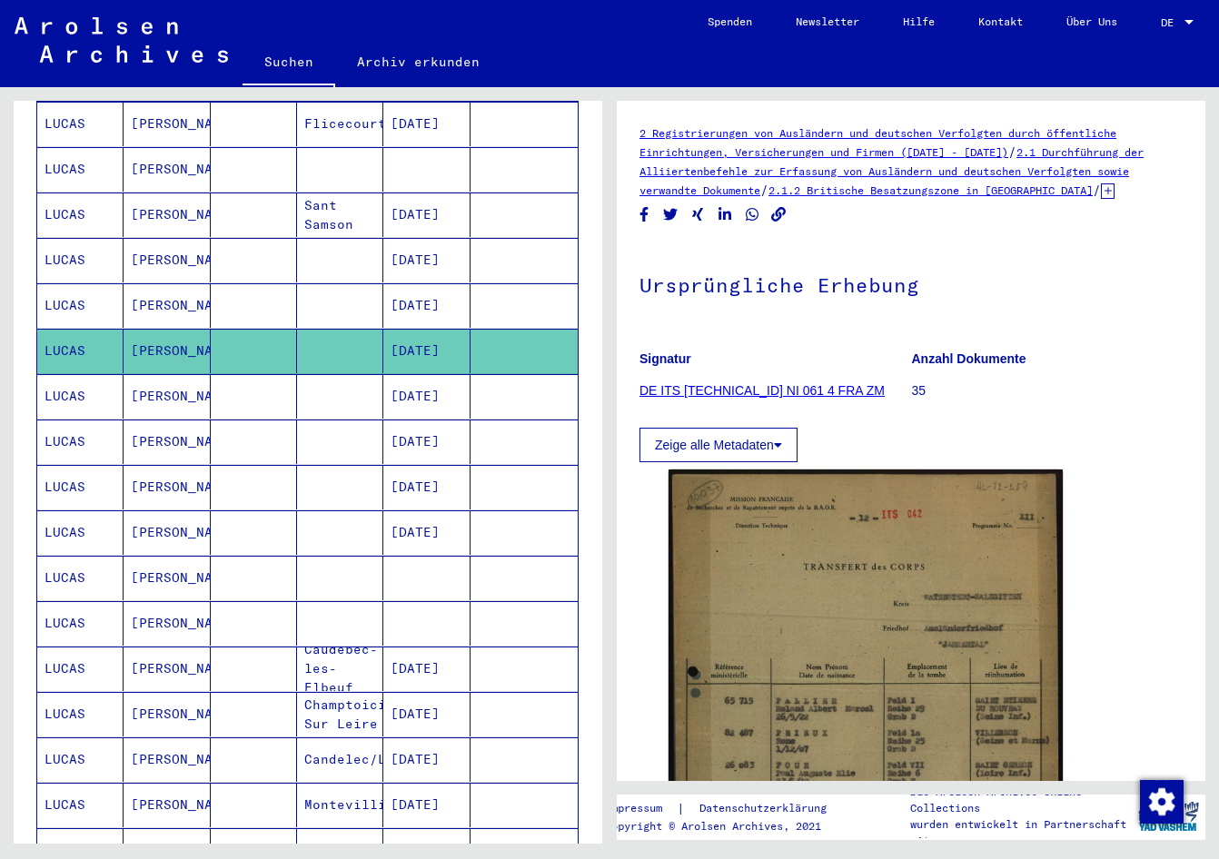
click at [409, 283] on mat-cell "[DATE]" at bounding box center [426, 305] width 86 height 44
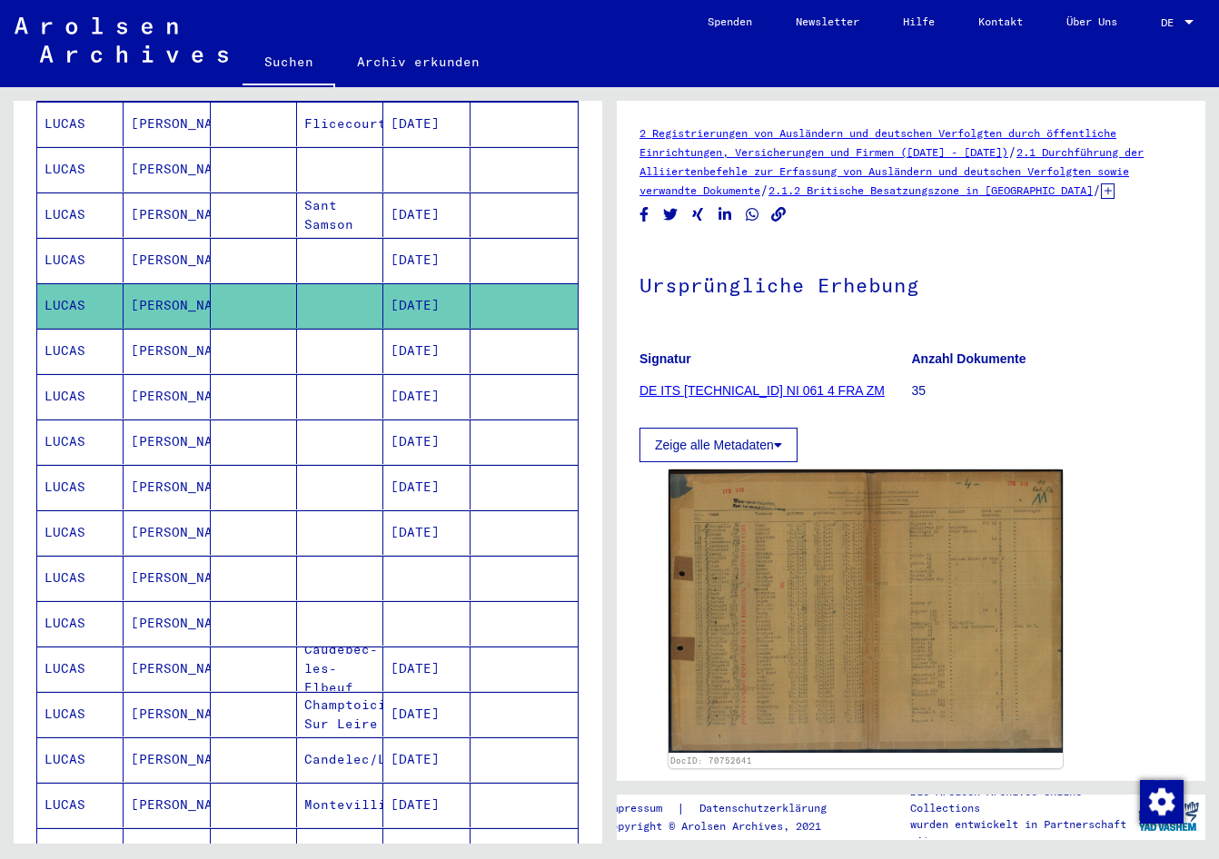
click at [425, 242] on mat-cell "[DATE]" at bounding box center [426, 260] width 86 height 44
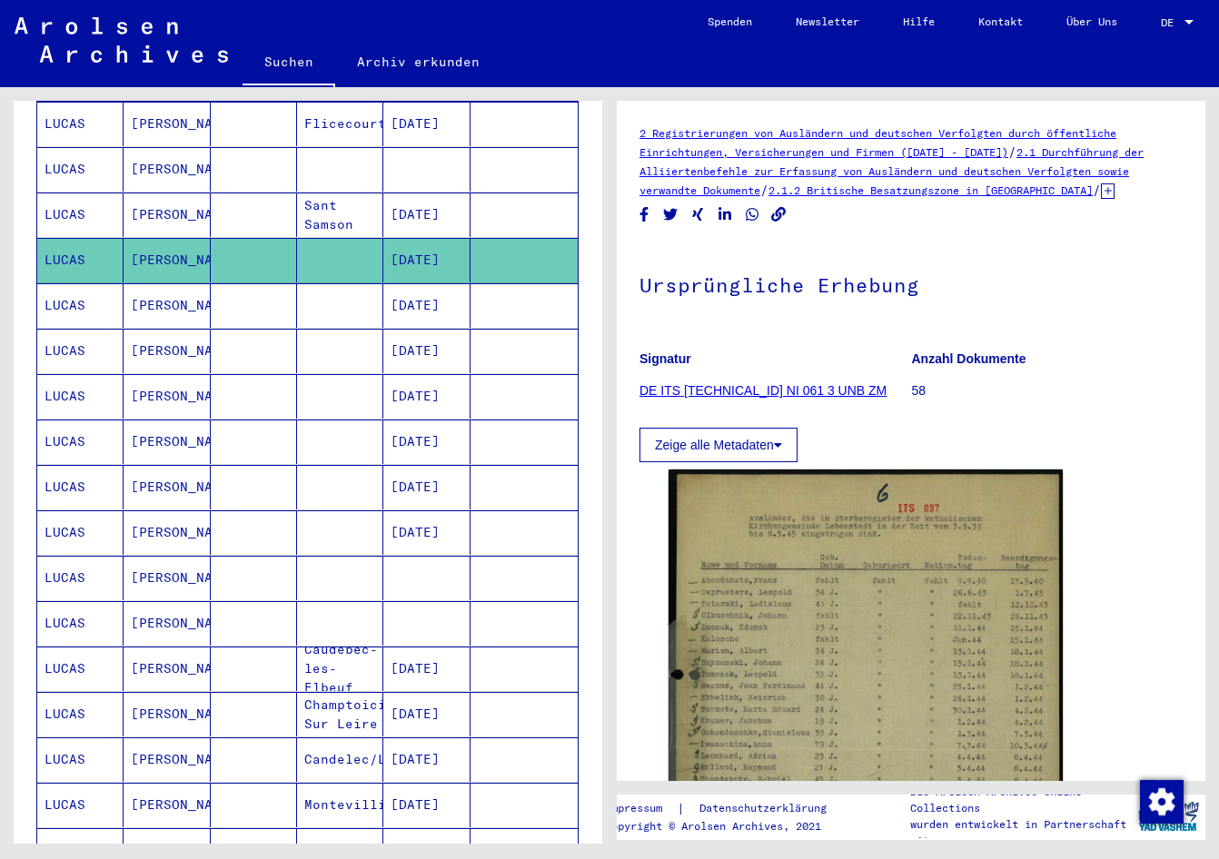
click at [433, 202] on mat-cell "[DATE]" at bounding box center [426, 215] width 86 height 44
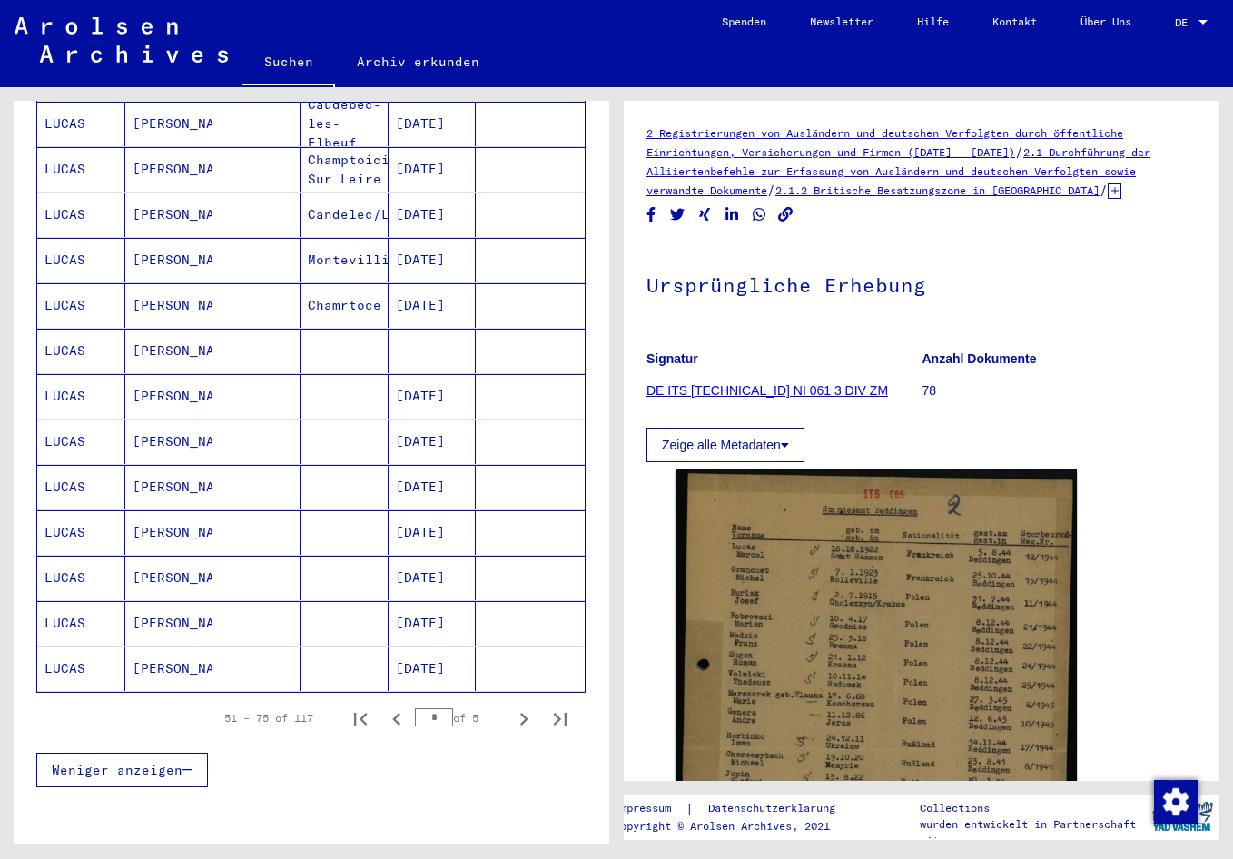
scroll to position [921, 0]
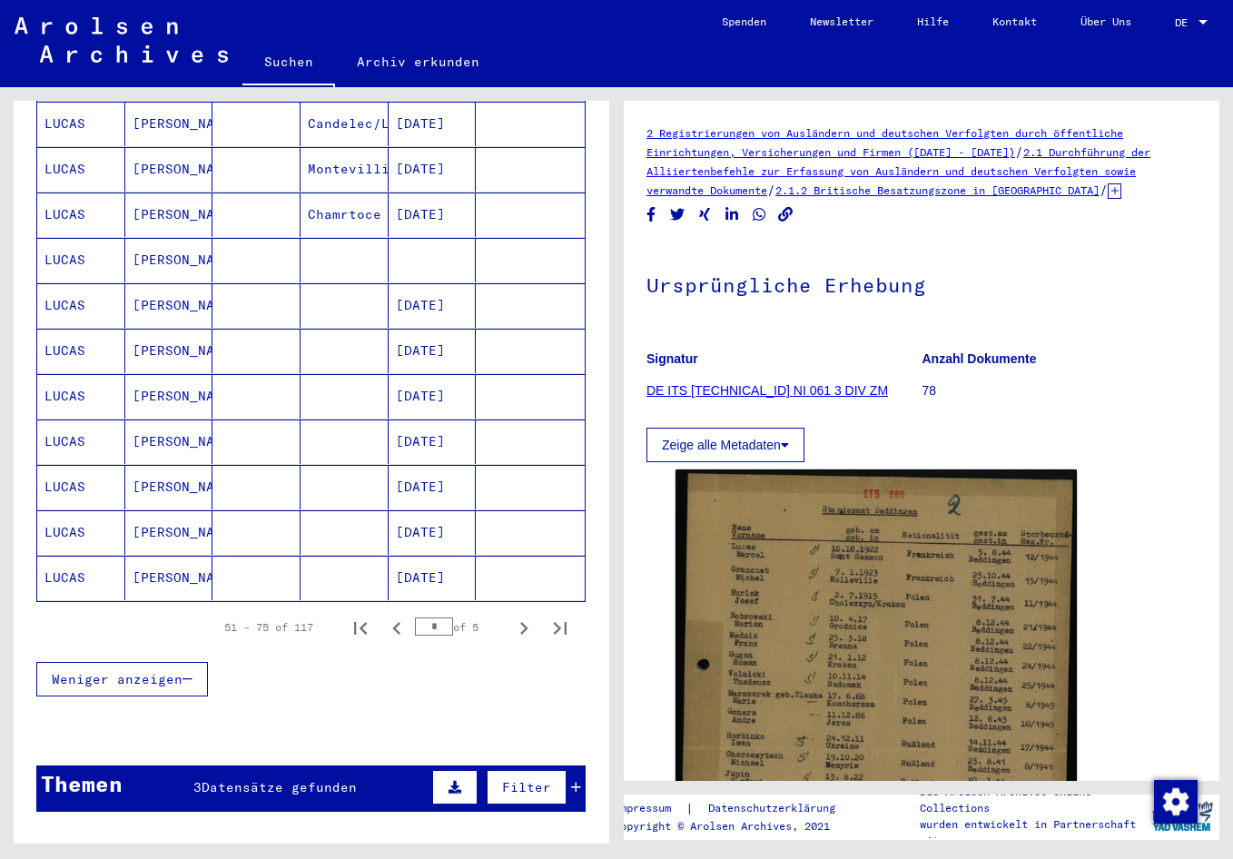
click at [435, 510] on mat-cell "[DATE]" at bounding box center [433, 532] width 88 height 44
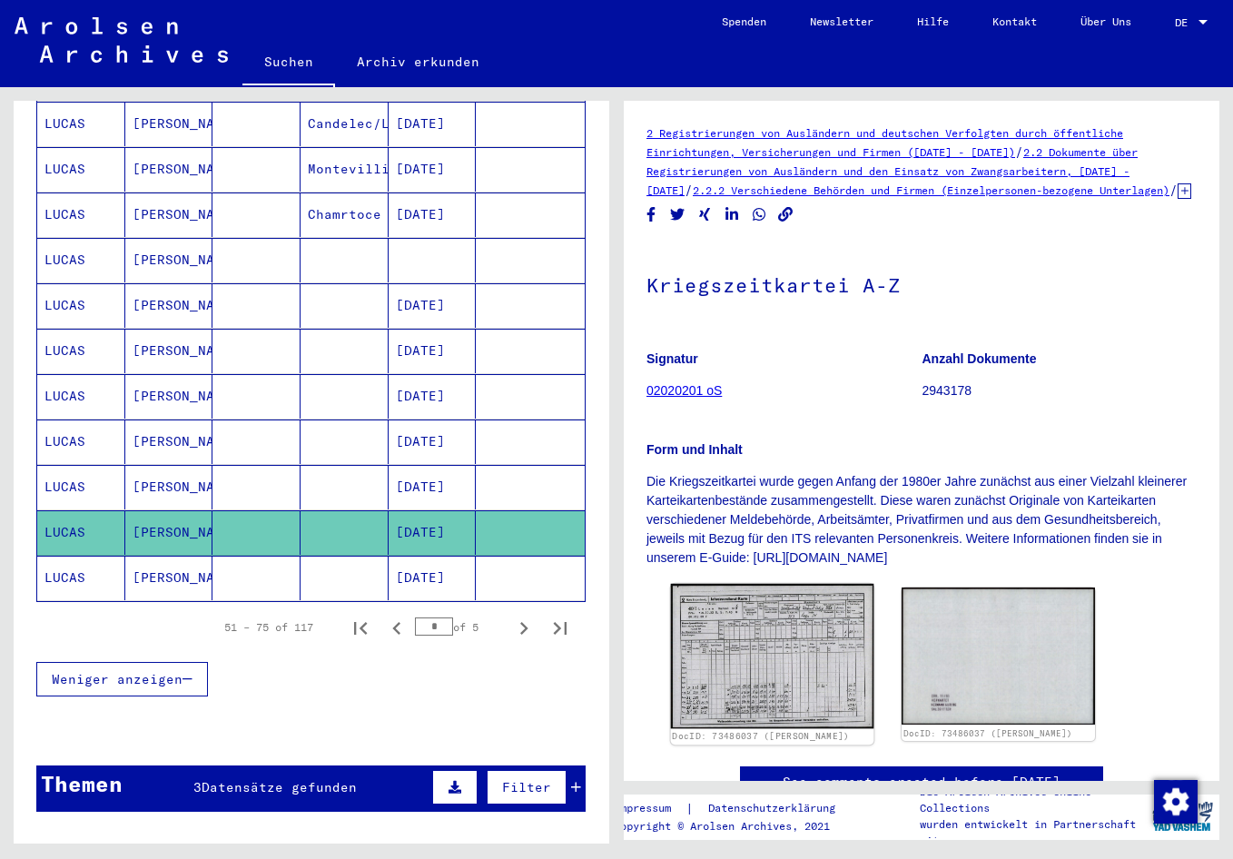
click at [723, 657] on img at bounding box center [772, 656] width 203 height 144
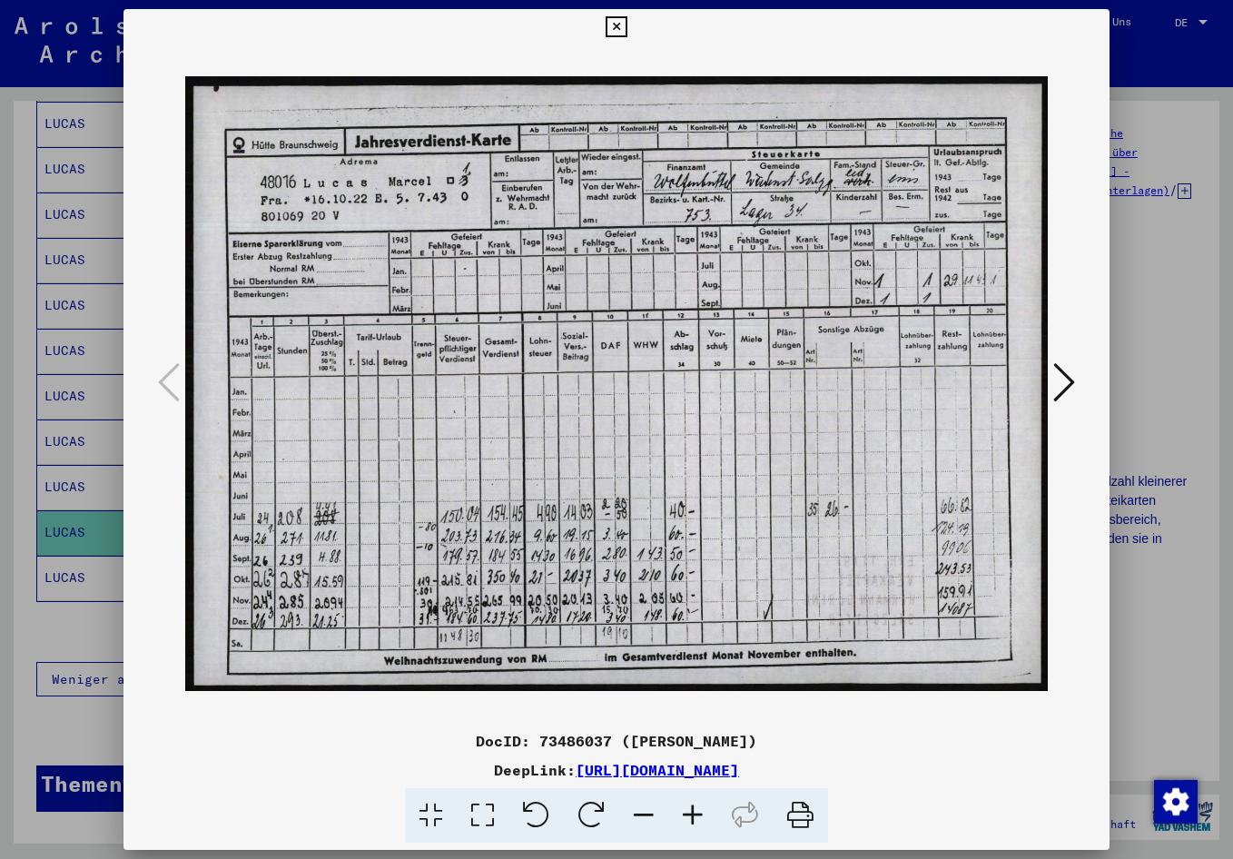
click at [59, 600] on div at bounding box center [616, 429] width 1233 height 859
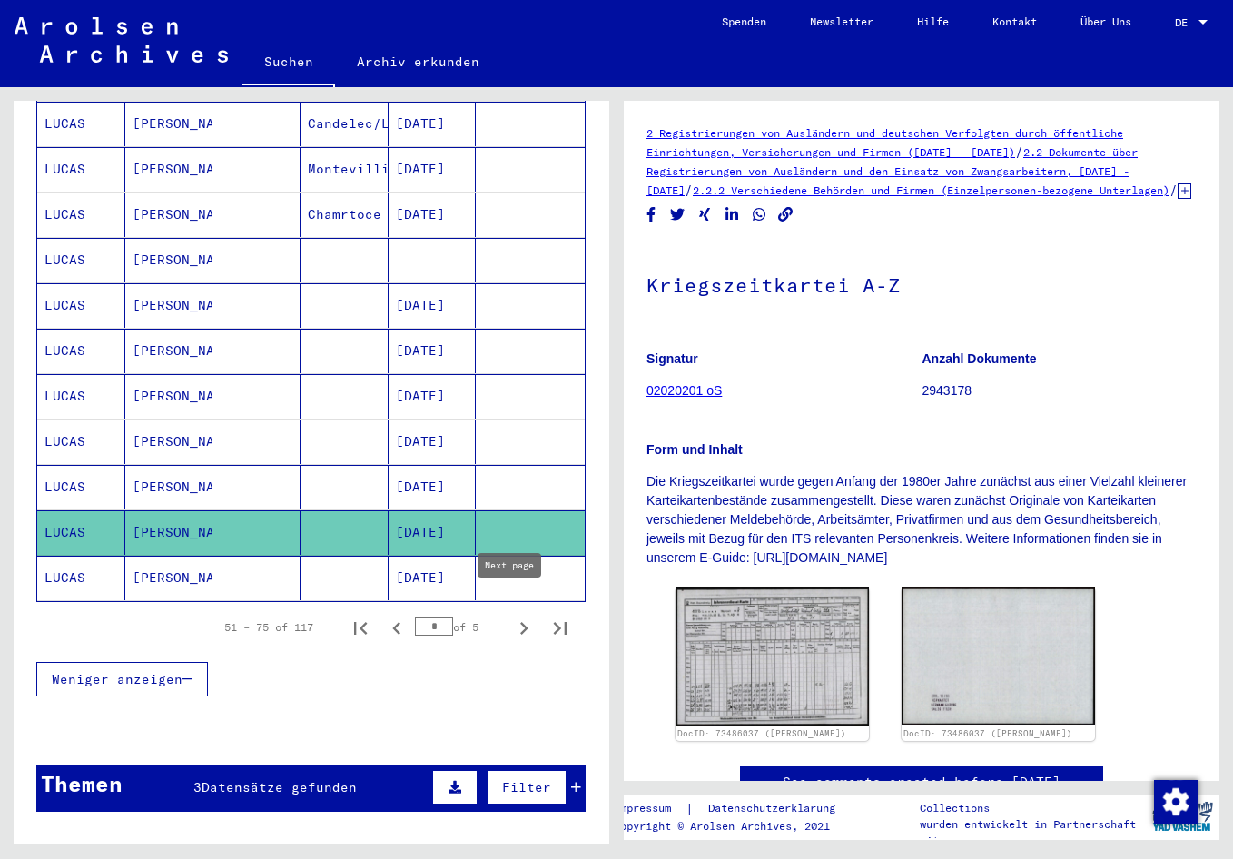
click at [511, 616] on icon "Next page" at bounding box center [523, 628] width 25 height 25
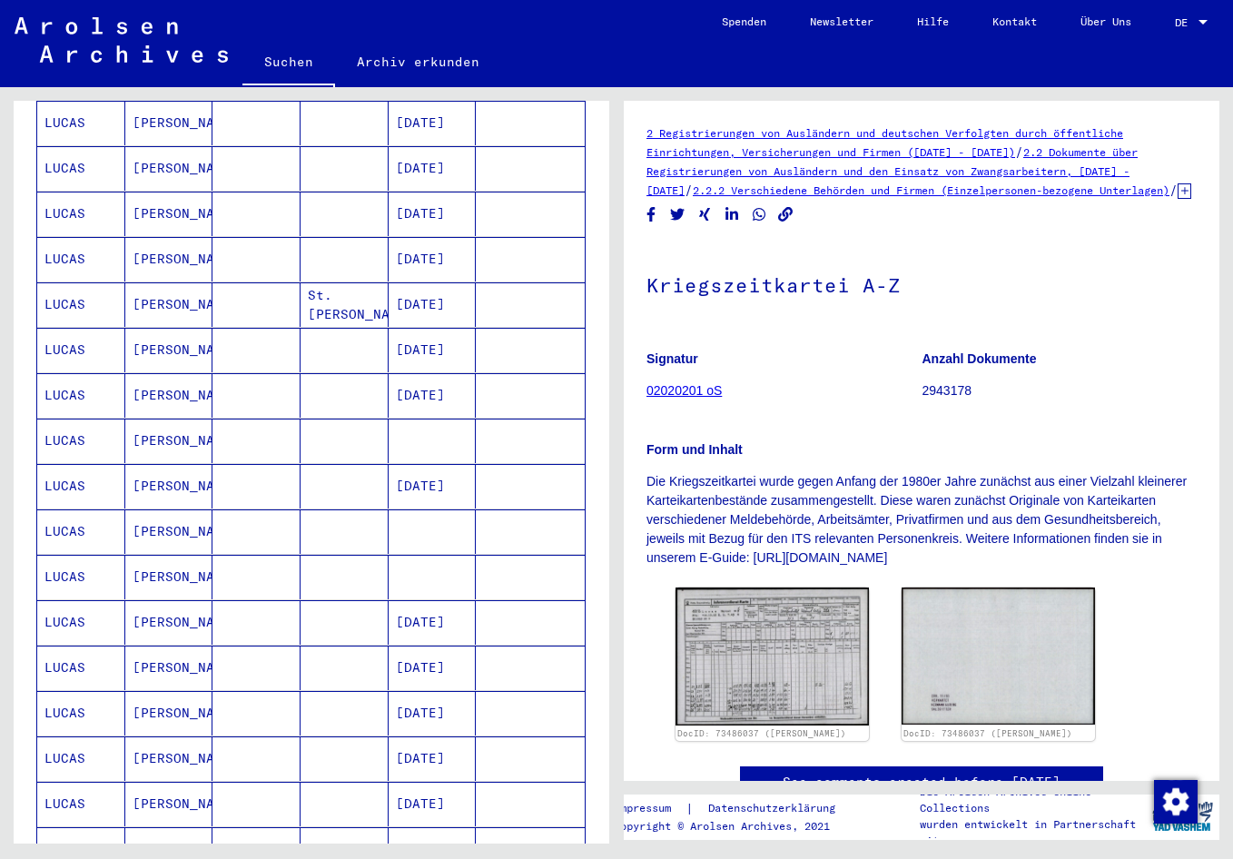
scroll to position [285, 0]
click at [420, 380] on mat-cell "[DATE]" at bounding box center [433, 396] width 88 height 44
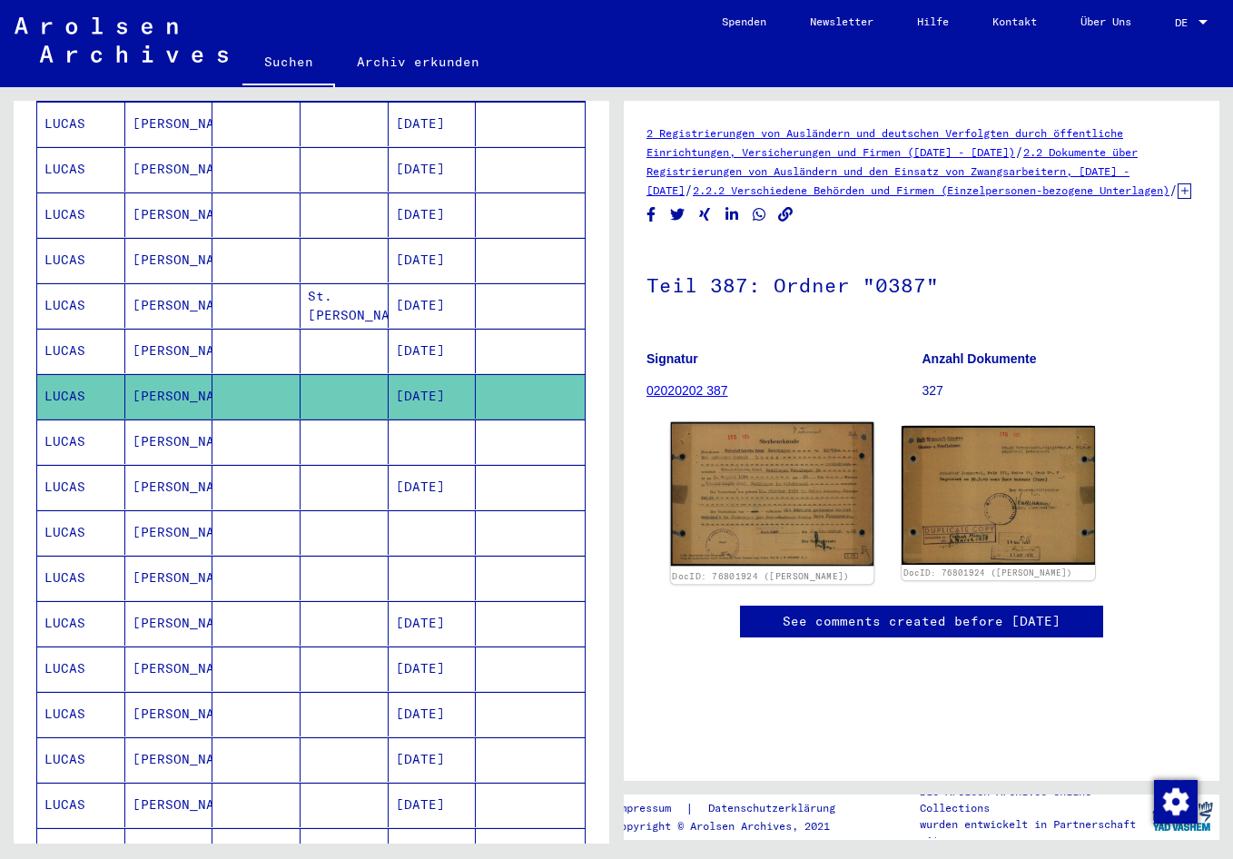
click at [685, 463] on img at bounding box center [772, 493] width 203 height 143
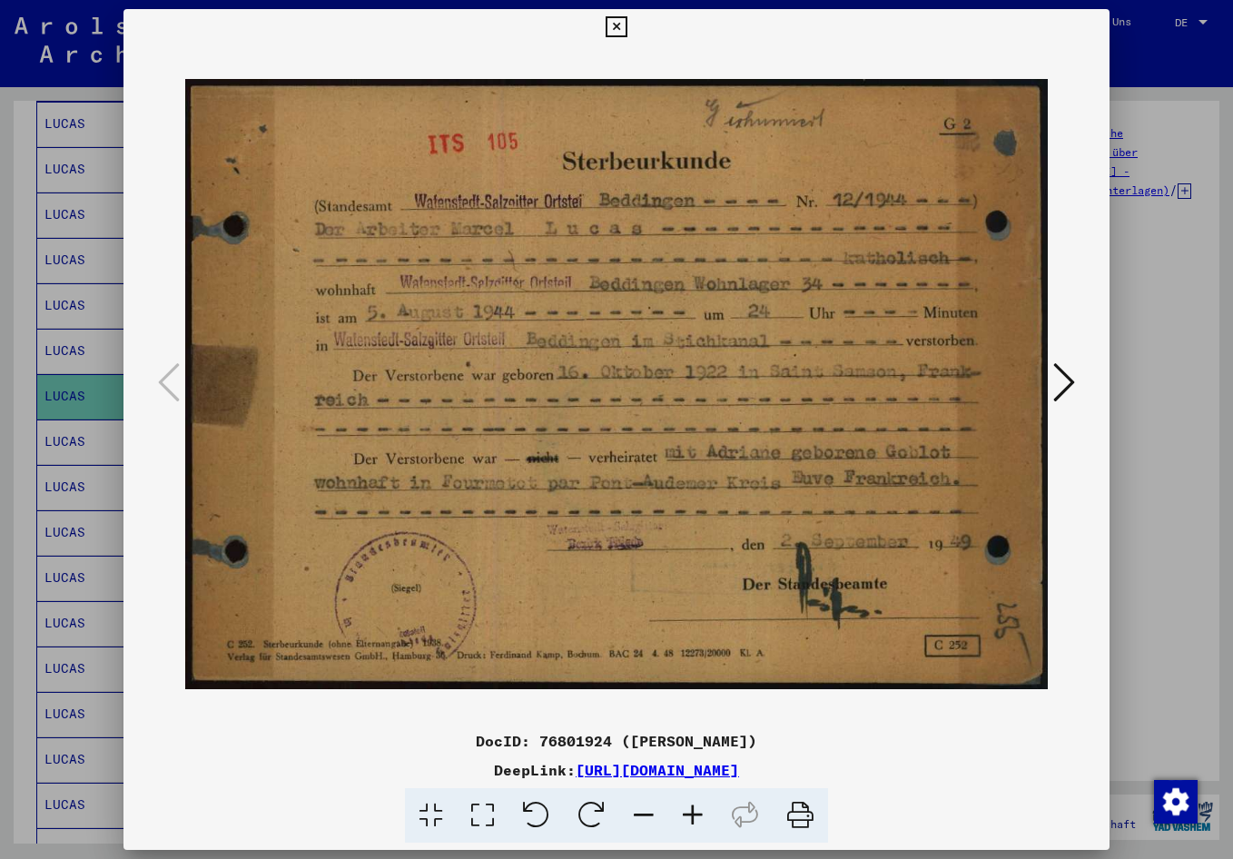
click at [1060, 371] on icon at bounding box center [1064, 382] width 22 height 44
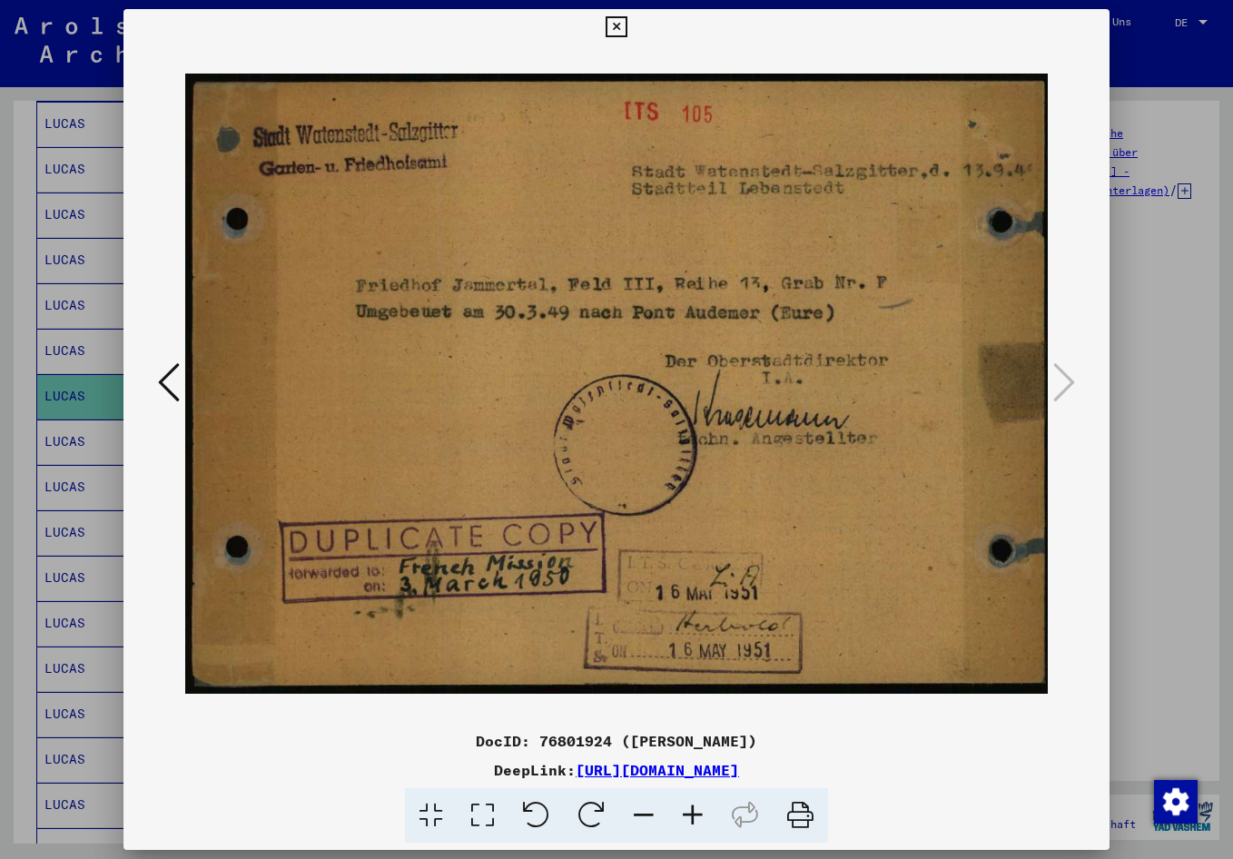
click at [1069, 523] on div at bounding box center [616, 429] width 1233 height 859
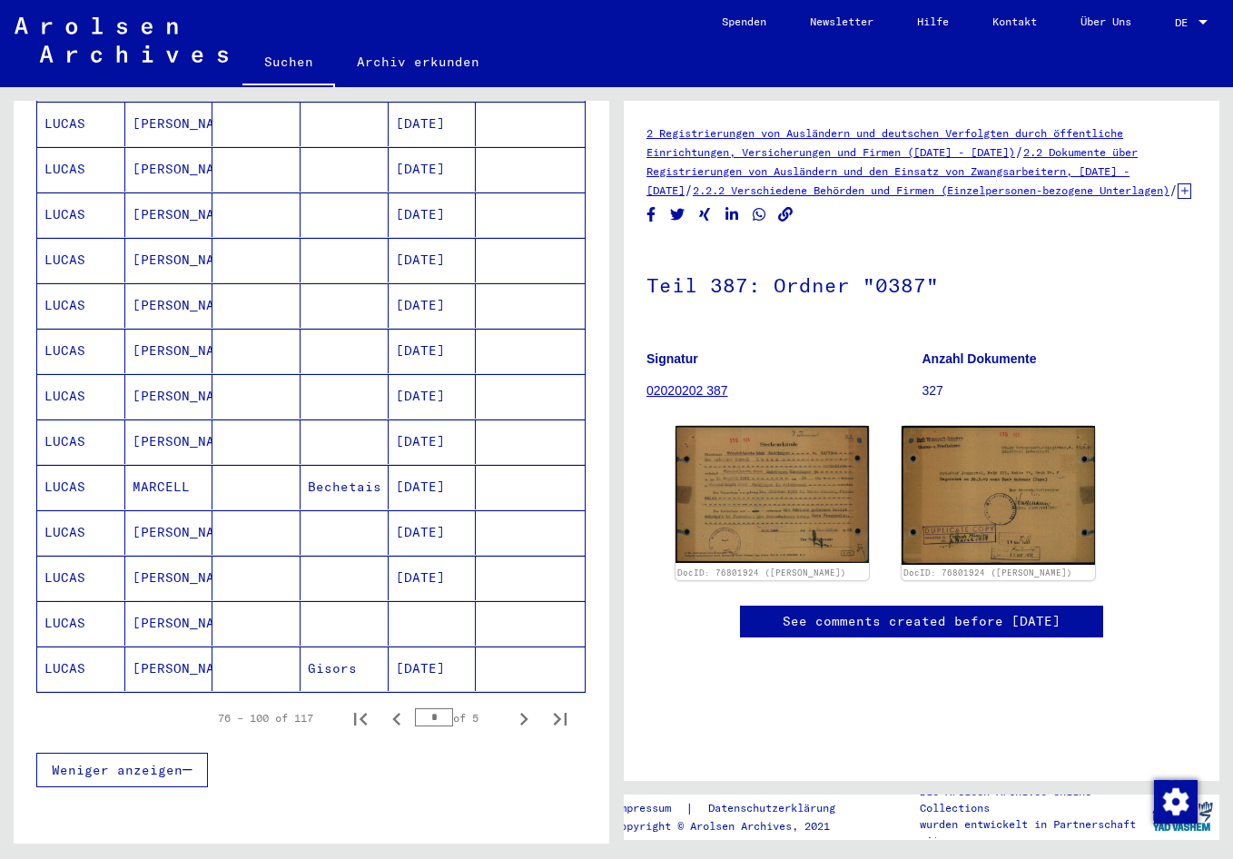
scroll to position [921, 0]
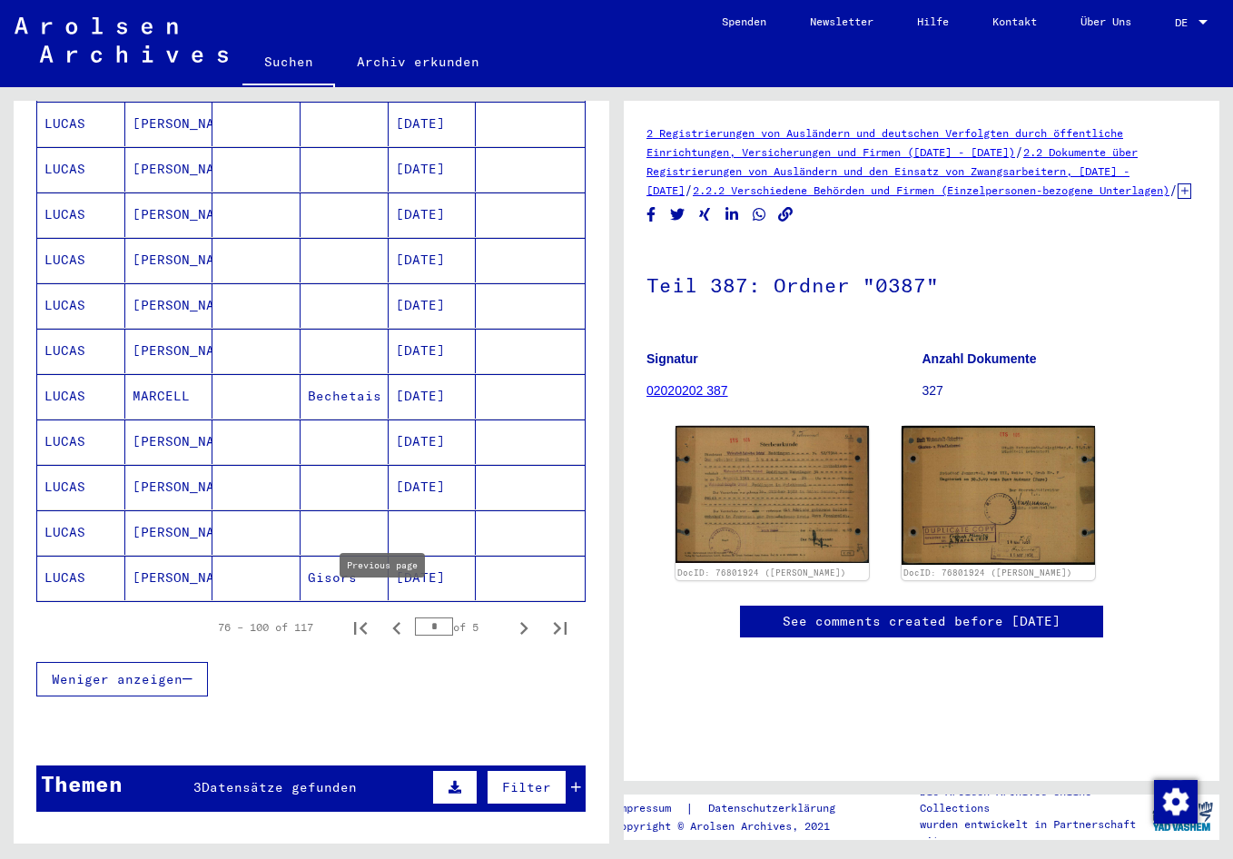
click at [385, 616] on icon "Previous page" at bounding box center [396, 628] width 25 height 25
click at [415, 515] on mat-cell "[DATE]" at bounding box center [433, 532] width 88 height 44
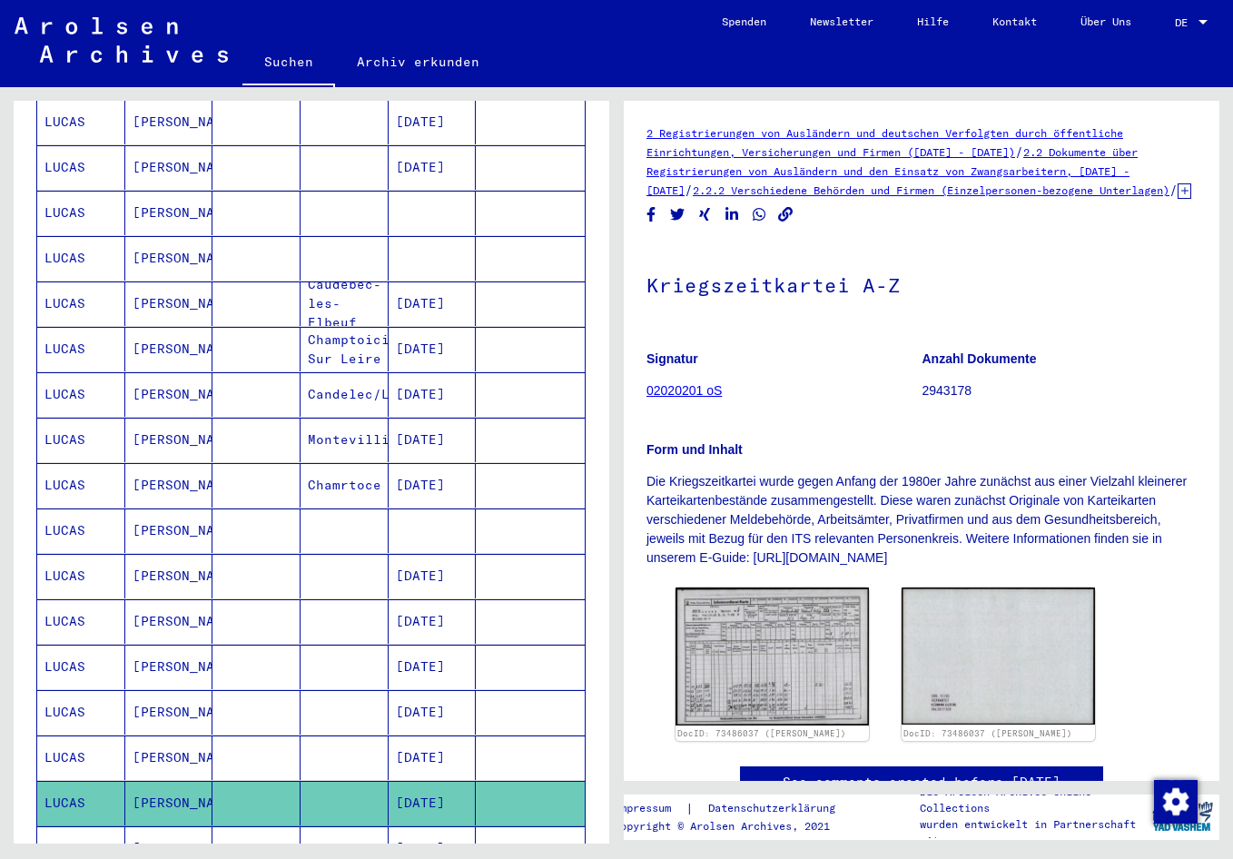
scroll to position [830, 0]
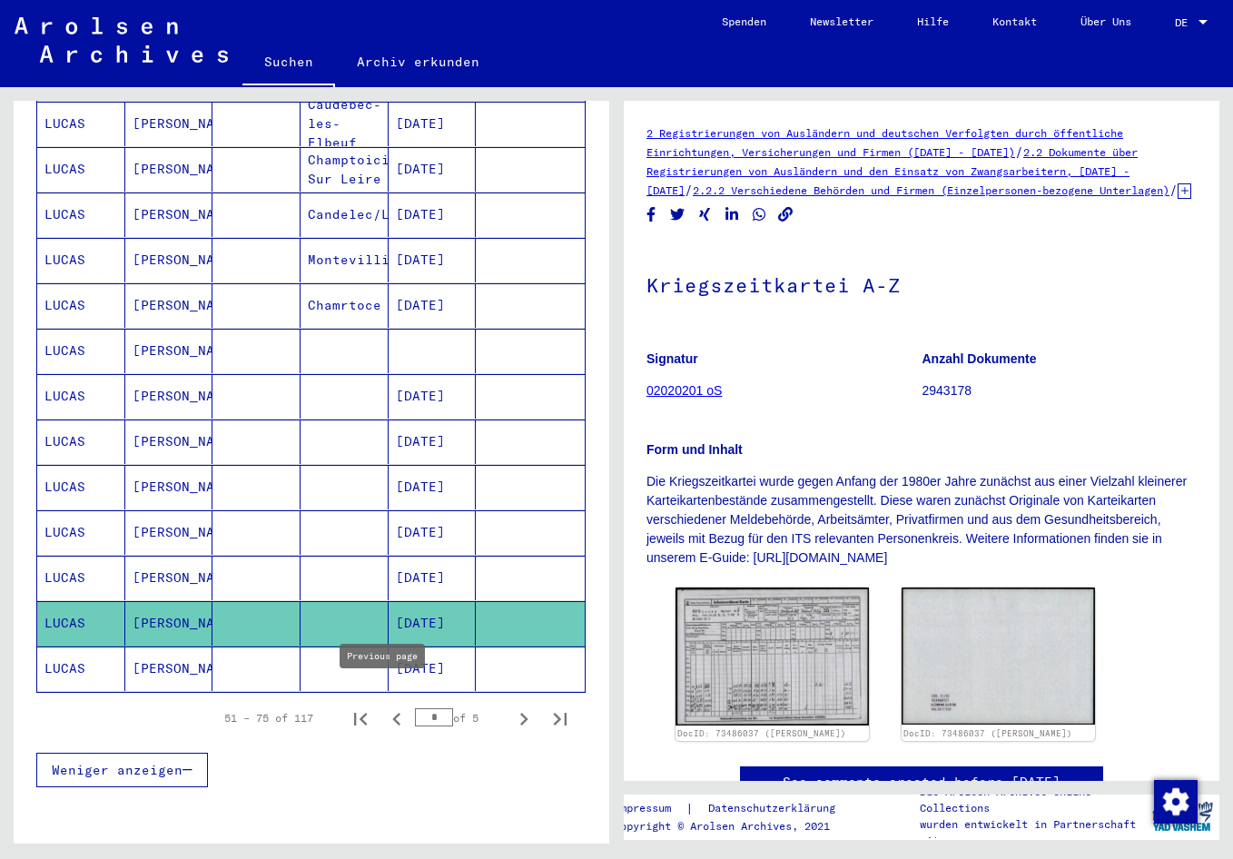
click at [385, 706] on icon "Previous page" at bounding box center [396, 718] width 25 height 25
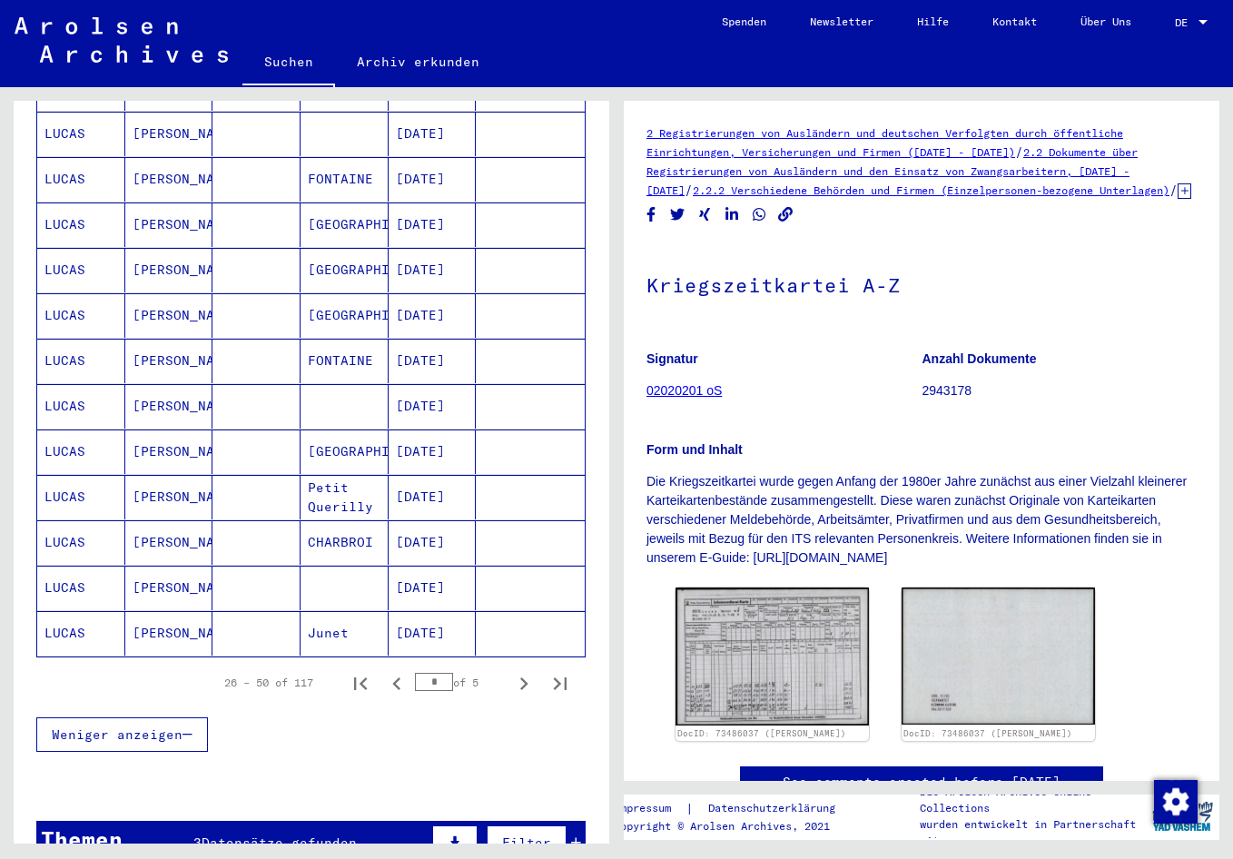
scroll to position [921, 0]
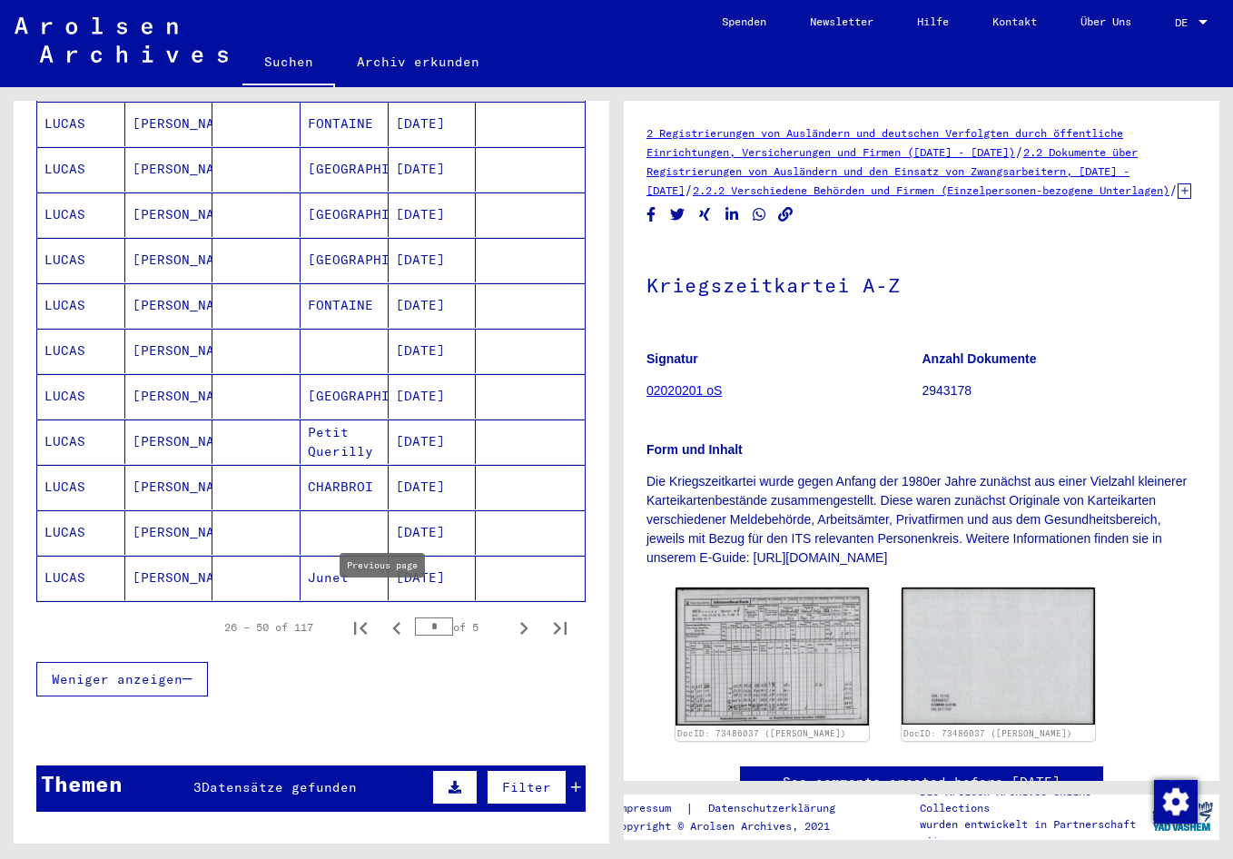
click at [386, 616] on icon "Previous page" at bounding box center [396, 628] width 25 height 25
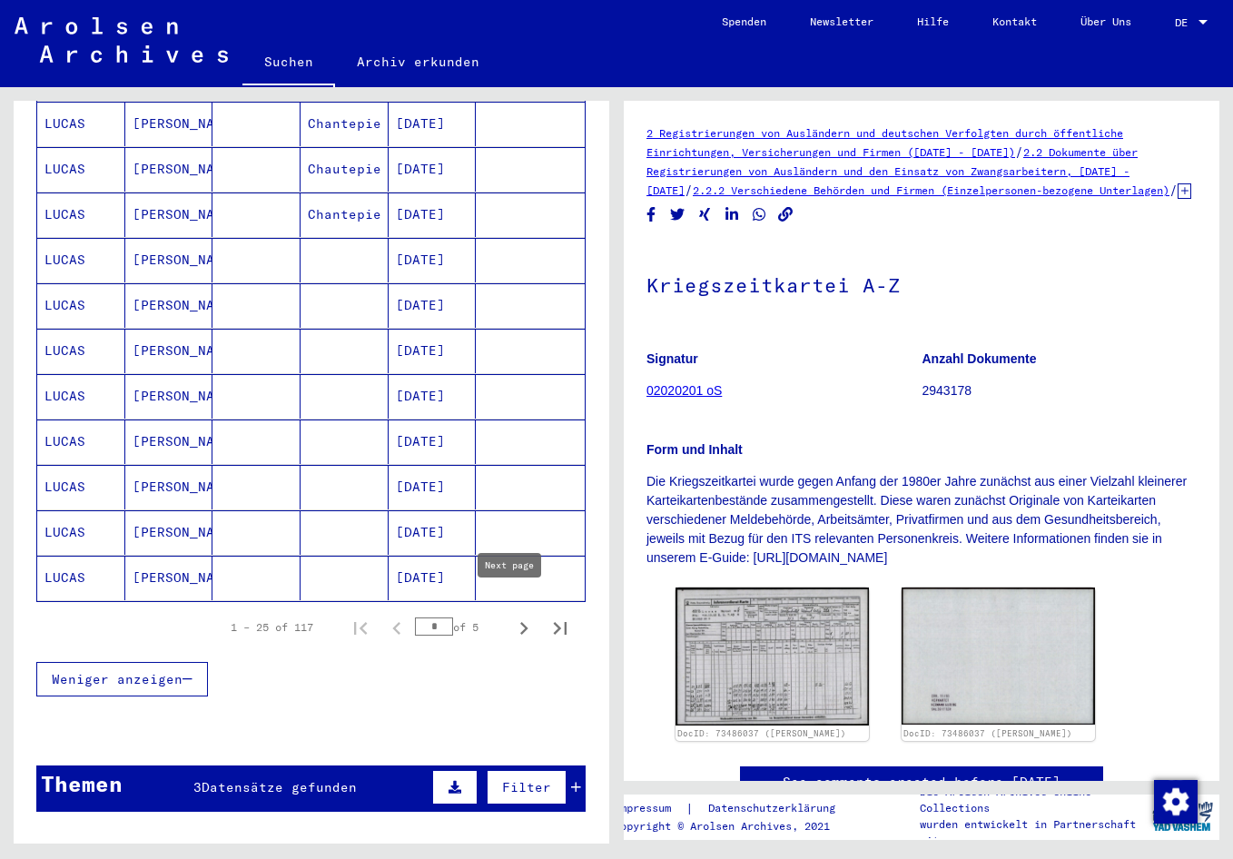
click at [511, 616] on icon "Next page" at bounding box center [523, 628] width 25 height 25
type input "*"
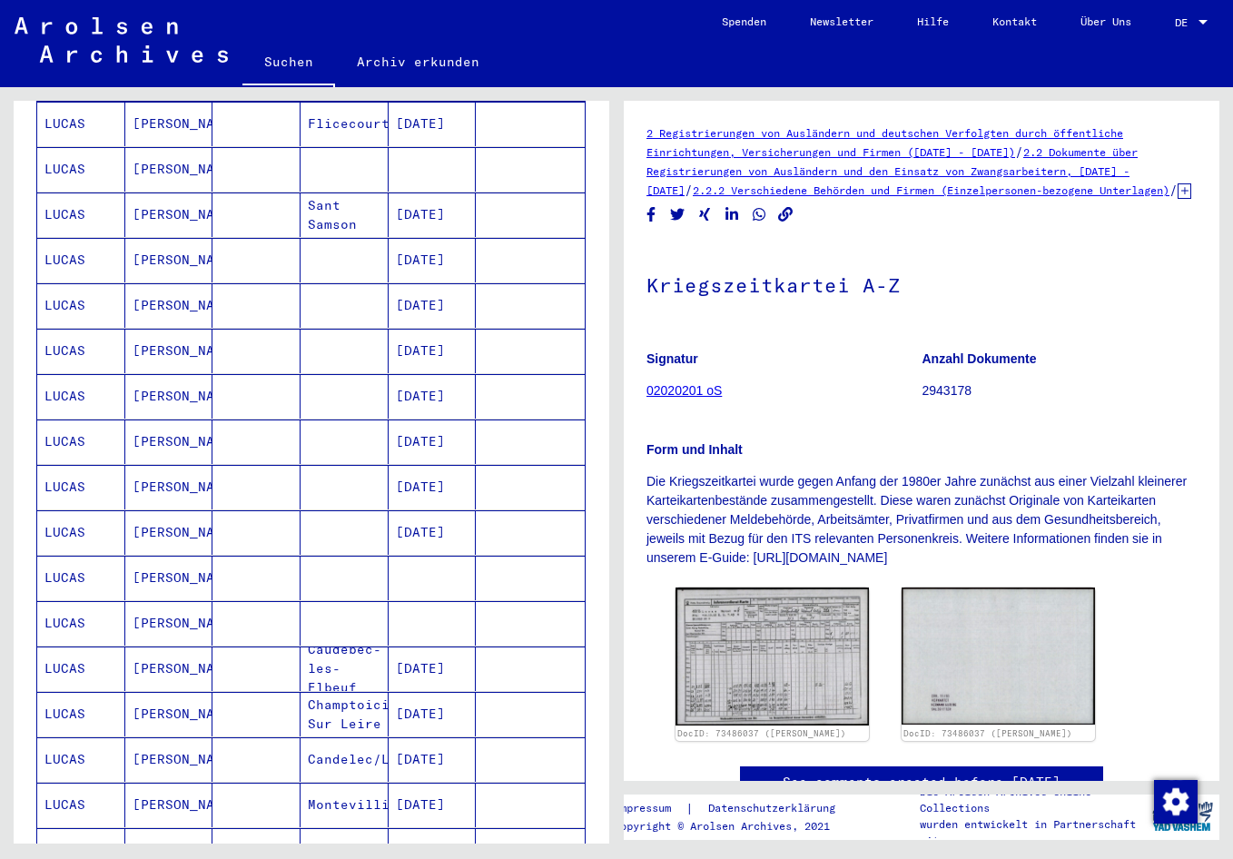
scroll to position [194, 0]
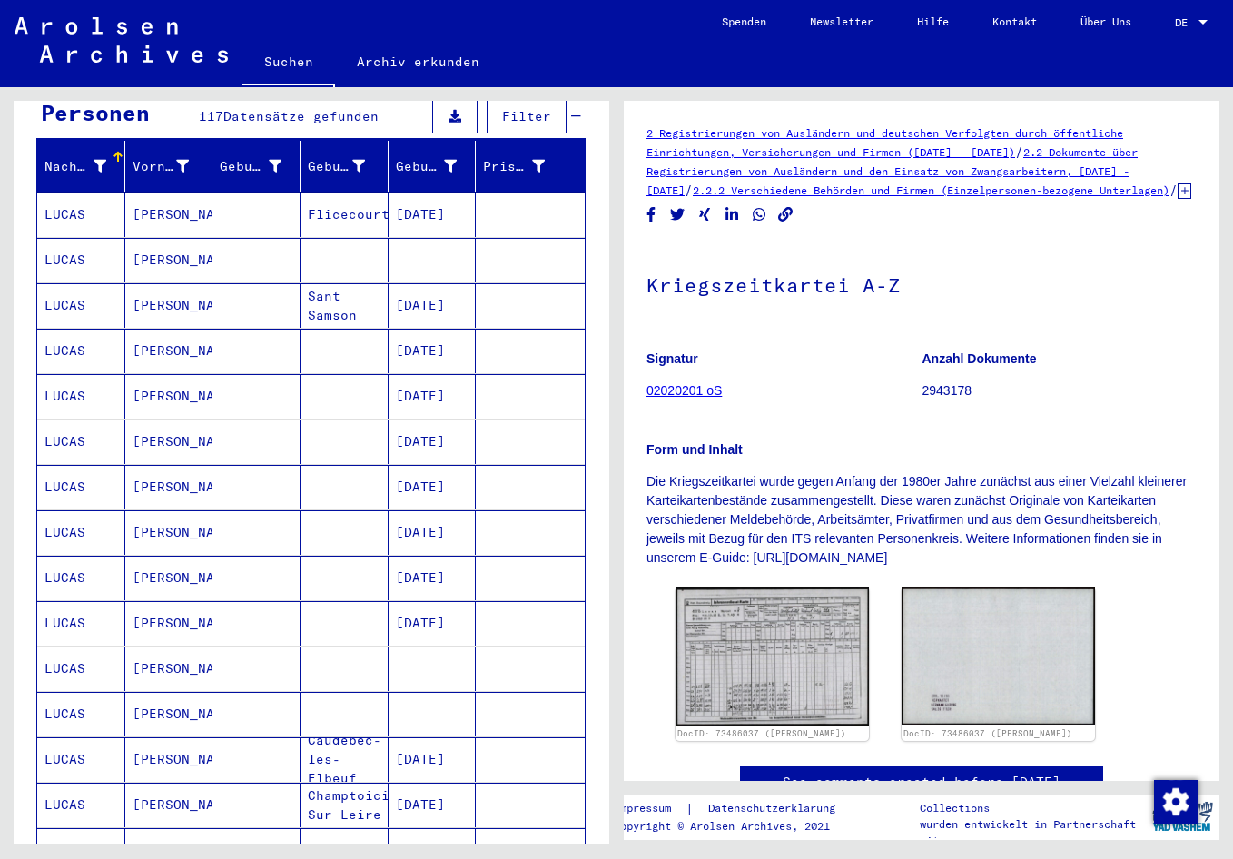
click at [437, 295] on mat-cell "[DATE]" at bounding box center [433, 305] width 88 height 44
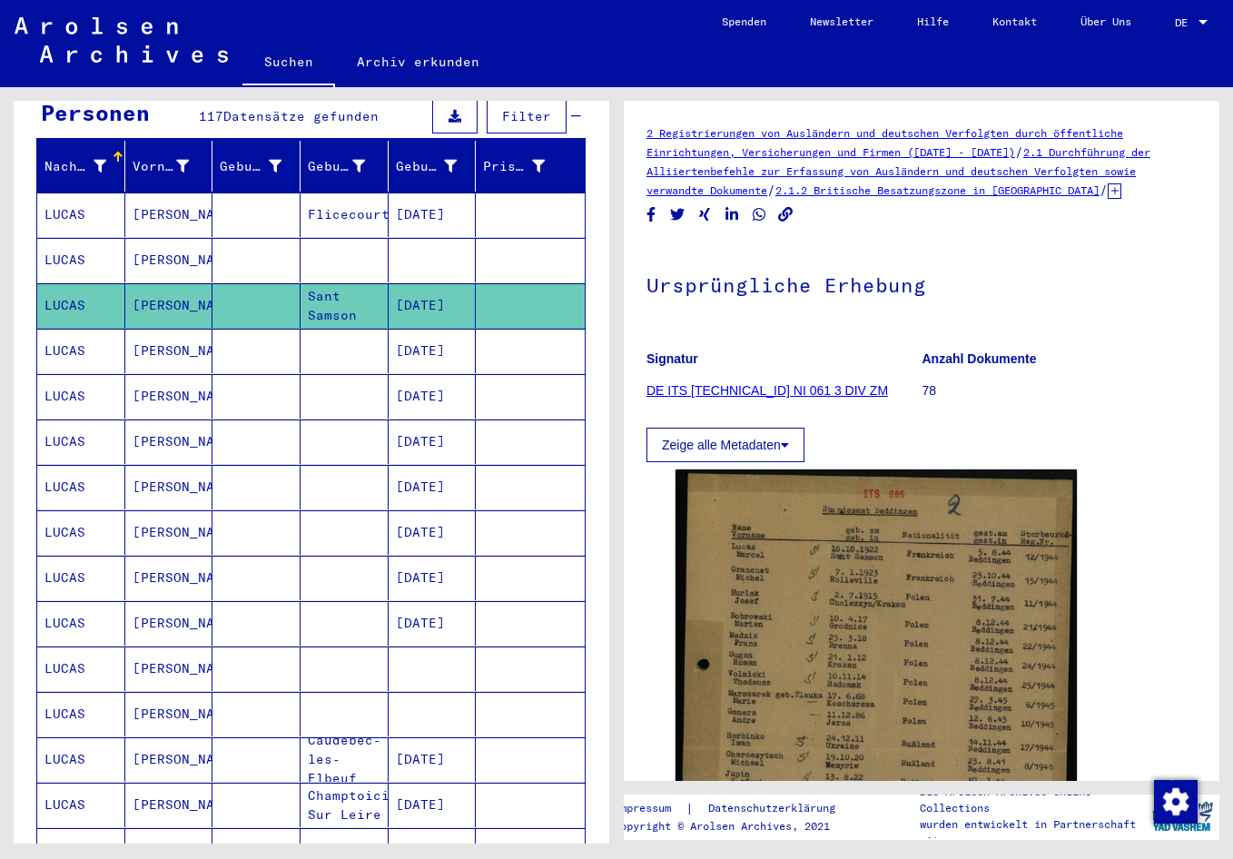
click at [432, 332] on mat-cell "[DATE]" at bounding box center [433, 351] width 88 height 44
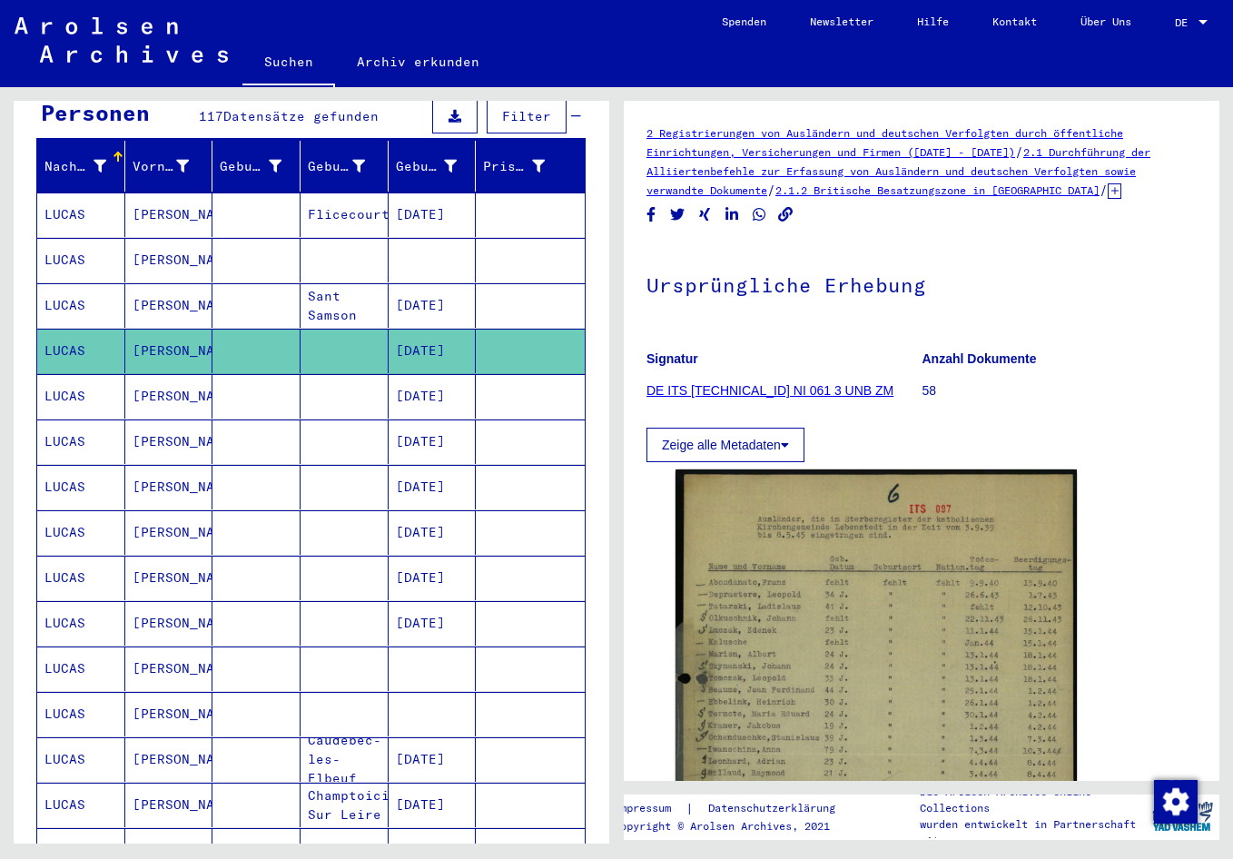
click at [424, 380] on mat-cell "[DATE]" at bounding box center [433, 396] width 88 height 44
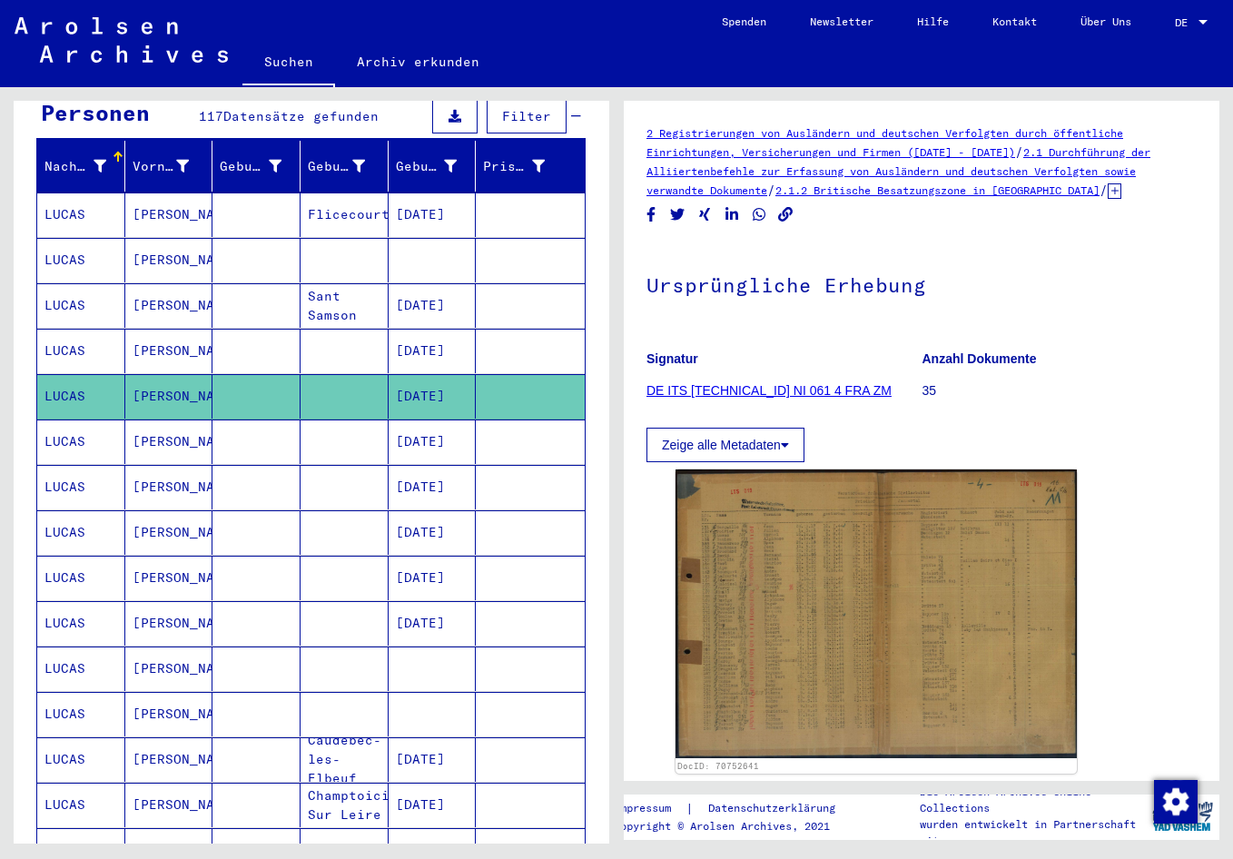
click at [424, 421] on mat-cell "[DATE]" at bounding box center [433, 442] width 88 height 44
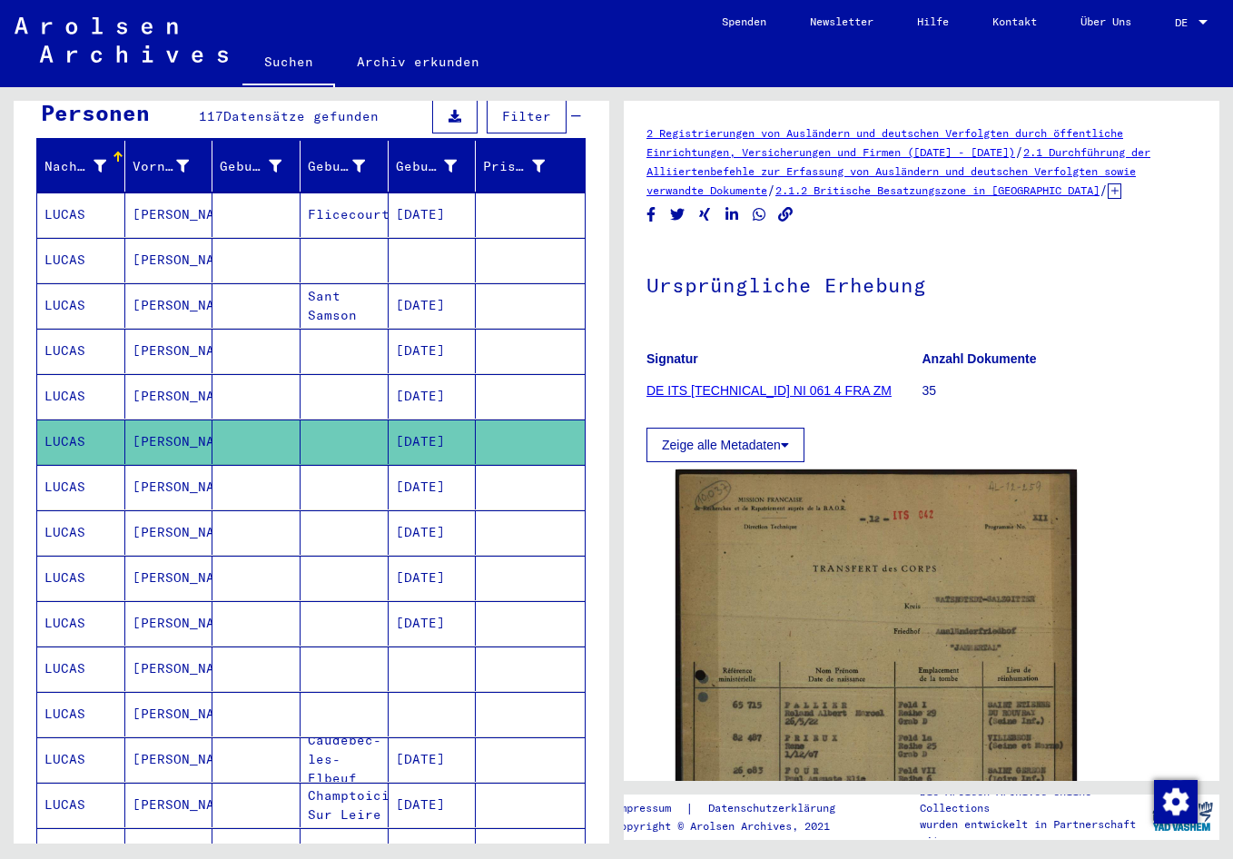
click at [424, 465] on mat-cell "[DATE]" at bounding box center [433, 487] width 88 height 44
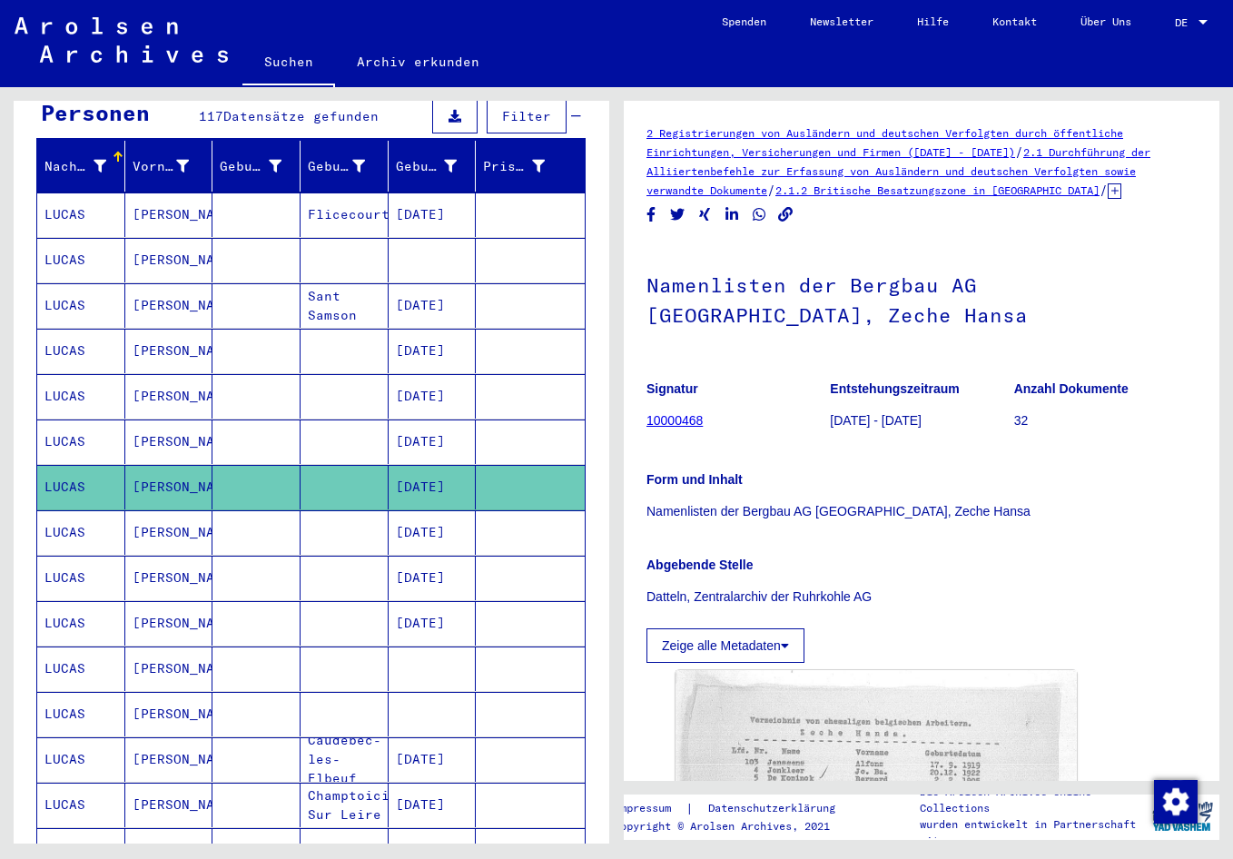
click at [442, 518] on mat-cell "[DATE]" at bounding box center [433, 532] width 88 height 44
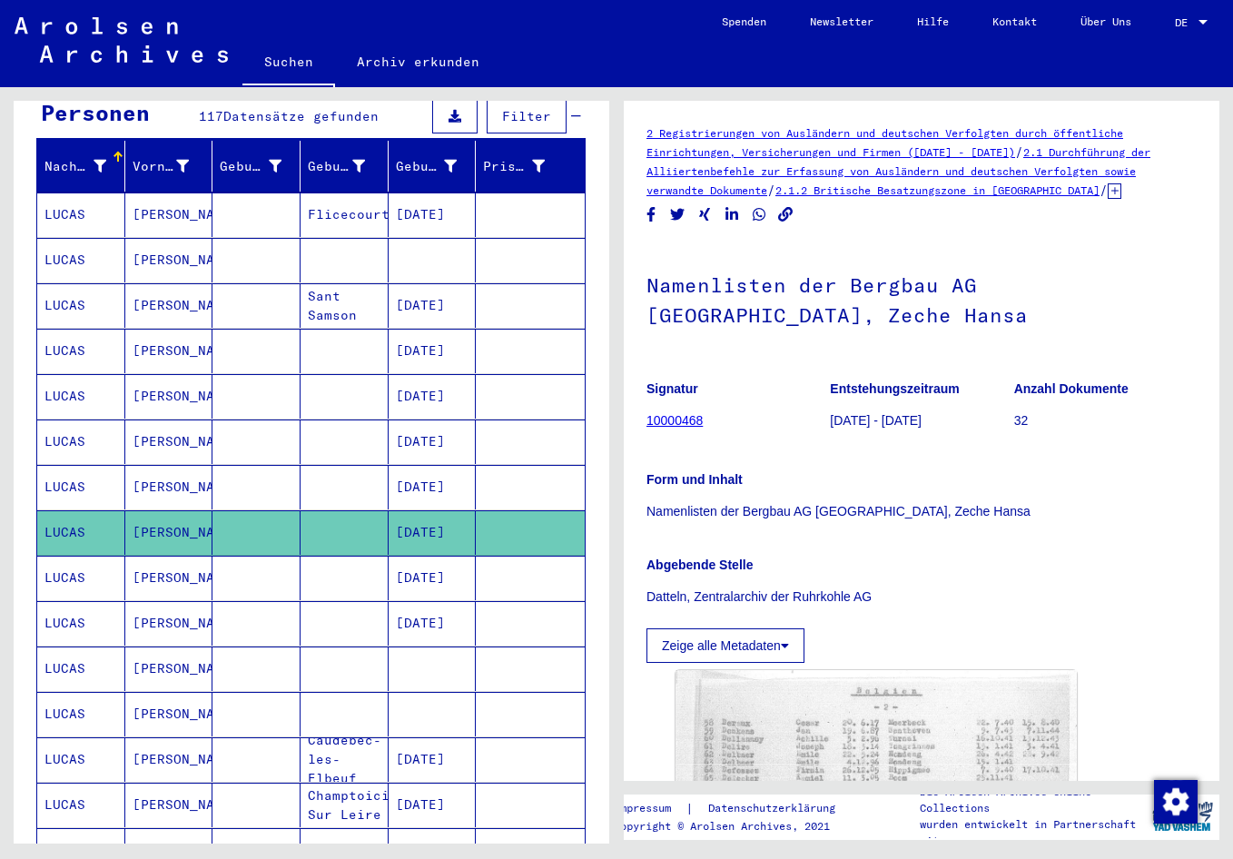
click at [435, 559] on mat-cell "[DATE]" at bounding box center [433, 578] width 88 height 44
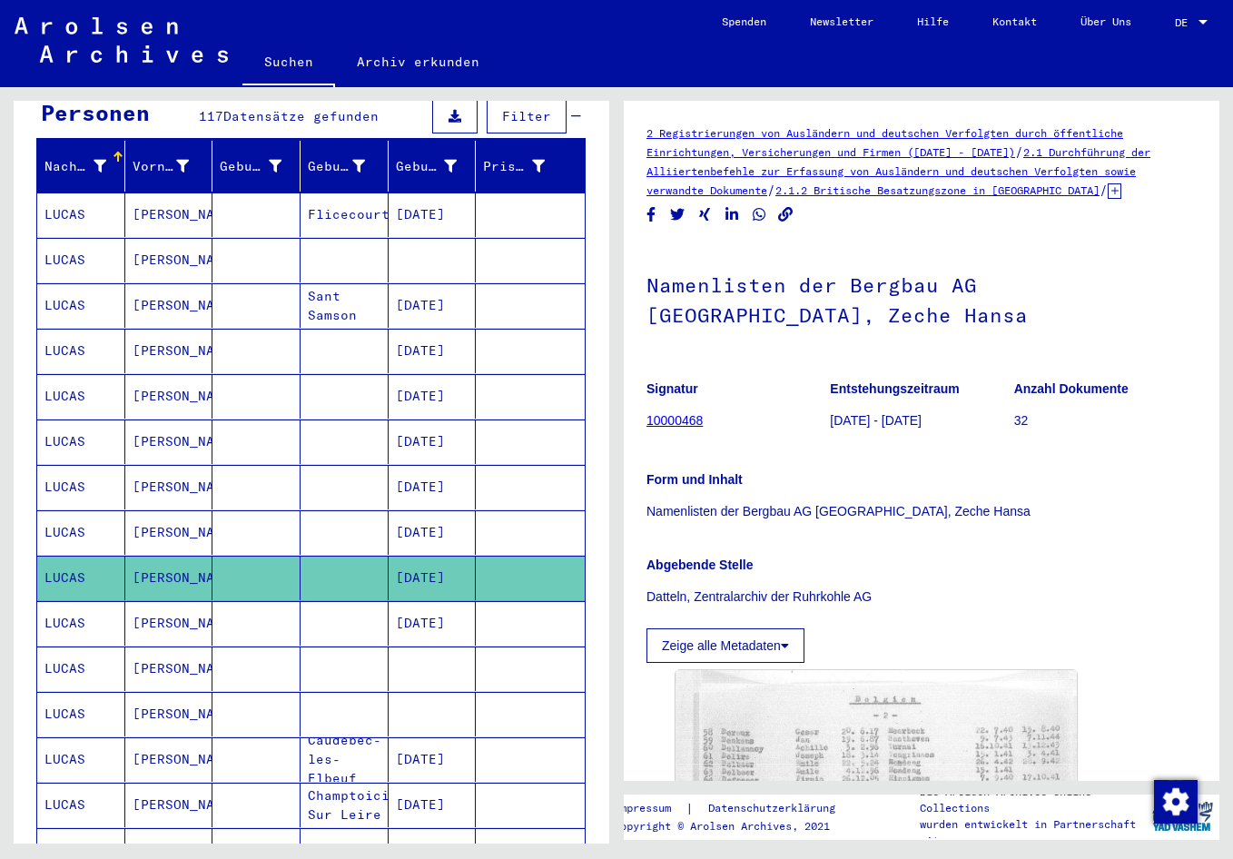
click at [448, 604] on mat-cell "[DATE]" at bounding box center [433, 623] width 88 height 44
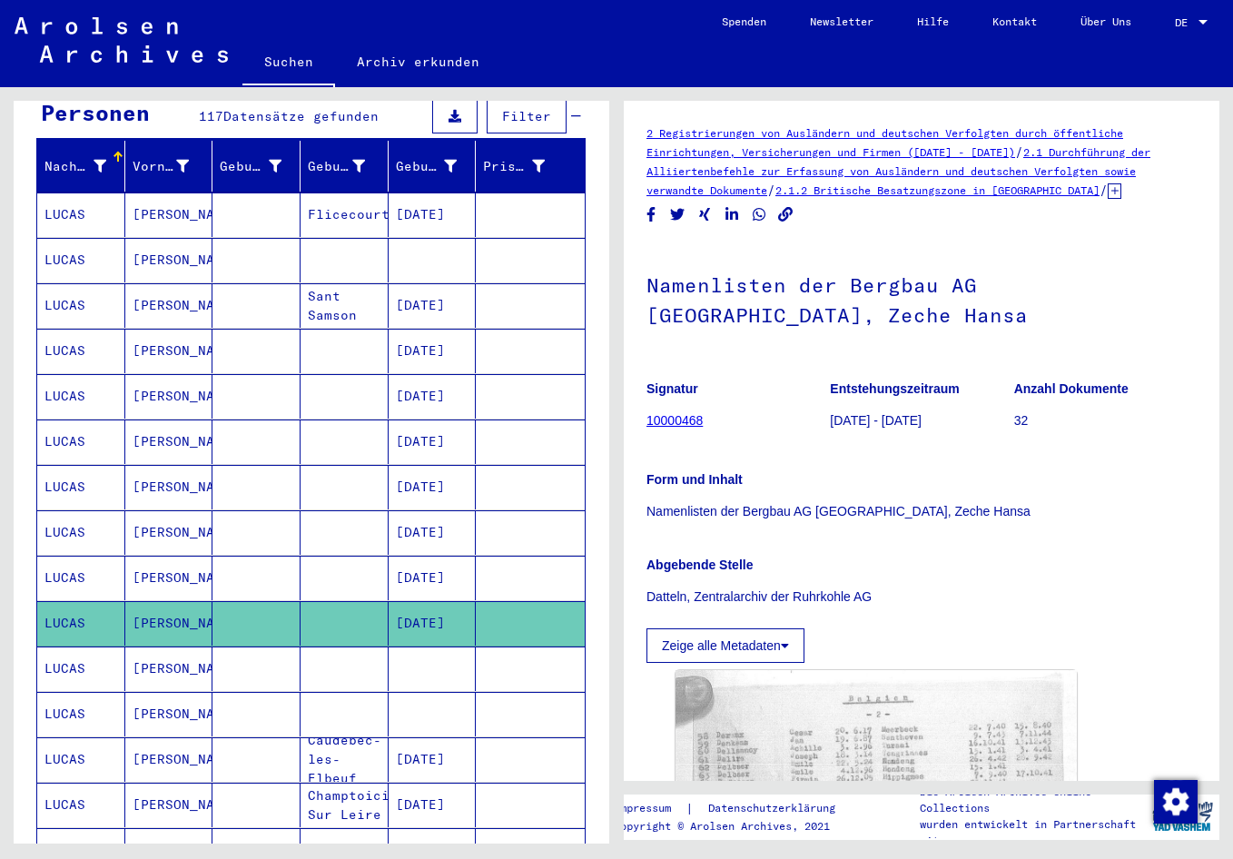
click at [427, 300] on mat-cell "[DATE]" at bounding box center [433, 305] width 88 height 44
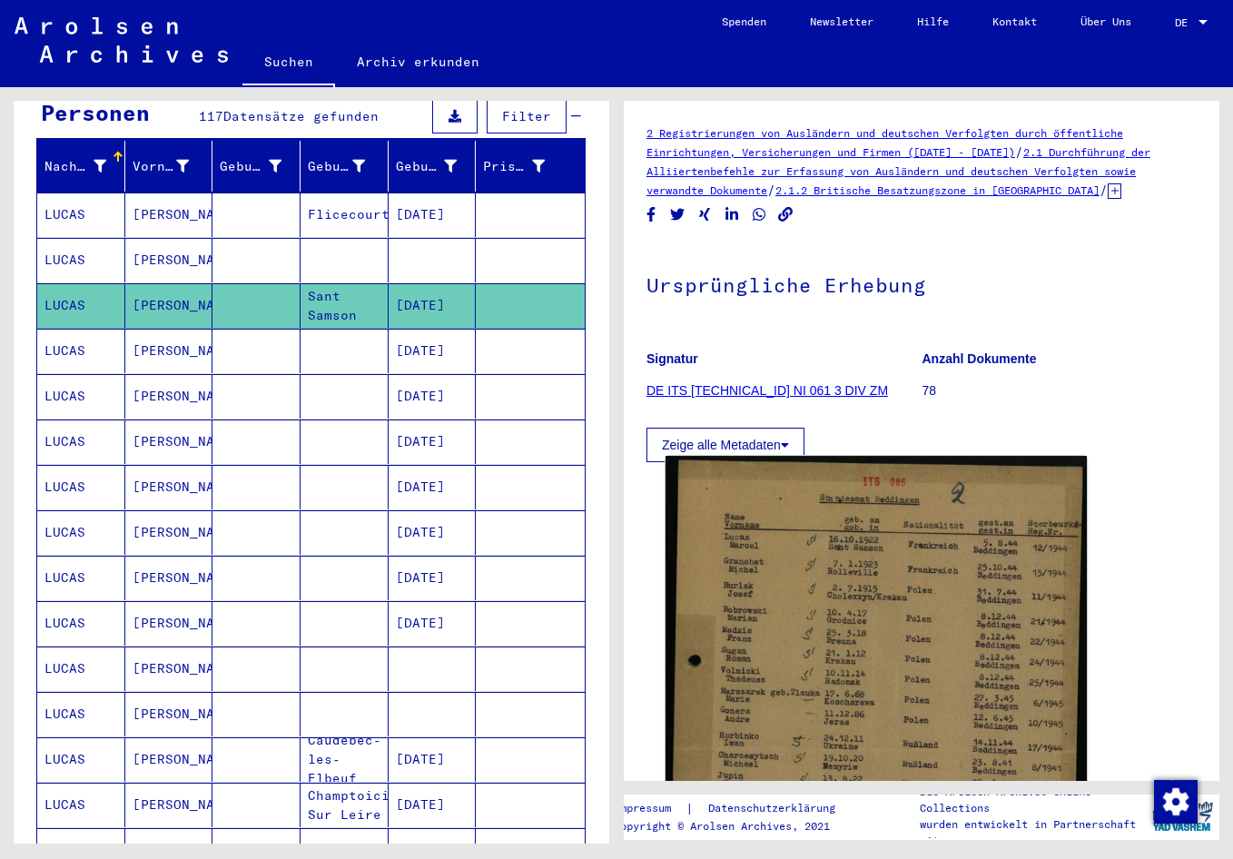
click at [837, 600] on img at bounding box center [876, 733] width 421 height 554
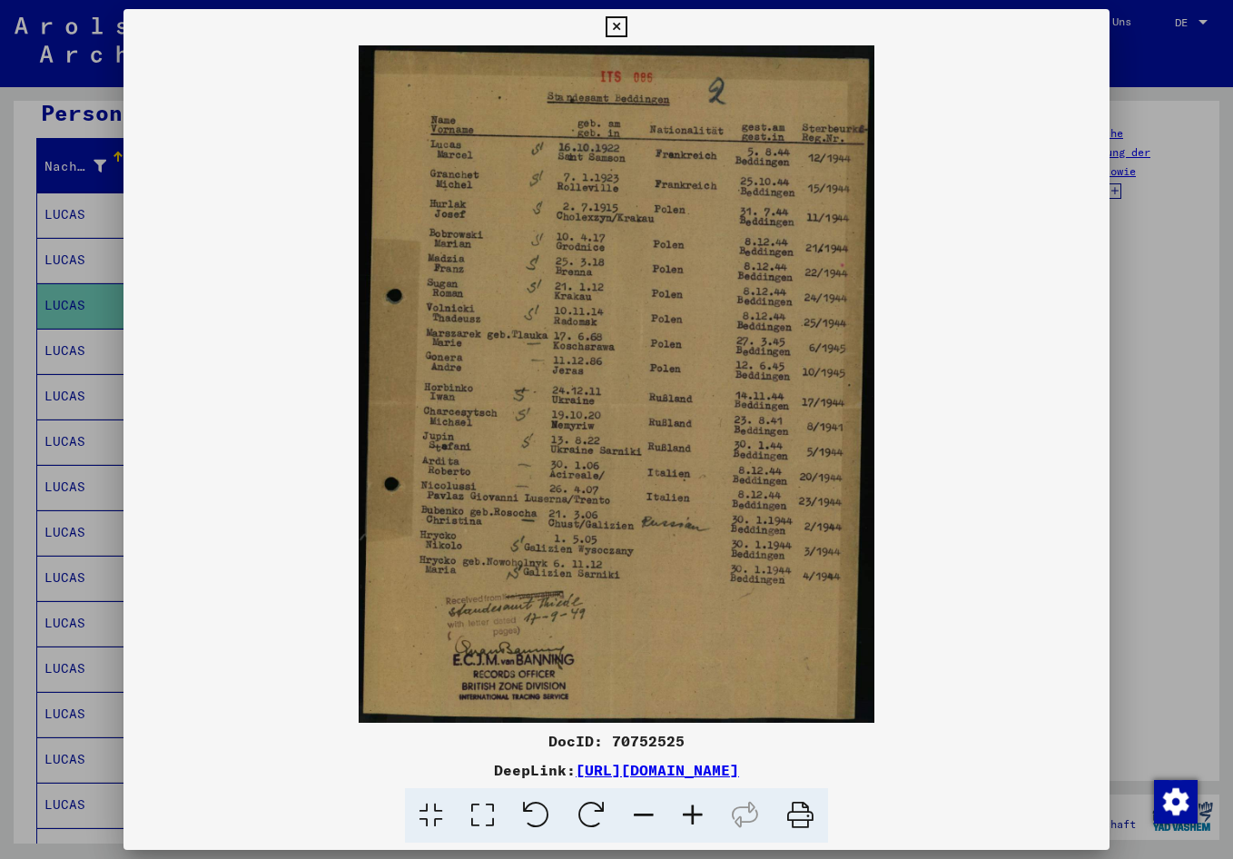
click at [21, 605] on div at bounding box center [616, 429] width 1233 height 859
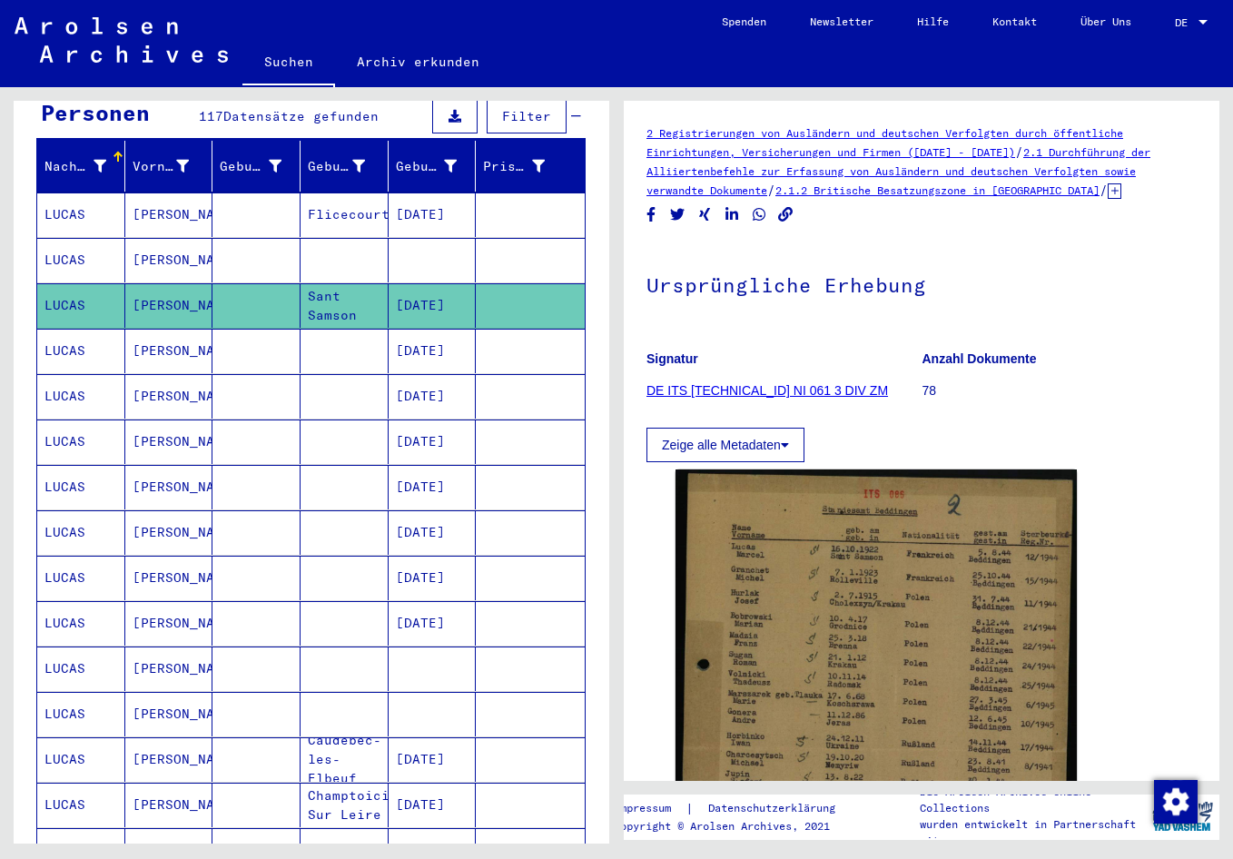
click at [431, 344] on mat-cell "[DATE]" at bounding box center [433, 351] width 88 height 44
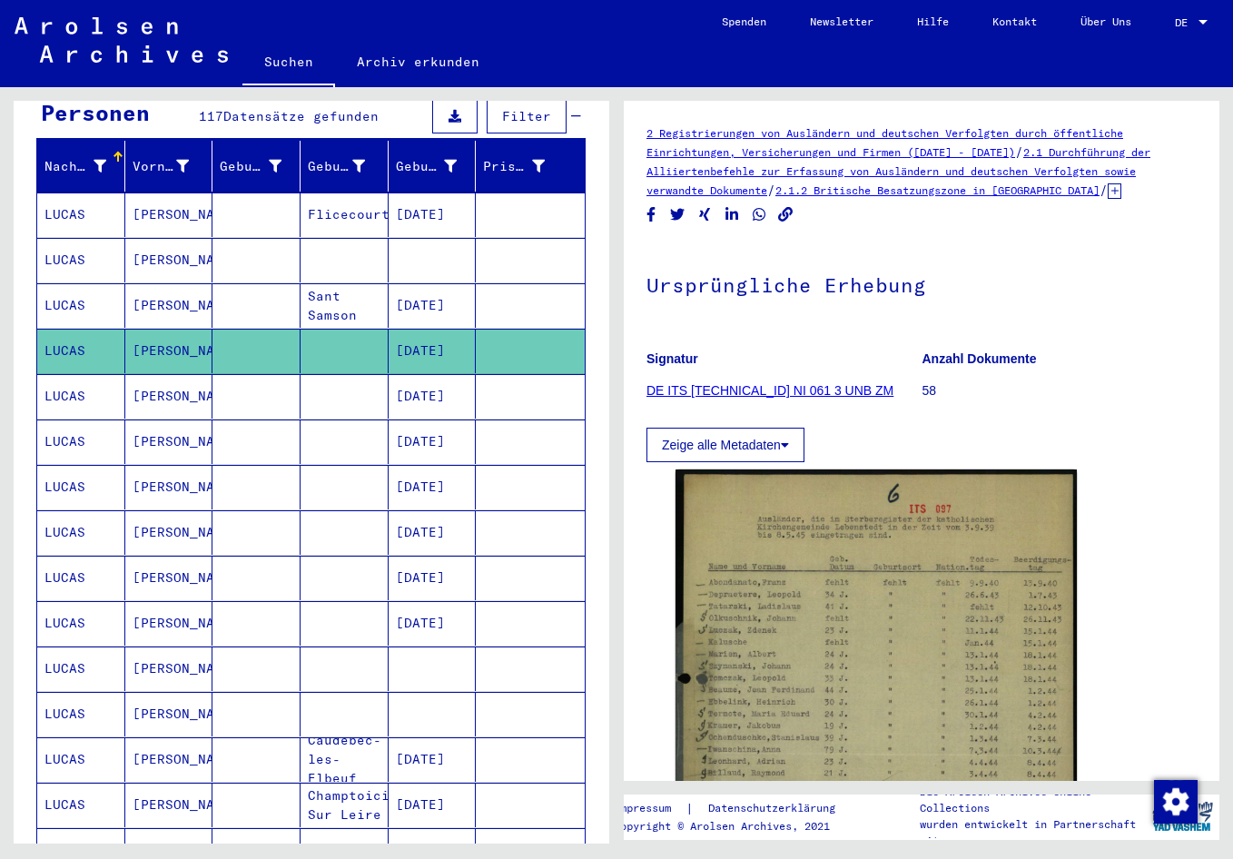
click at [414, 383] on mat-cell "[DATE]" at bounding box center [433, 396] width 88 height 44
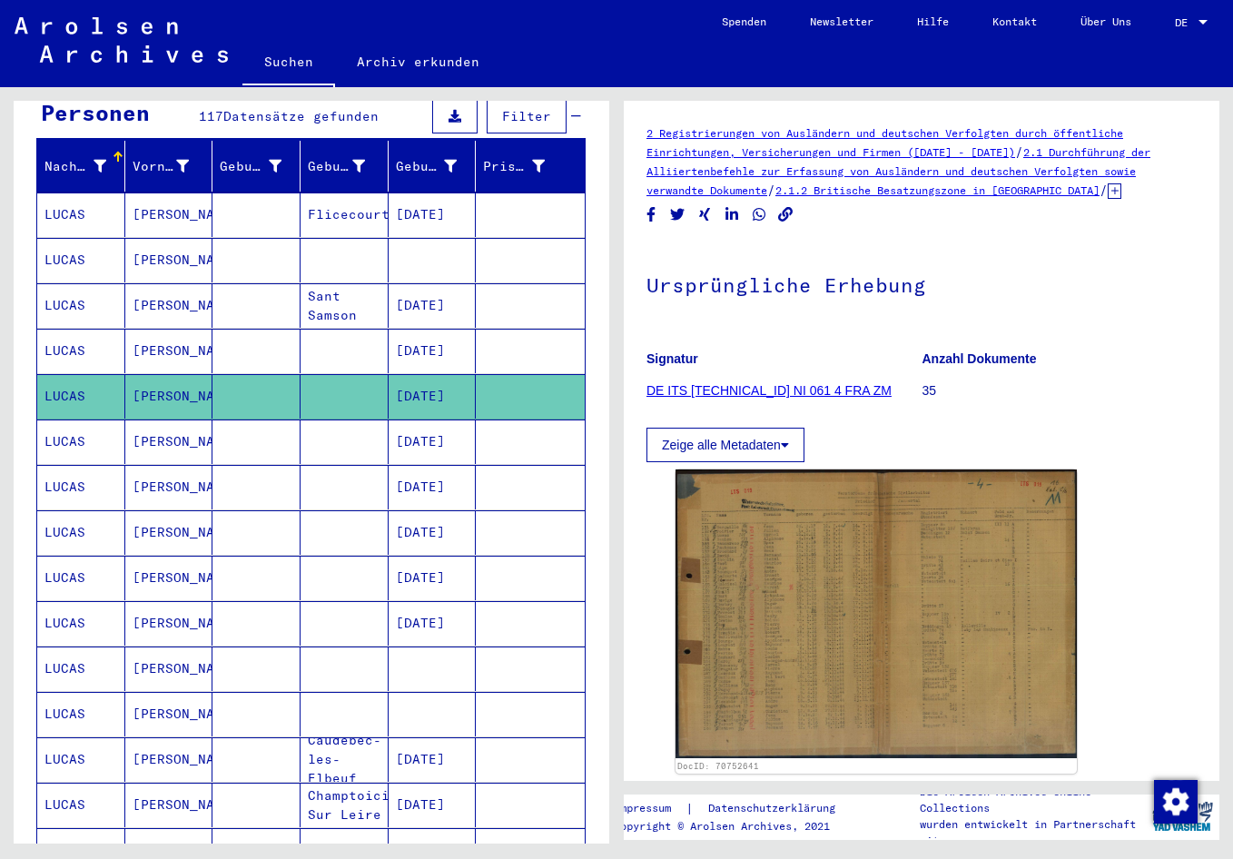
click at [413, 420] on mat-cell "[DATE]" at bounding box center [433, 442] width 88 height 44
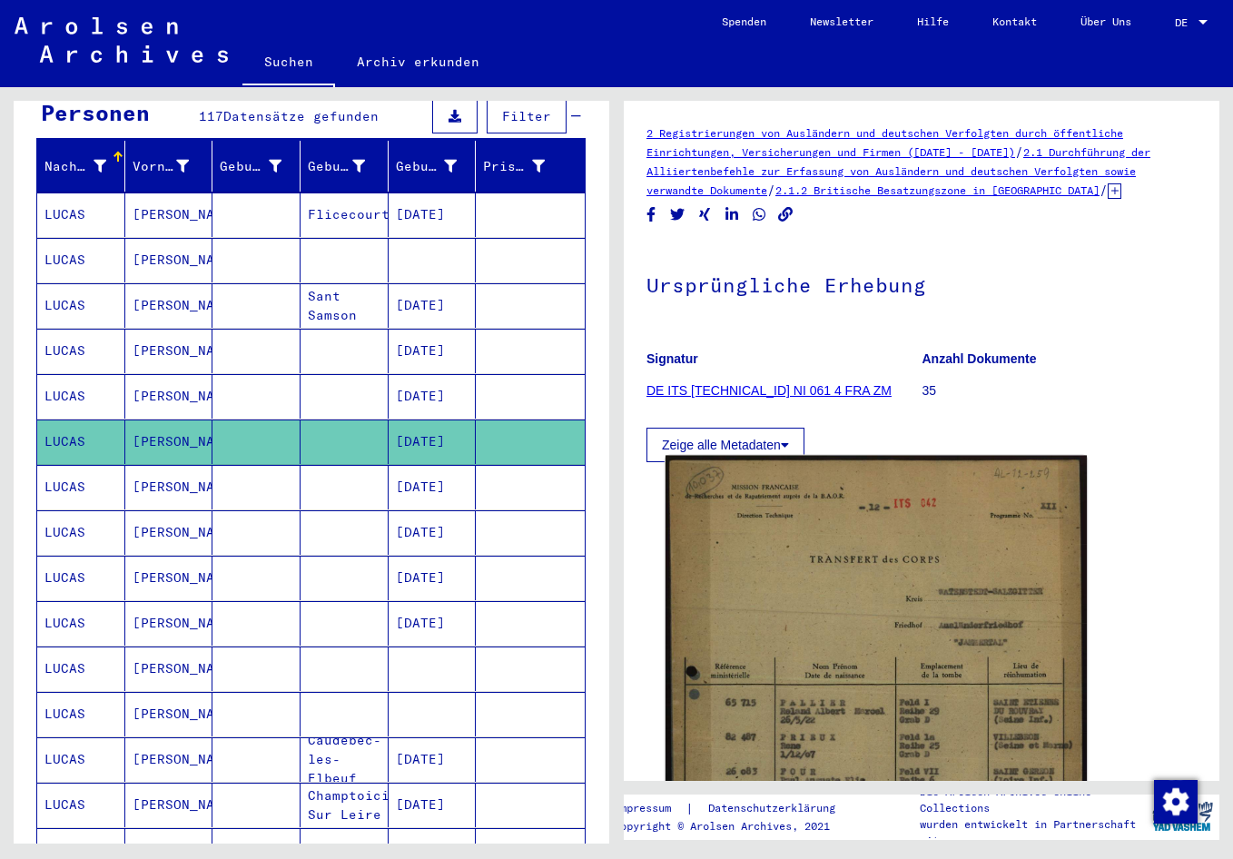
click at [866, 600] on img at bounding box center [876, 745] width 421 height 578
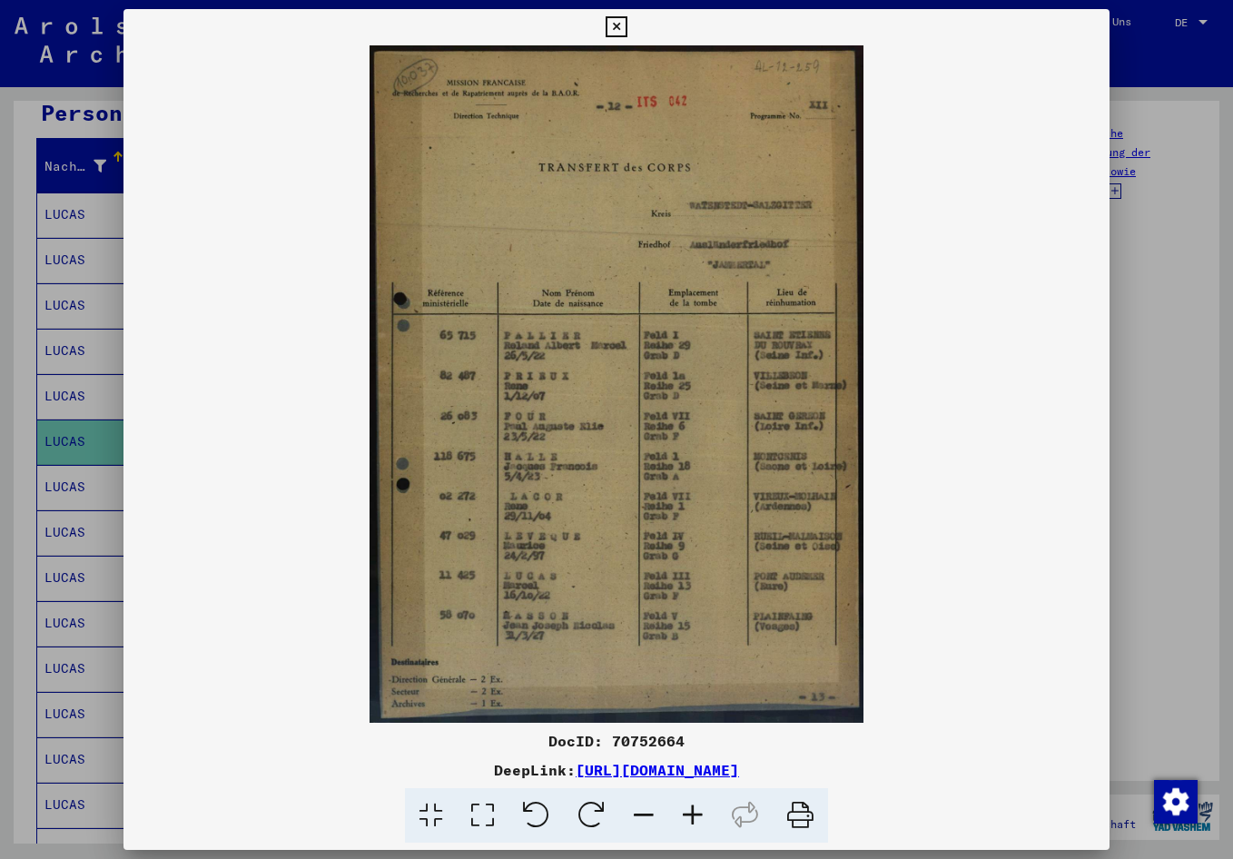
click at [693, 820] on icon at bounding box center [692, 815] width 49 height 55
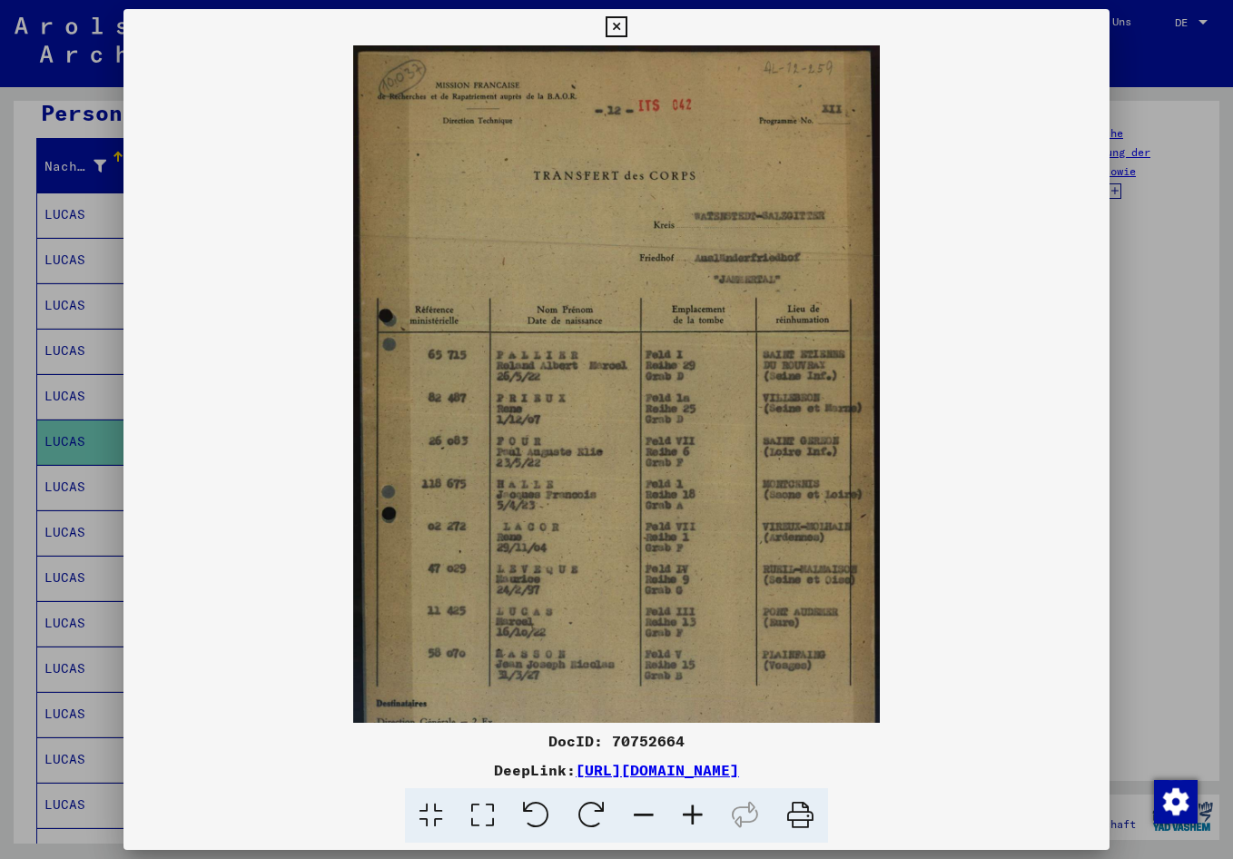
click at [692, 819] on icon at bounding box center [692, 815] width 49 height 55
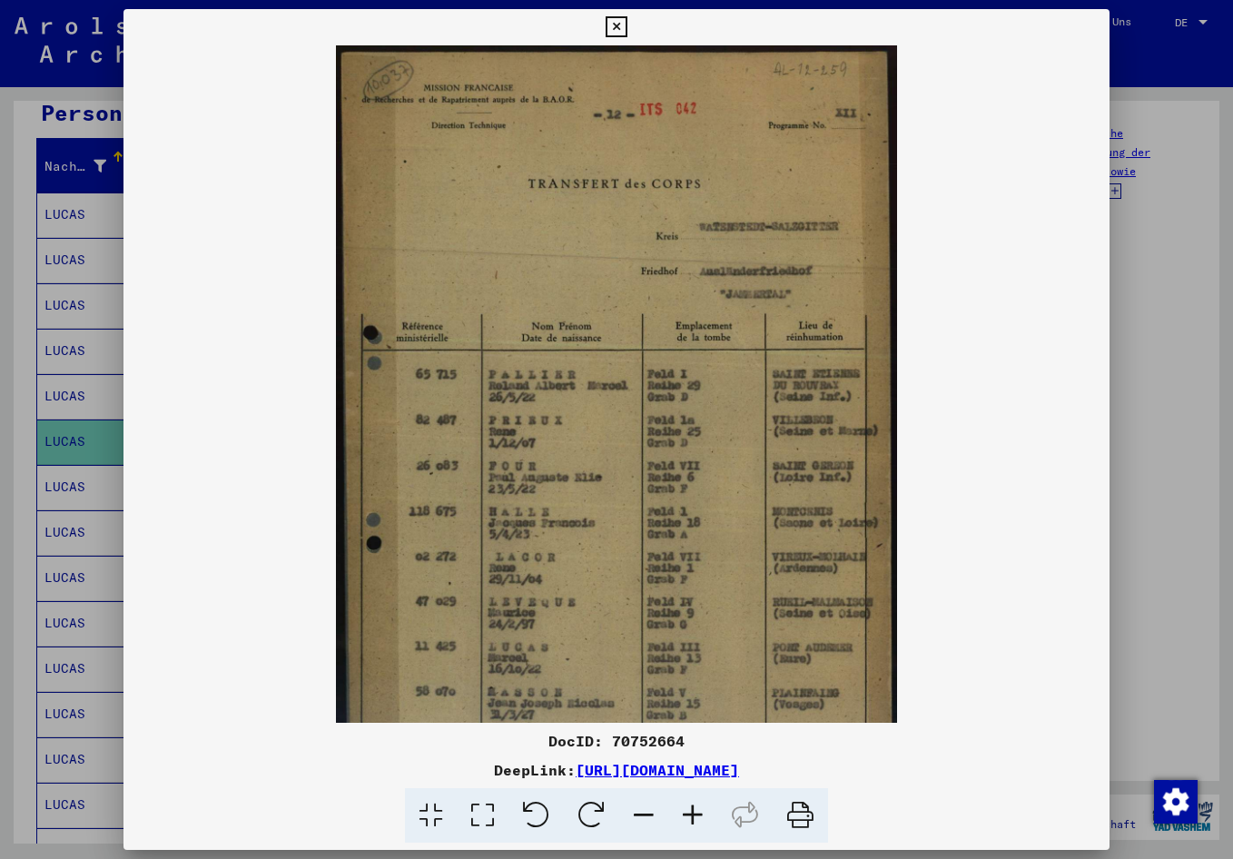
click at [691, 819] on icon at bounding box center [692, 815] width 49 height 55
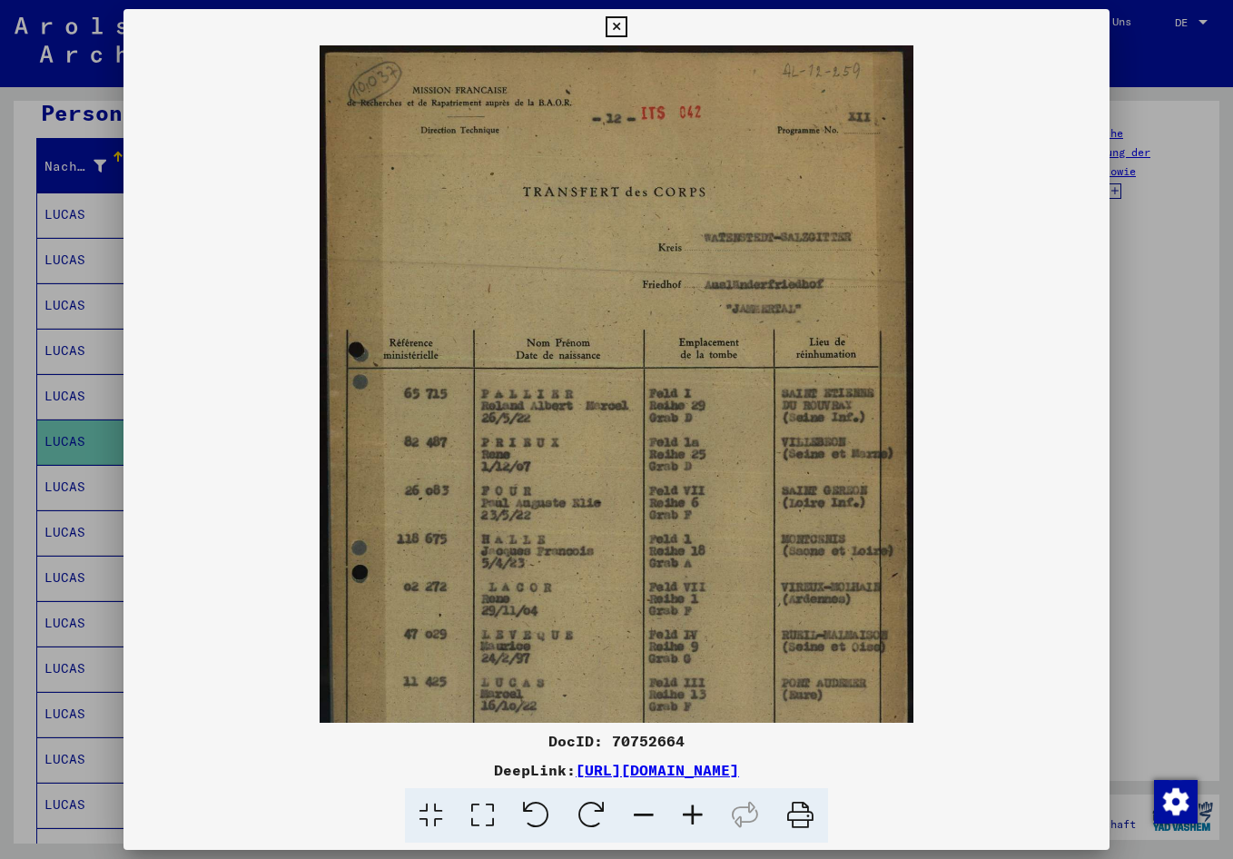
click at [691, 819] on icon at bounding box center [692, 815] width 49 height 55
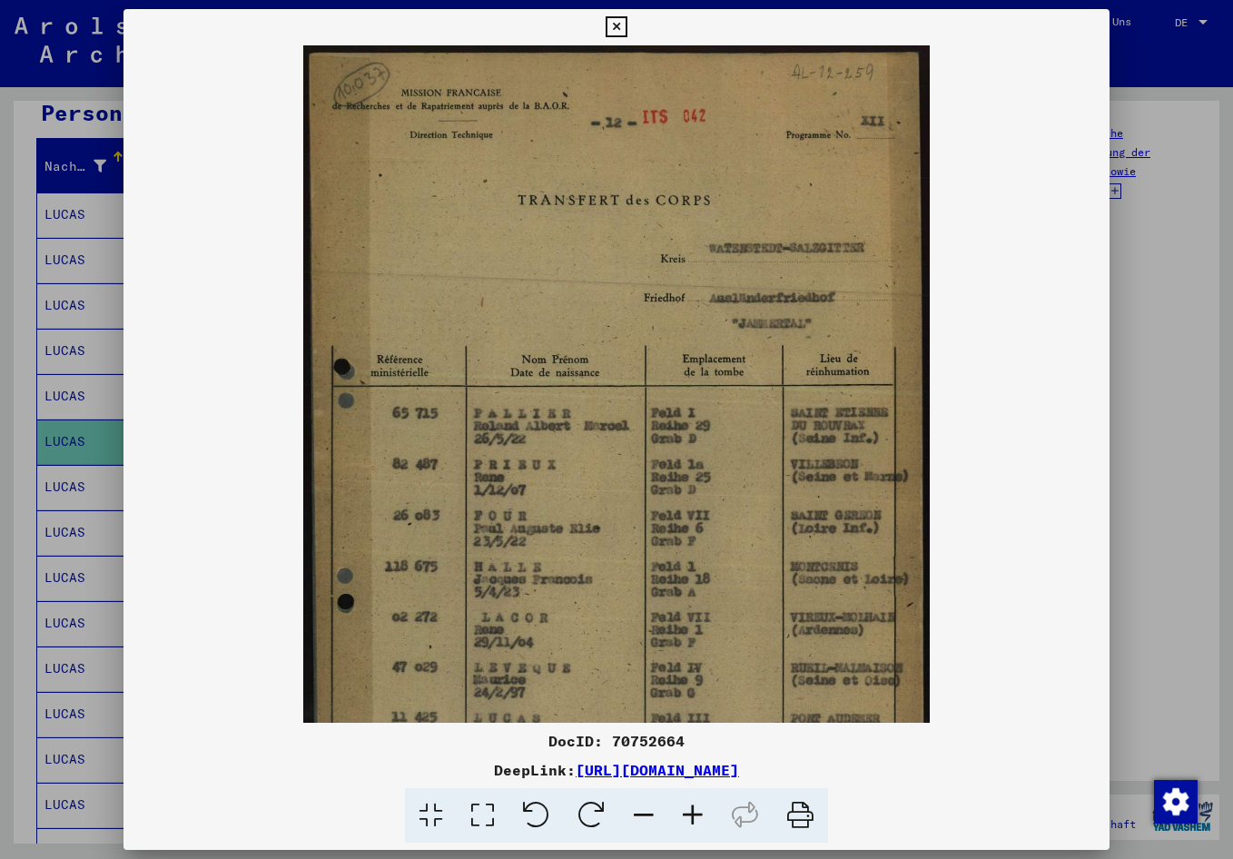
click at [690, 819] on icon at bounding box center [692, 815] width 49 height 55
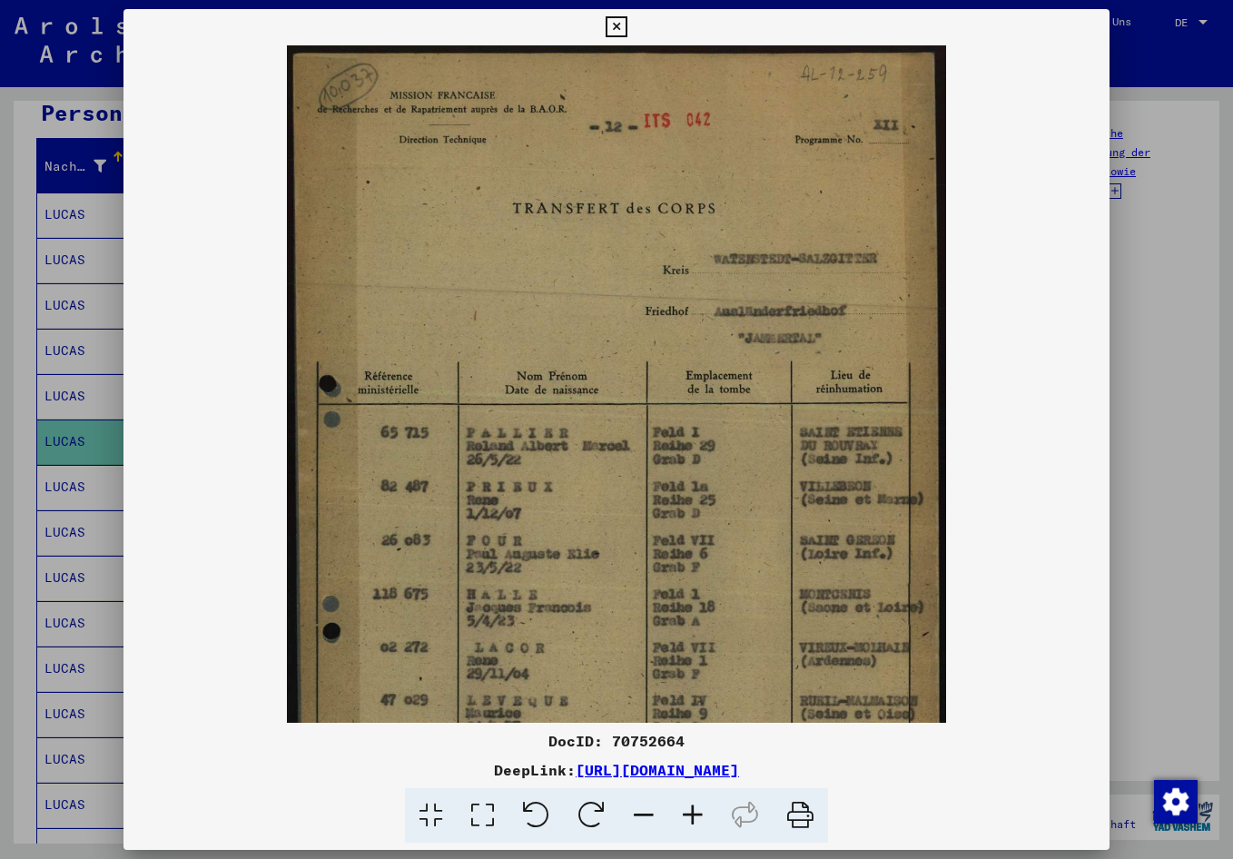
click at [690, 819] on icon at bounding box center [692, 815] width 49 height 55
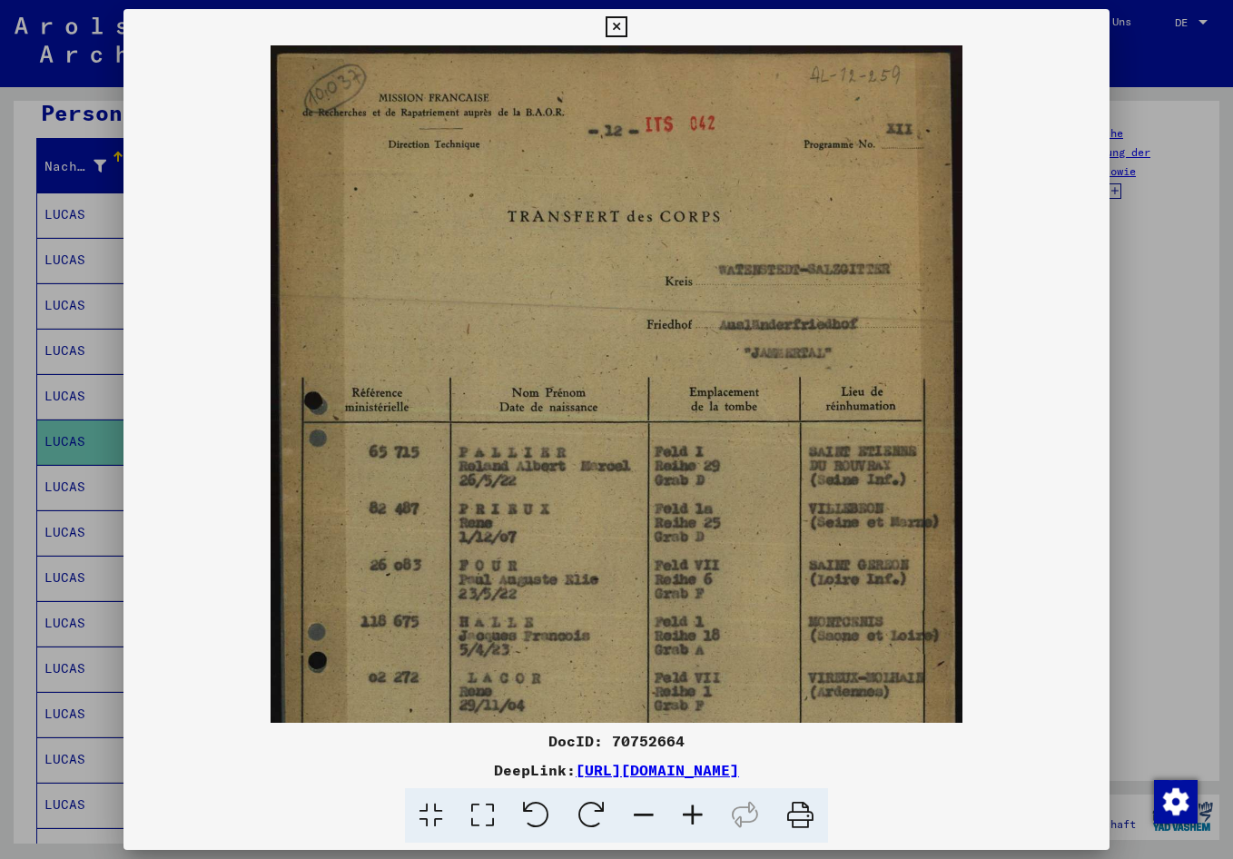
click at [690, 819] on icon at bounding box center [692, 815] width 49 height 55
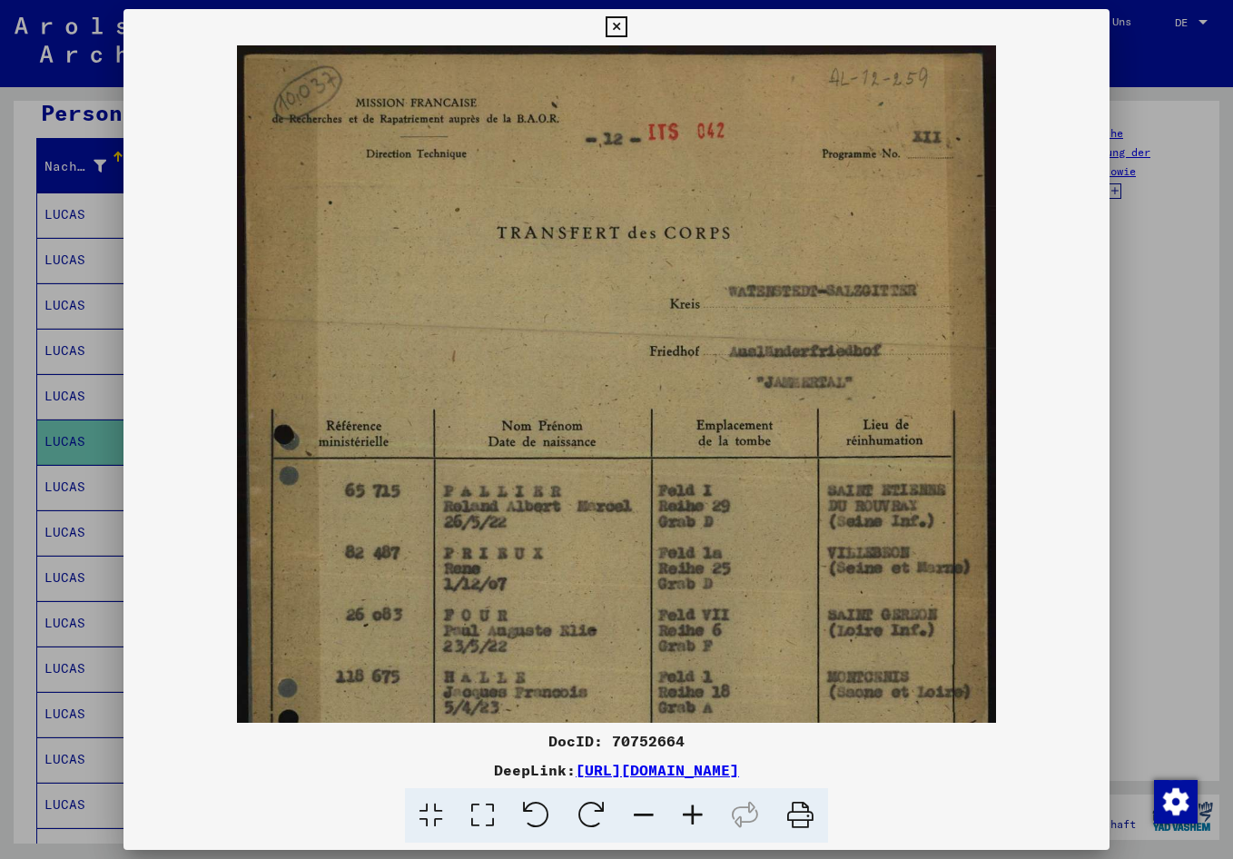
click at [689, 819] on icon at bounding box center [692, 815] width 49 height 55
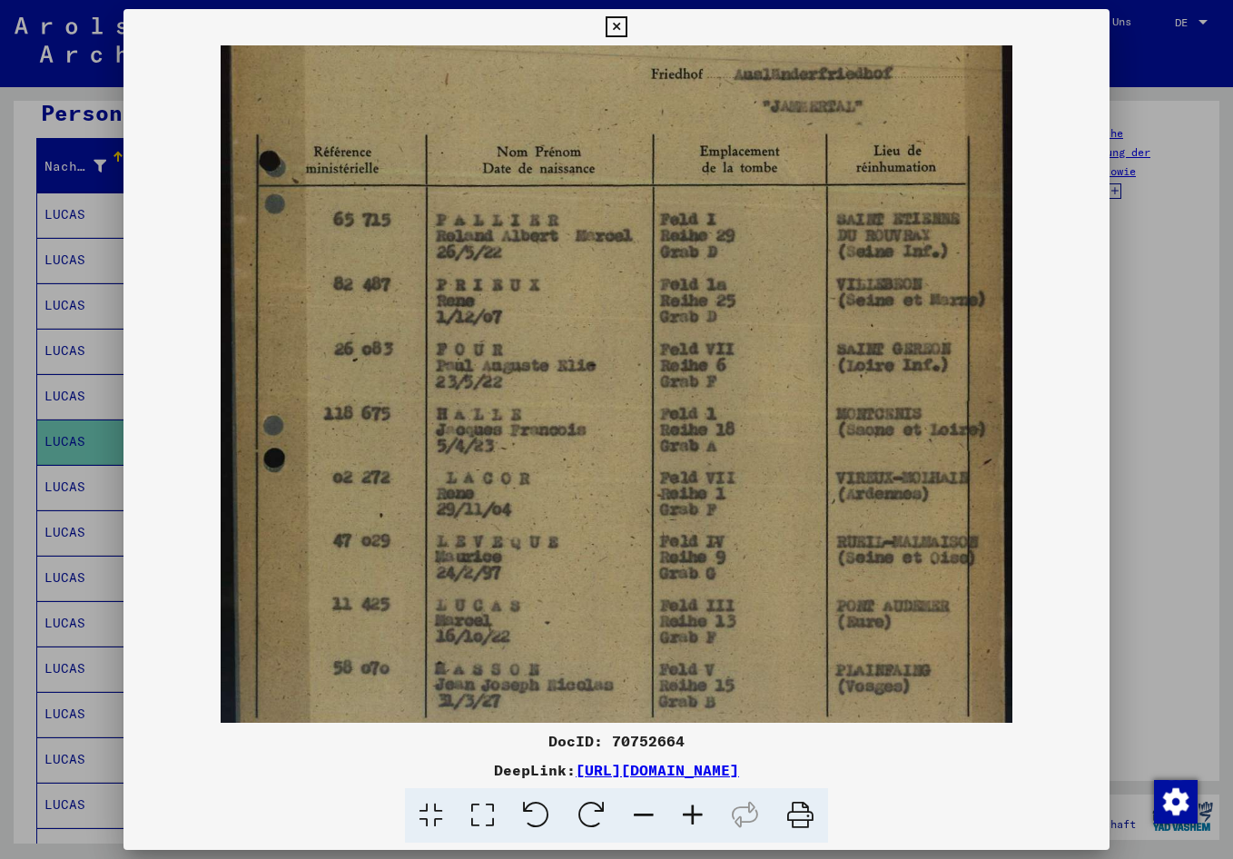
scroll to position [291, 0]
drag, startPoint x: 677, startPoint y: 619, endPoint x: 757, endPoint y: 328, distance: 302.2
click at [757, 328] on img at bounding box center [617, 297] width 792 height 1086
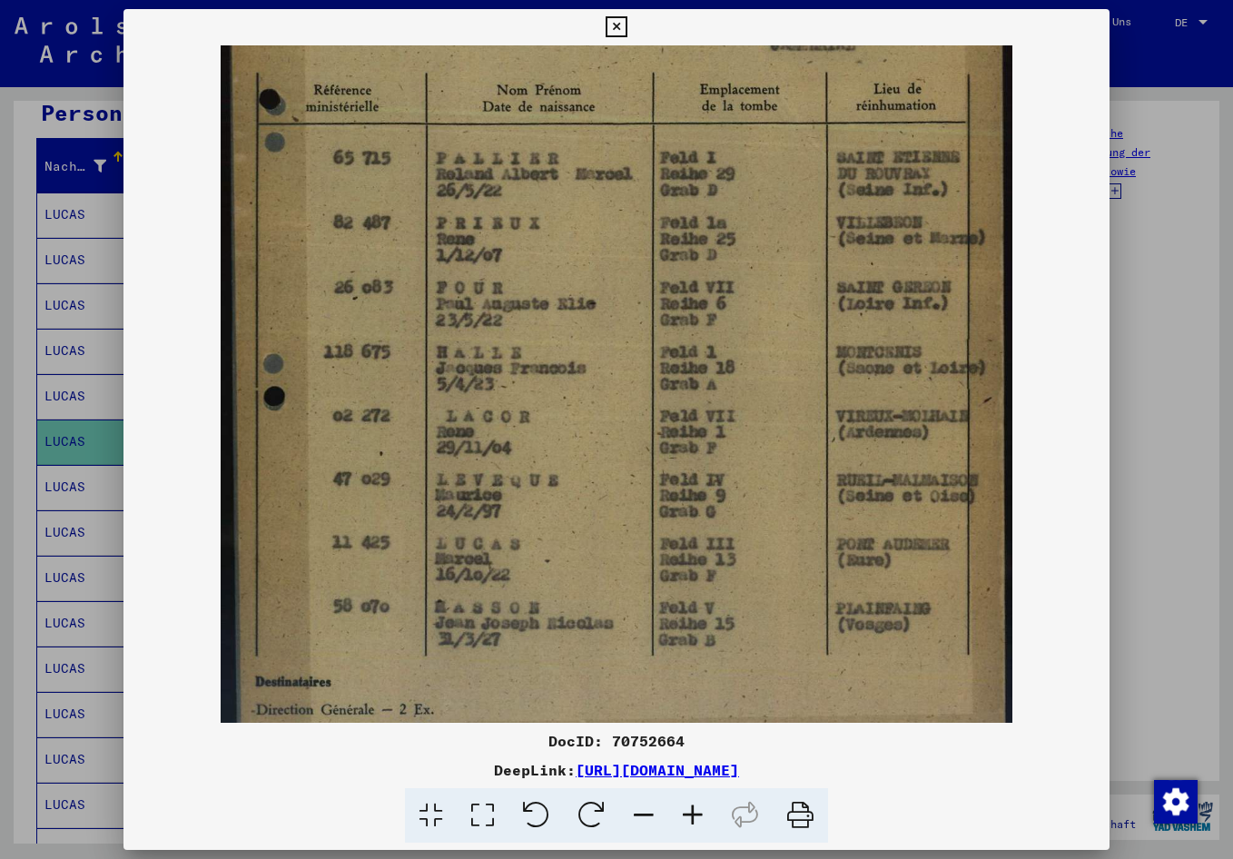
scroll to position [353, 0]
drag, startPoint x: 625, startPoint y: 554, endPoint x: 636, endPoint y: 492, distance: 62.7
click at [636, 492] on img at bounding box center [617, 235] width 792 height 1086
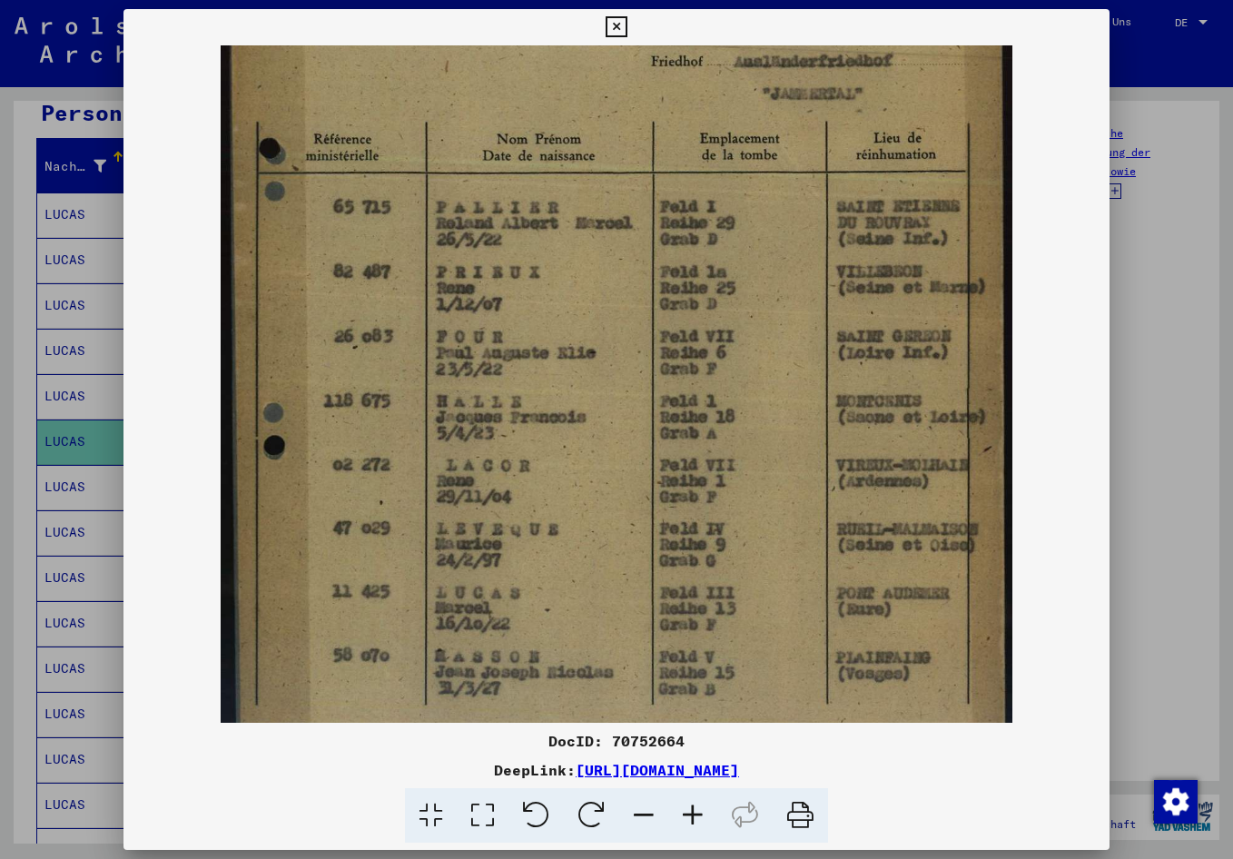
scroll to position [302, 0]
drag, startPoint x: 562, startPoint y: 437, endPoint x: 562, endPoint y: 488, distance: 50.8
click at [562, 488] on img at bounding box center [617, 286] width 792 height 1086
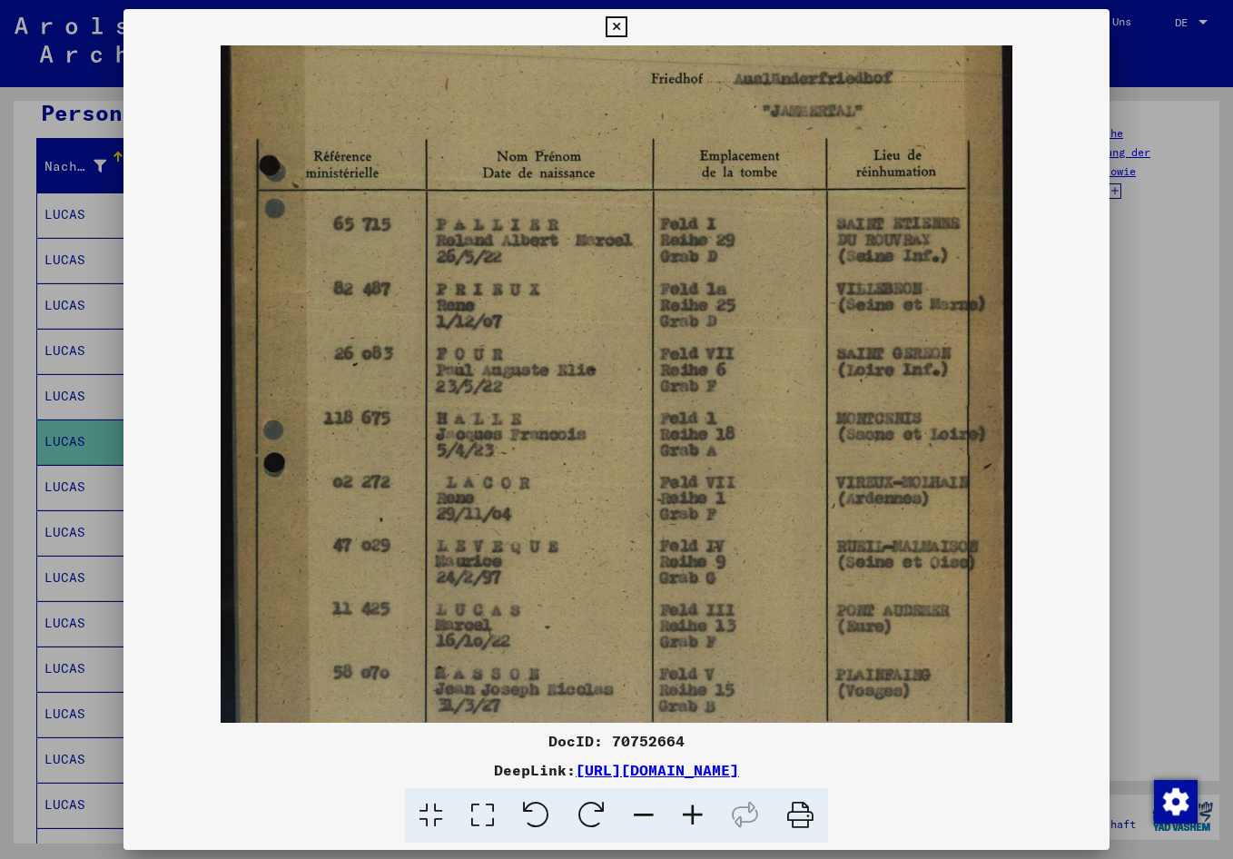
scroll to position [285, 0]
drag, startPoint x: 575, startPoint y: 455, endPoint x: 575, endPoint y: 472, distance: 17.3
click at [575, 472] on img at bounding box center [617, 303] width 792 height 1086
click at [1069, 454] on div at bounding box center [616, 383] width 986 height 677
click at [1069, 429] on div at bounding box center [616, 429] width 1233 height 859
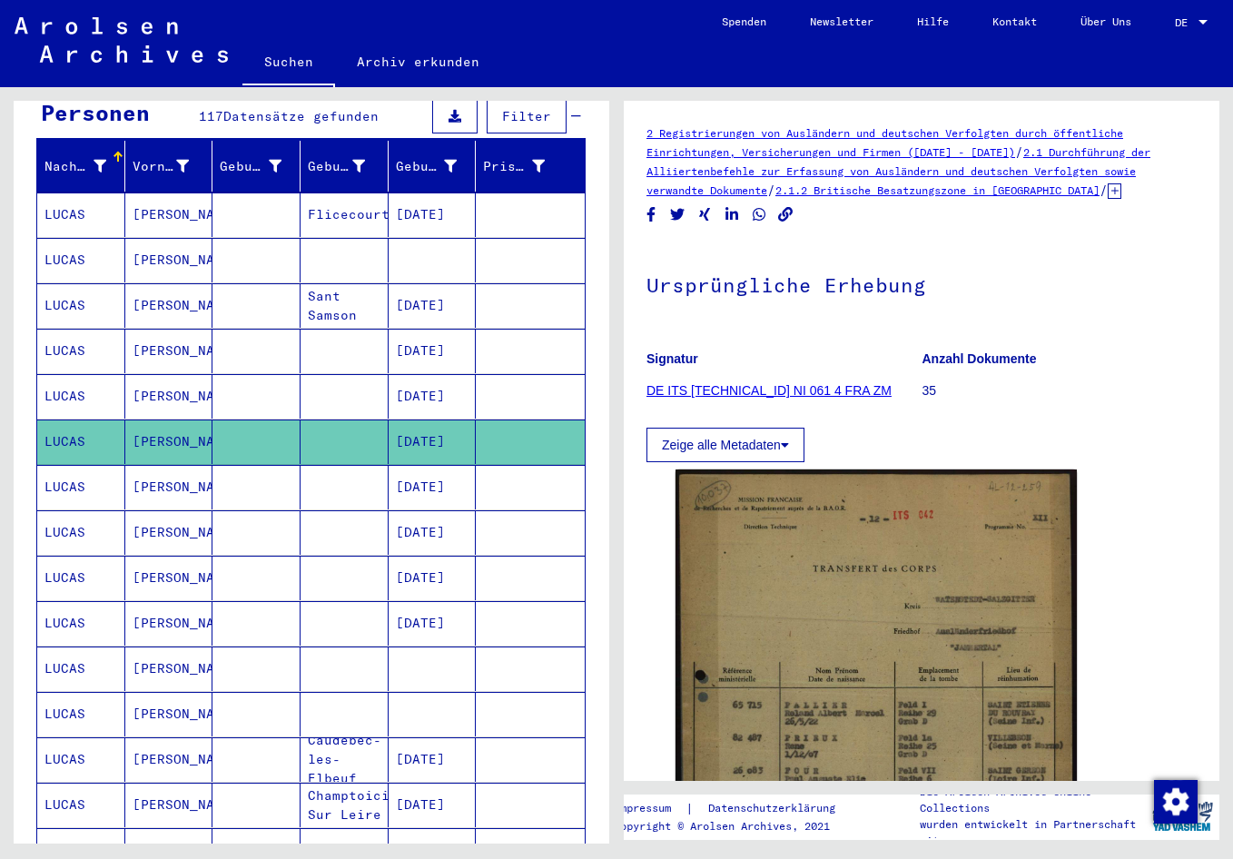
click at [432, 292] on mat-cell "[DATE]" at bounding box center [433, 305] width 88 height 44
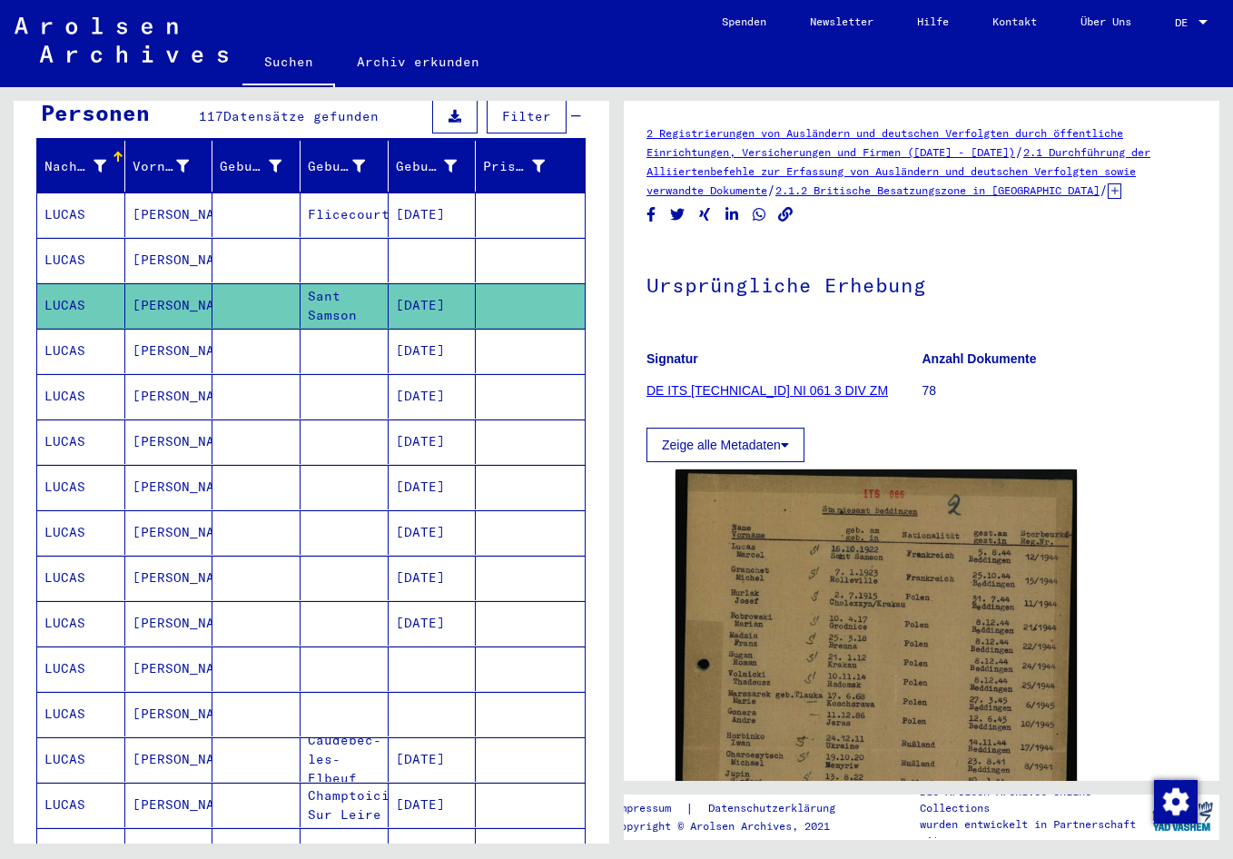
click at [430, 329] on mat-cell "[DATE]" at bounding box center [433, 351] width 88 height 44
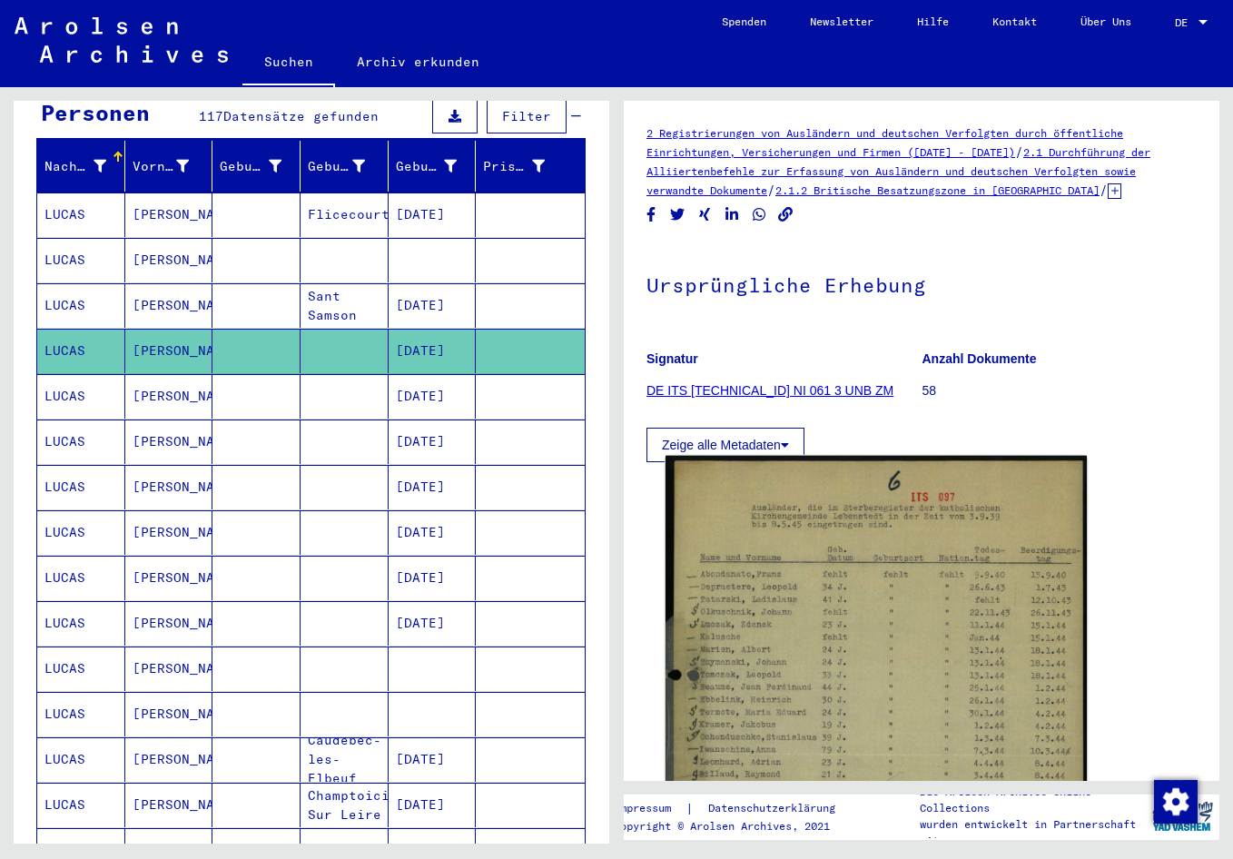
click at [770, 565] on img at bounding box center [876, 740] width 421 height 568
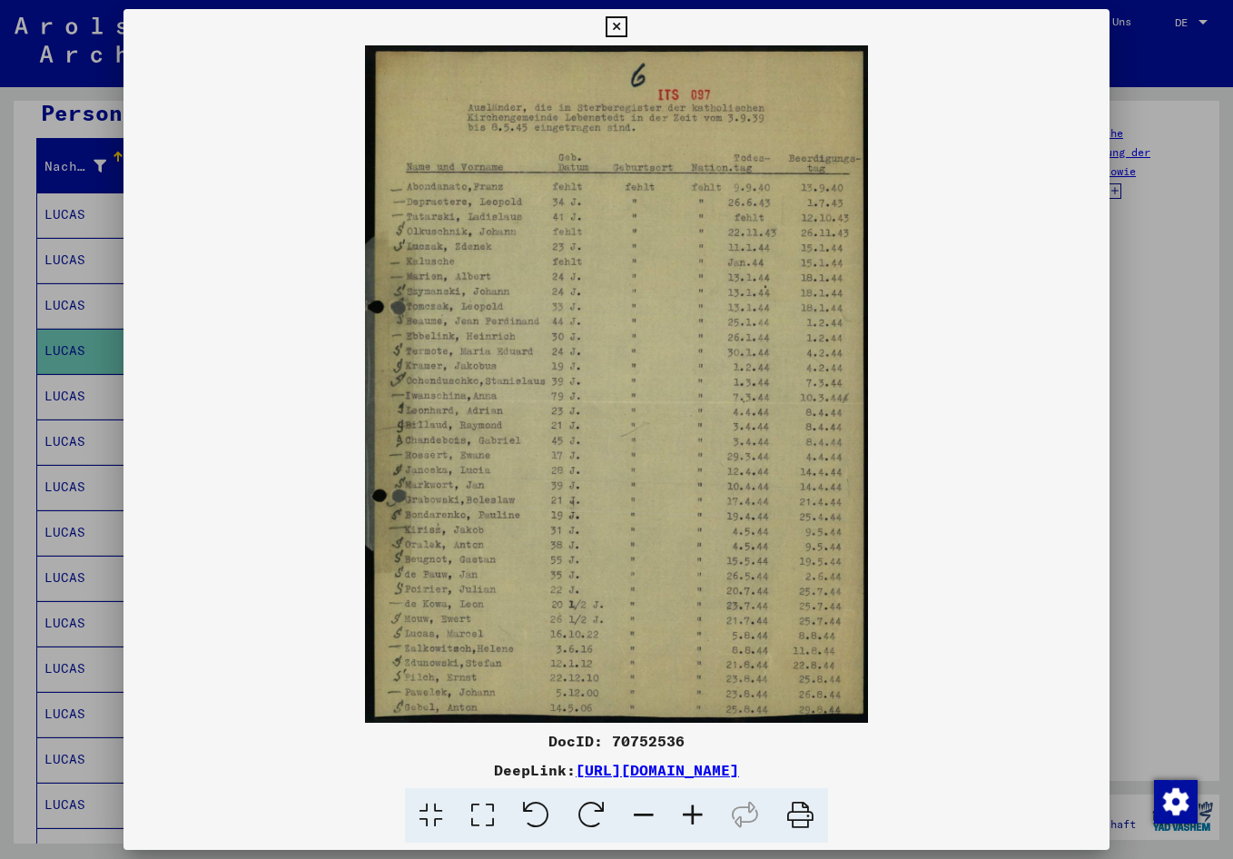
click at [78, 372] on div at bounding box center [616, 429] width 1233 height 859
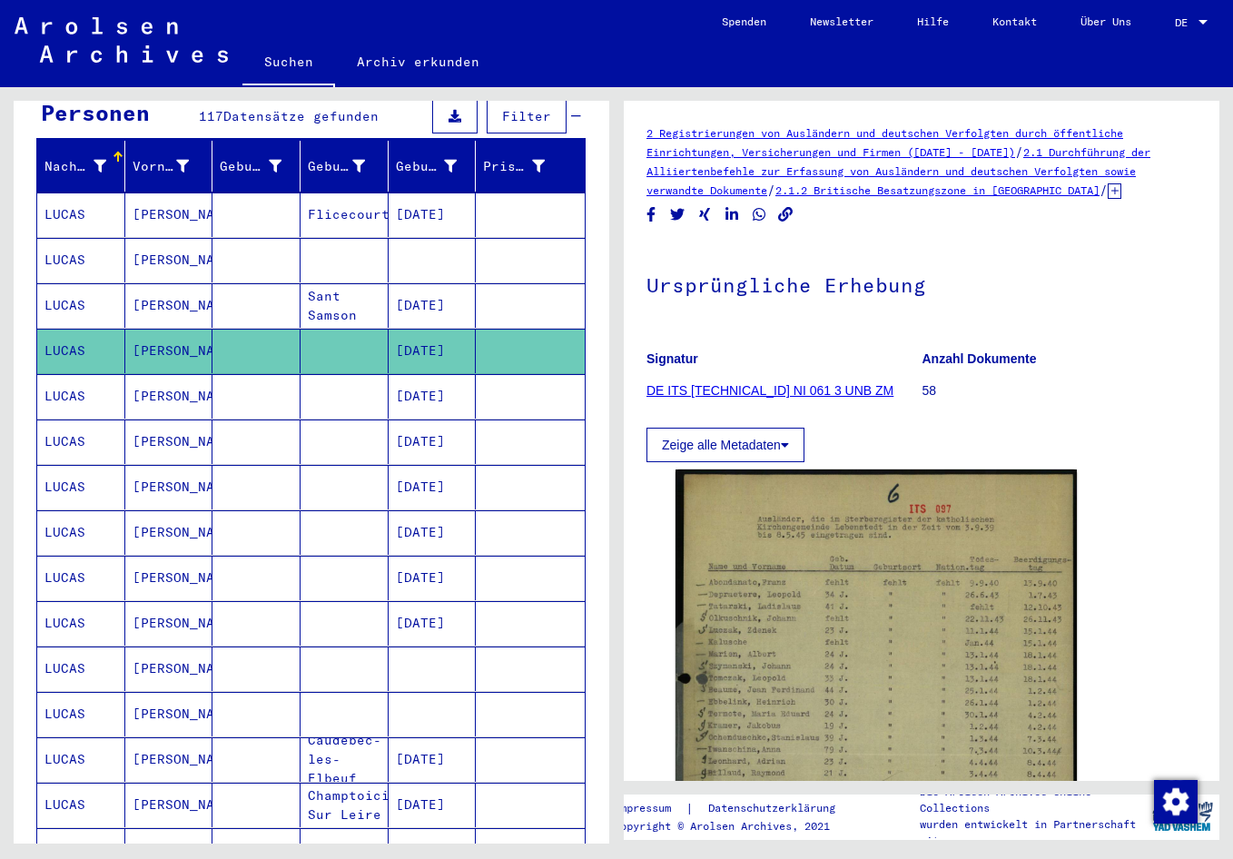
click at [411, 375] on mat-cell "[DATE]" at bounding box center [433, 396] width 88 height 44
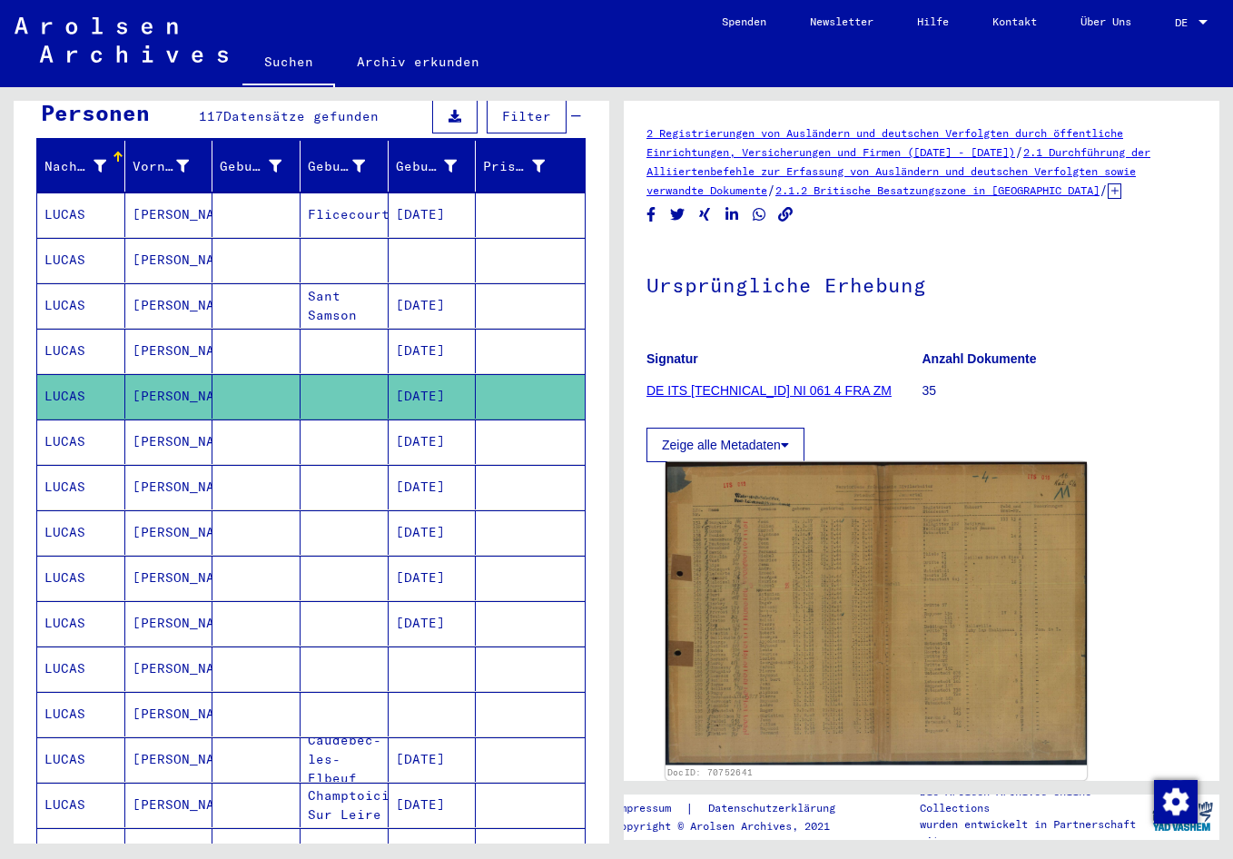
click at [772, 584] on img at bounding box center [876, 613] width 421 height 303
